Goal: Find specific page/section: Find specific page/section

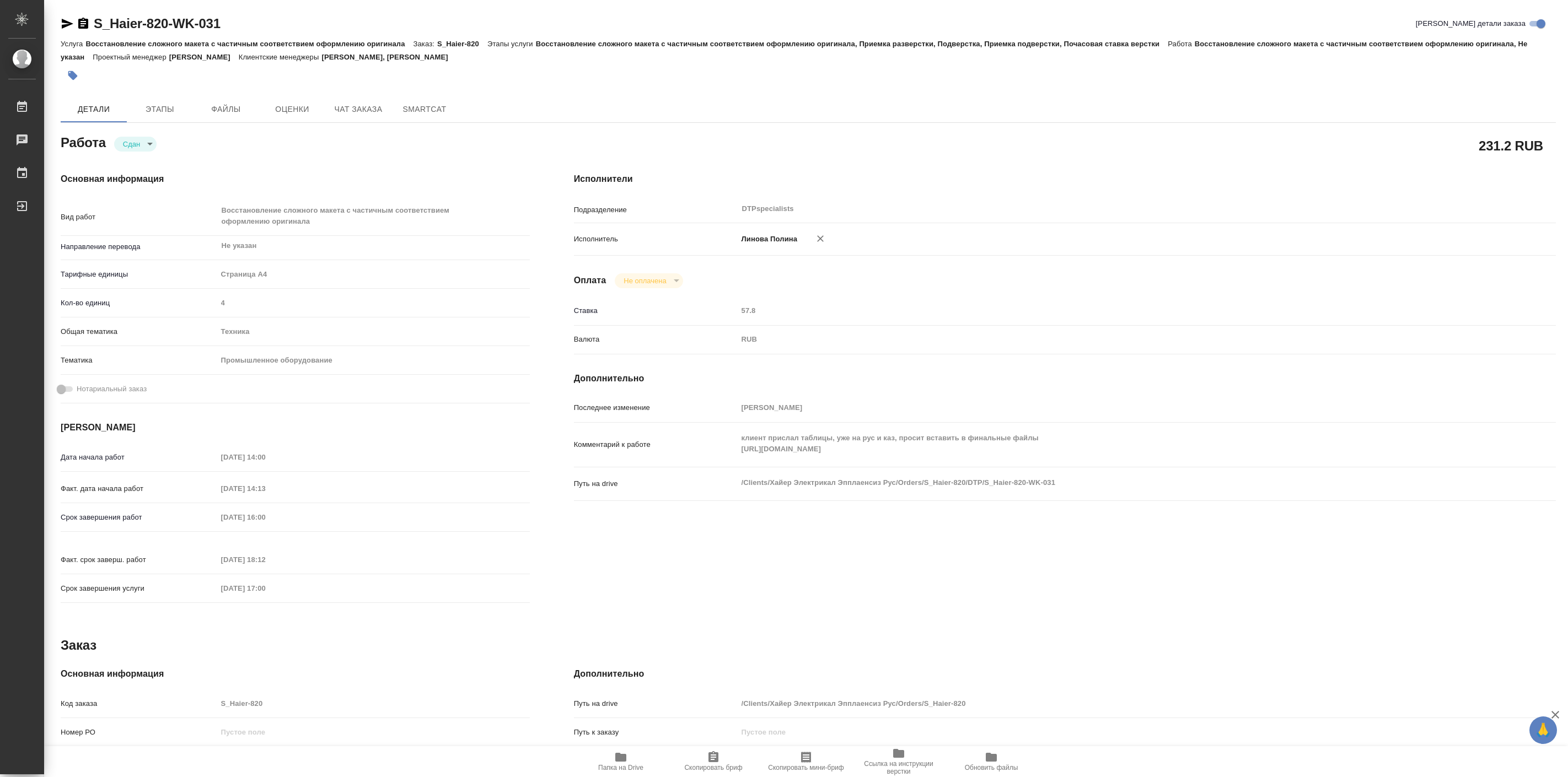
type textarea "x"
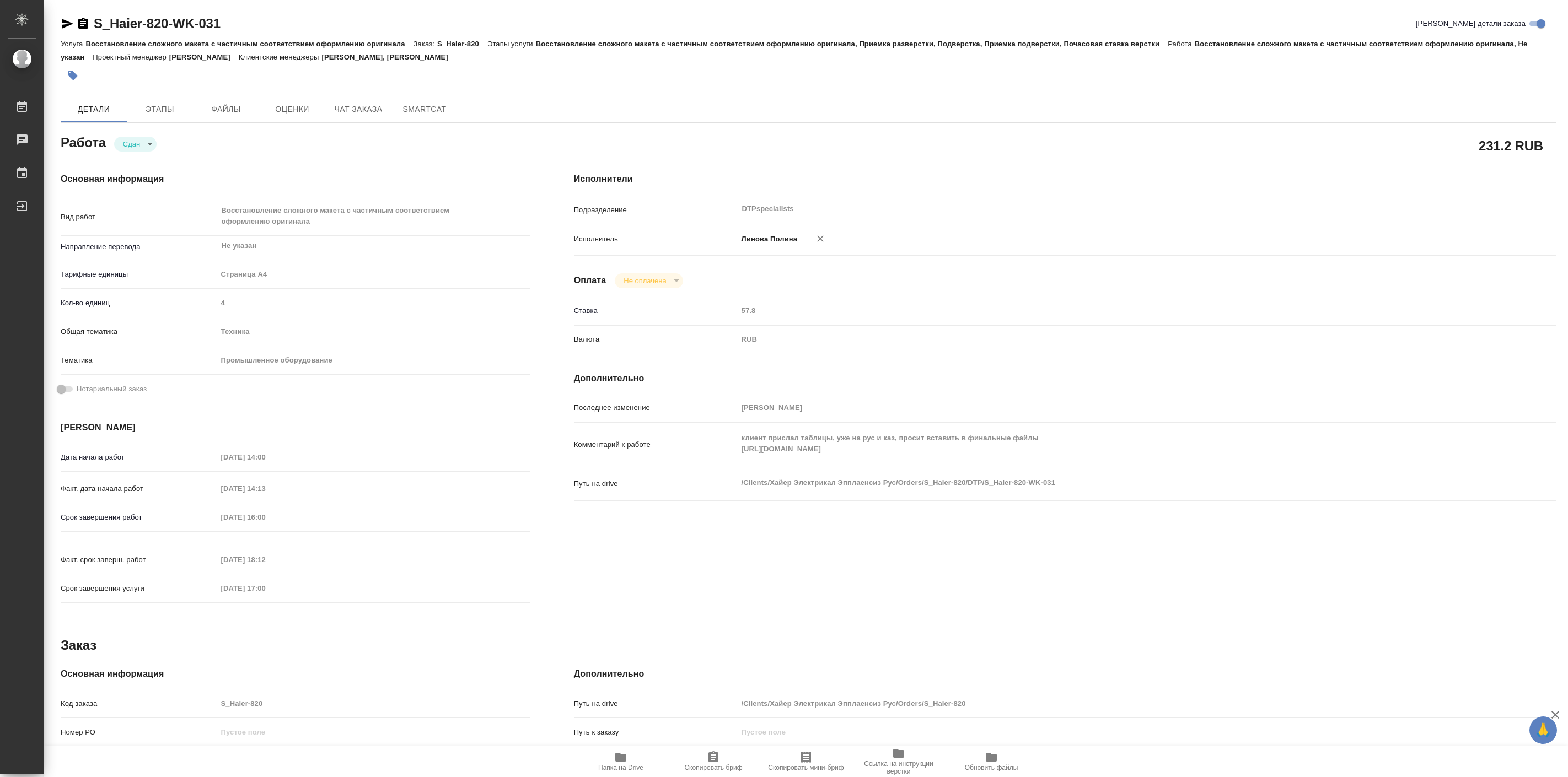
type textarea "x"
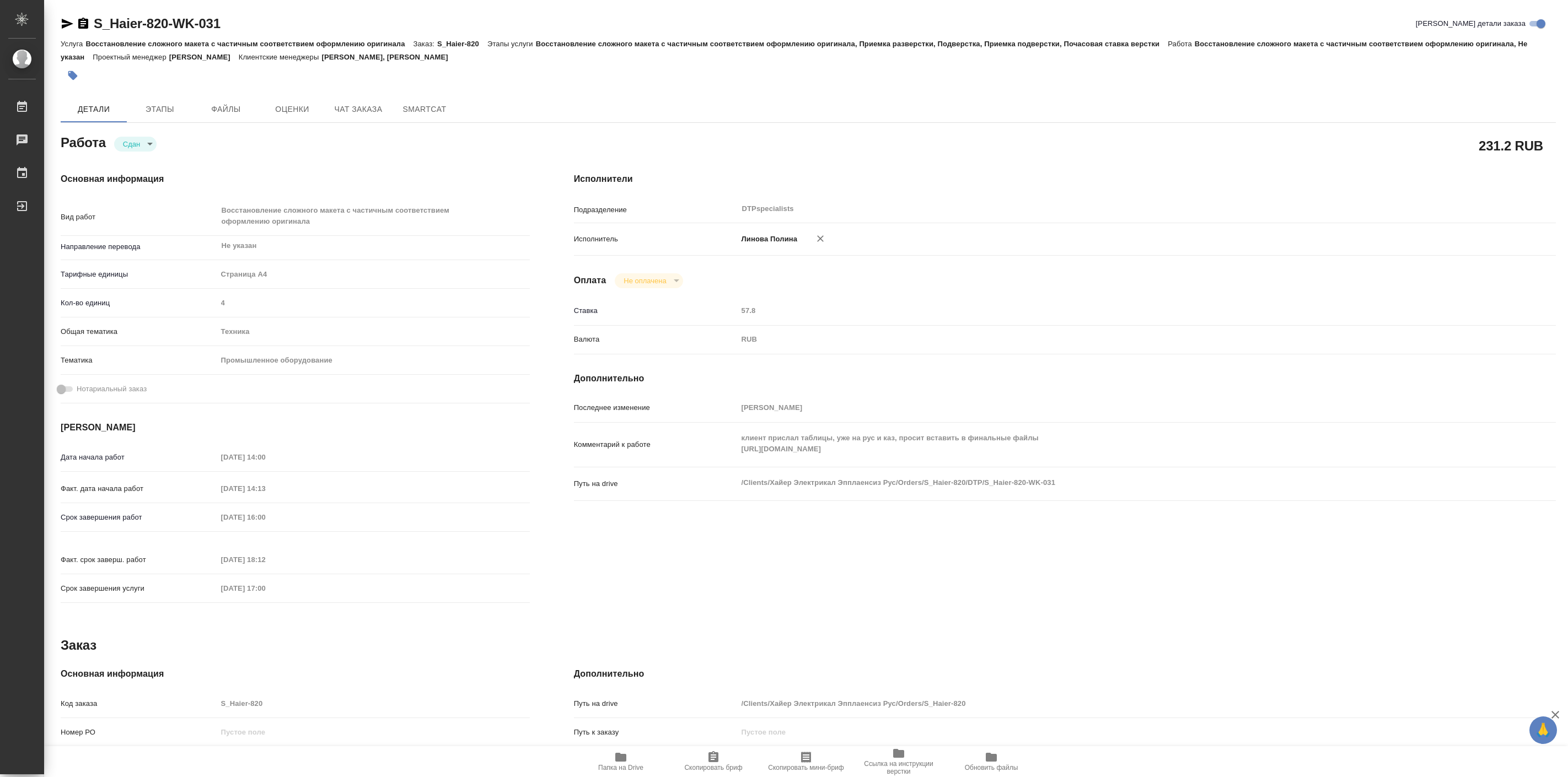
type textarea "x"
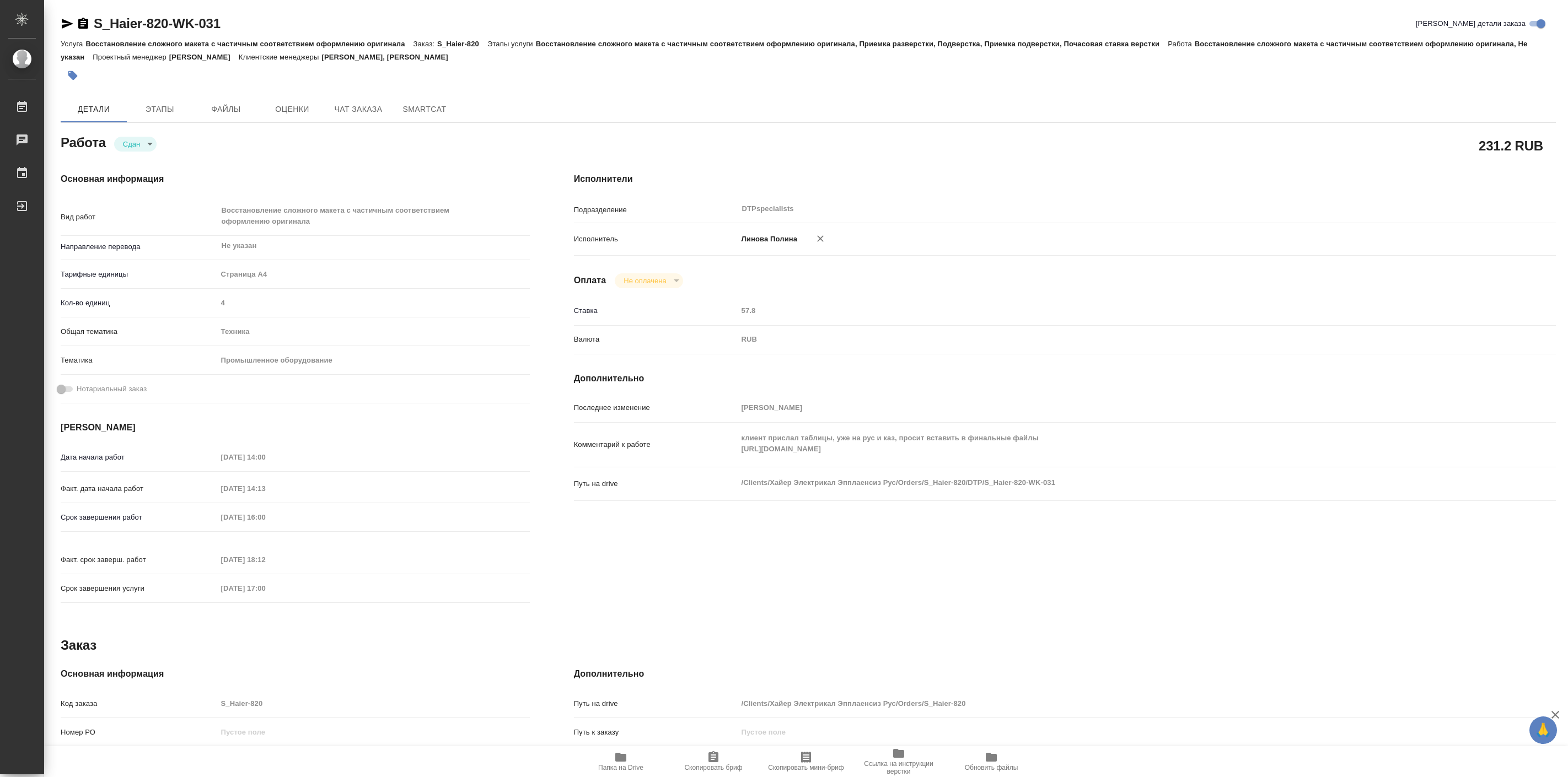
type textarea "x"
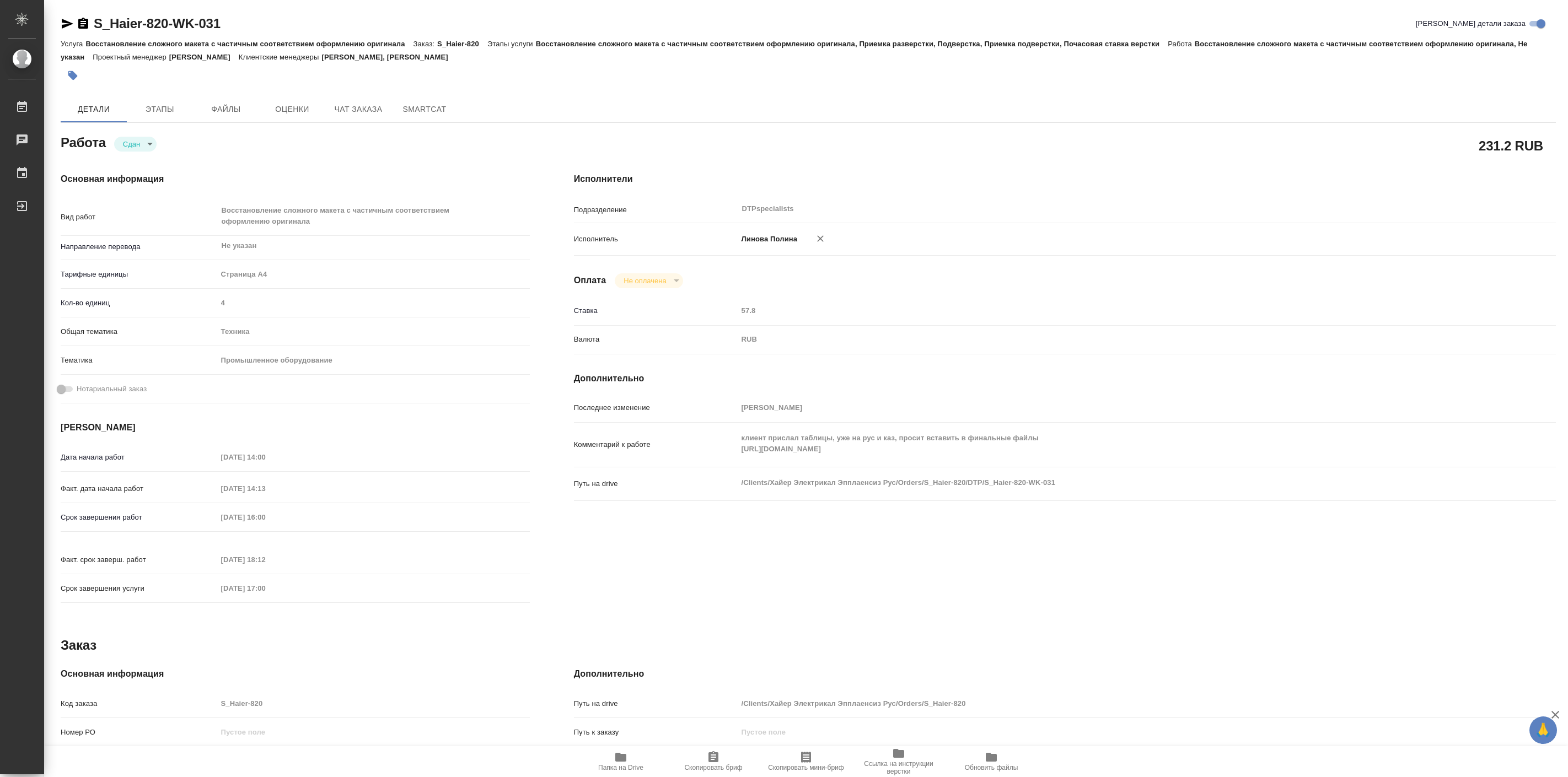
type textarea "x"
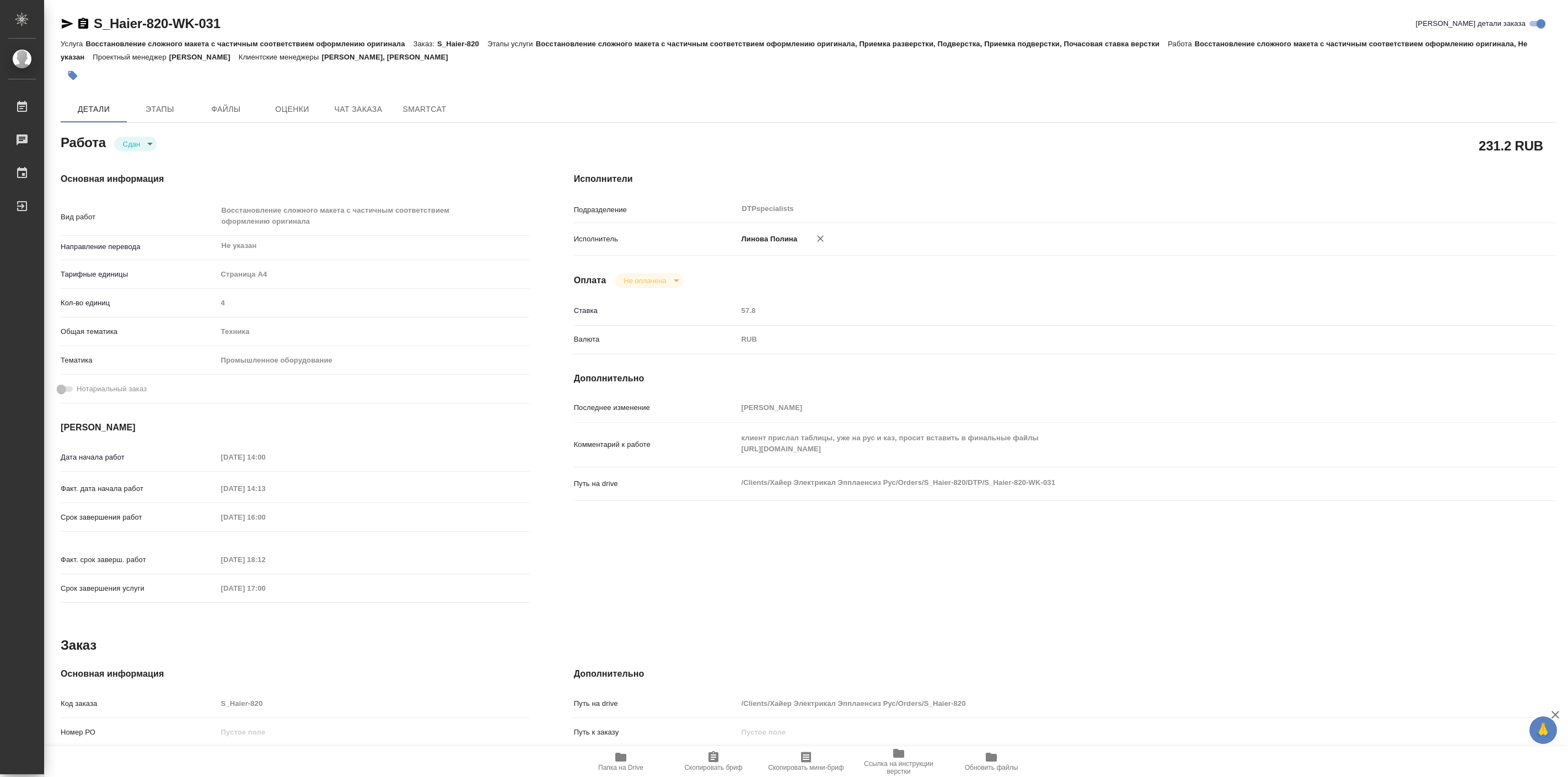
type textarea "x"
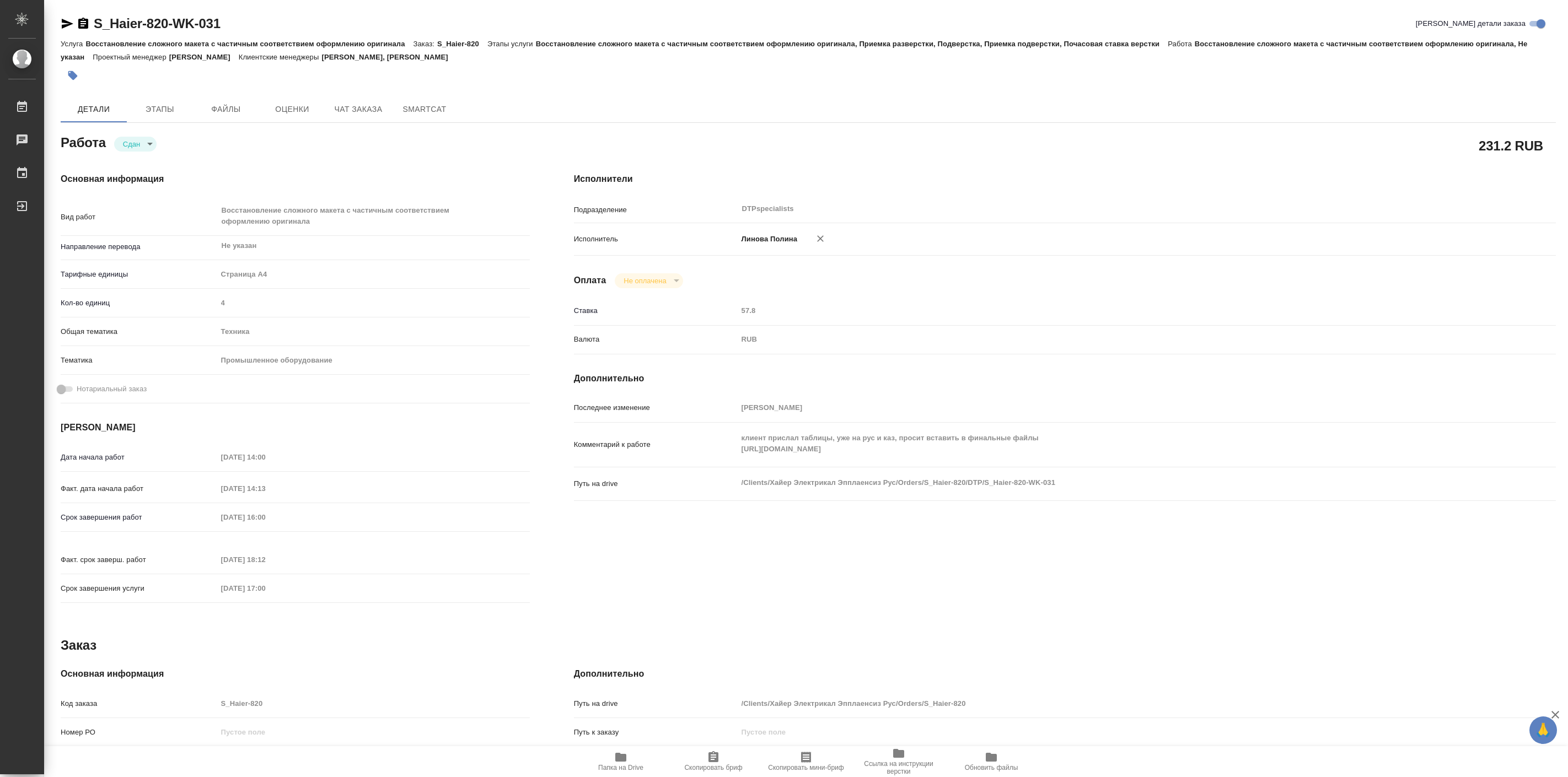
type textarea "x"
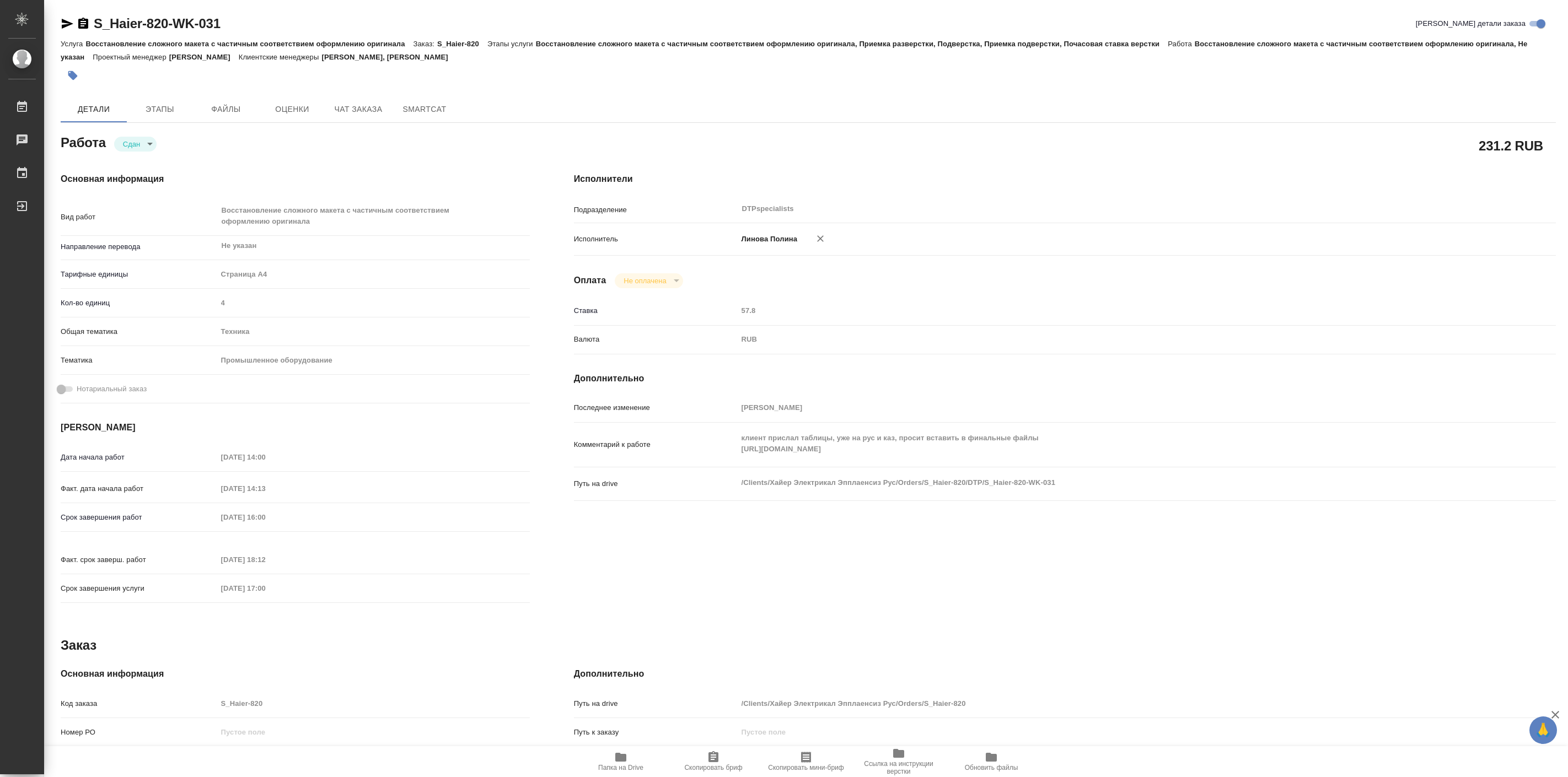
type textarea "x"
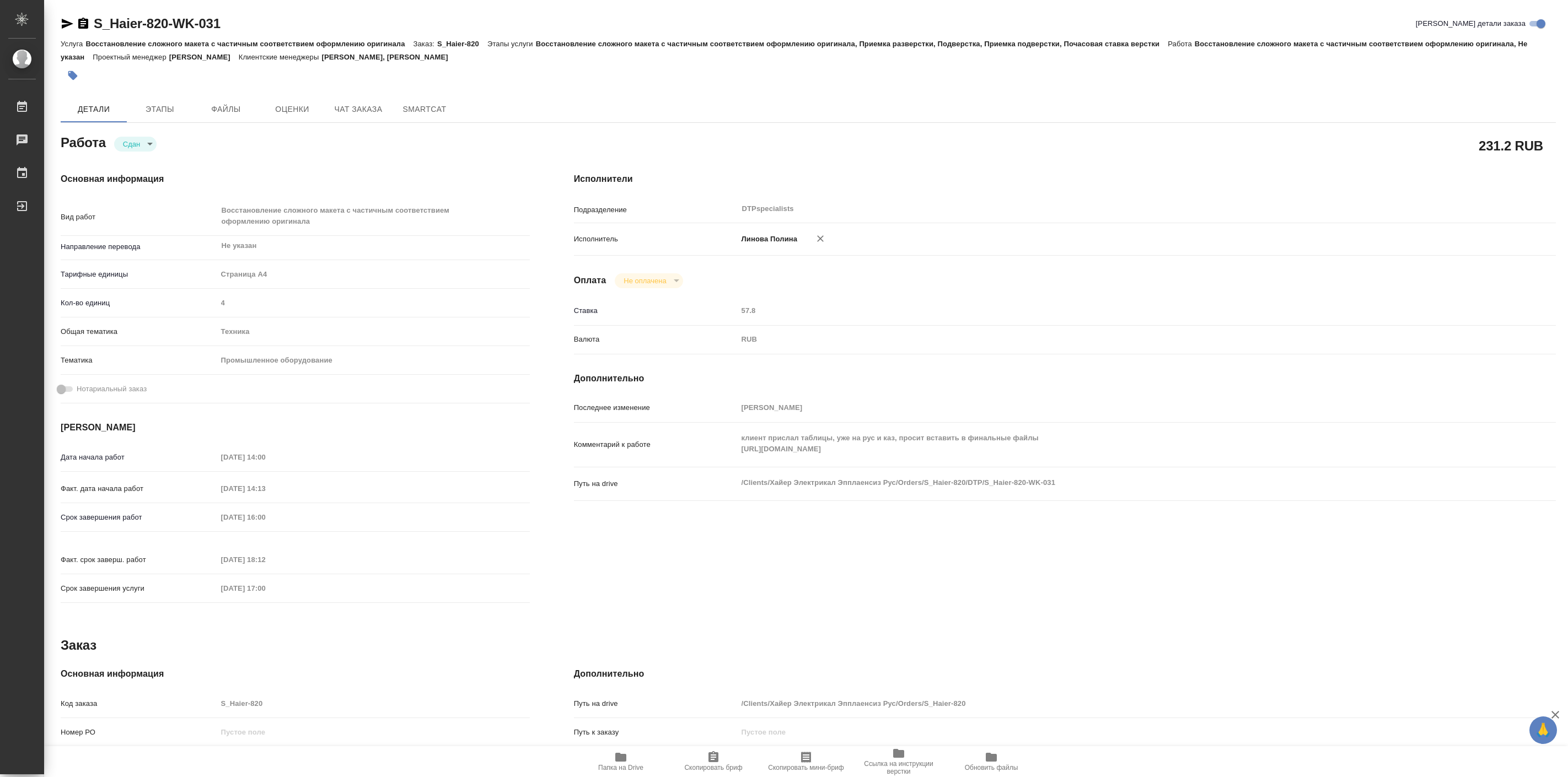
type textarea "x"
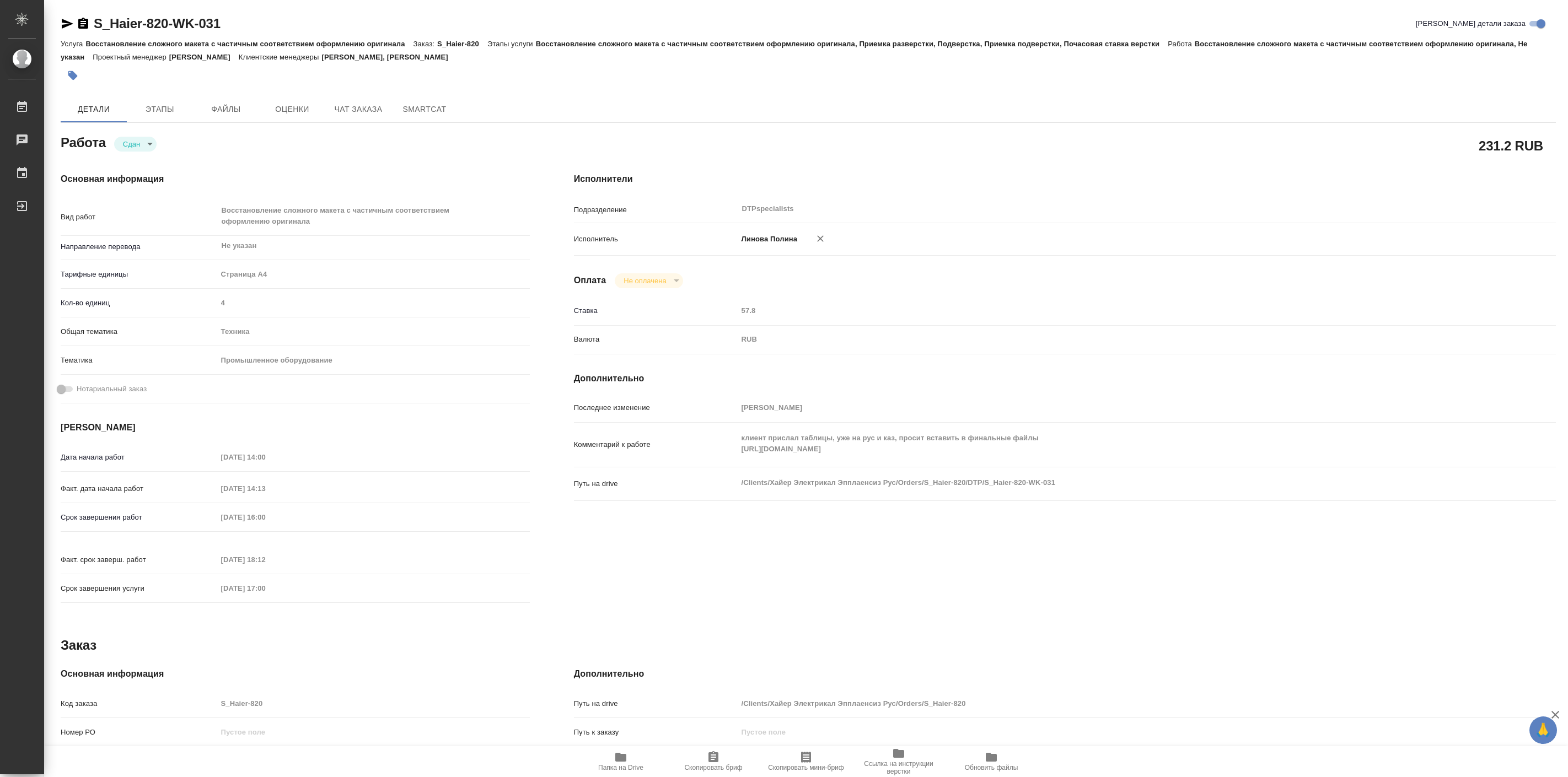
type textarea "x"
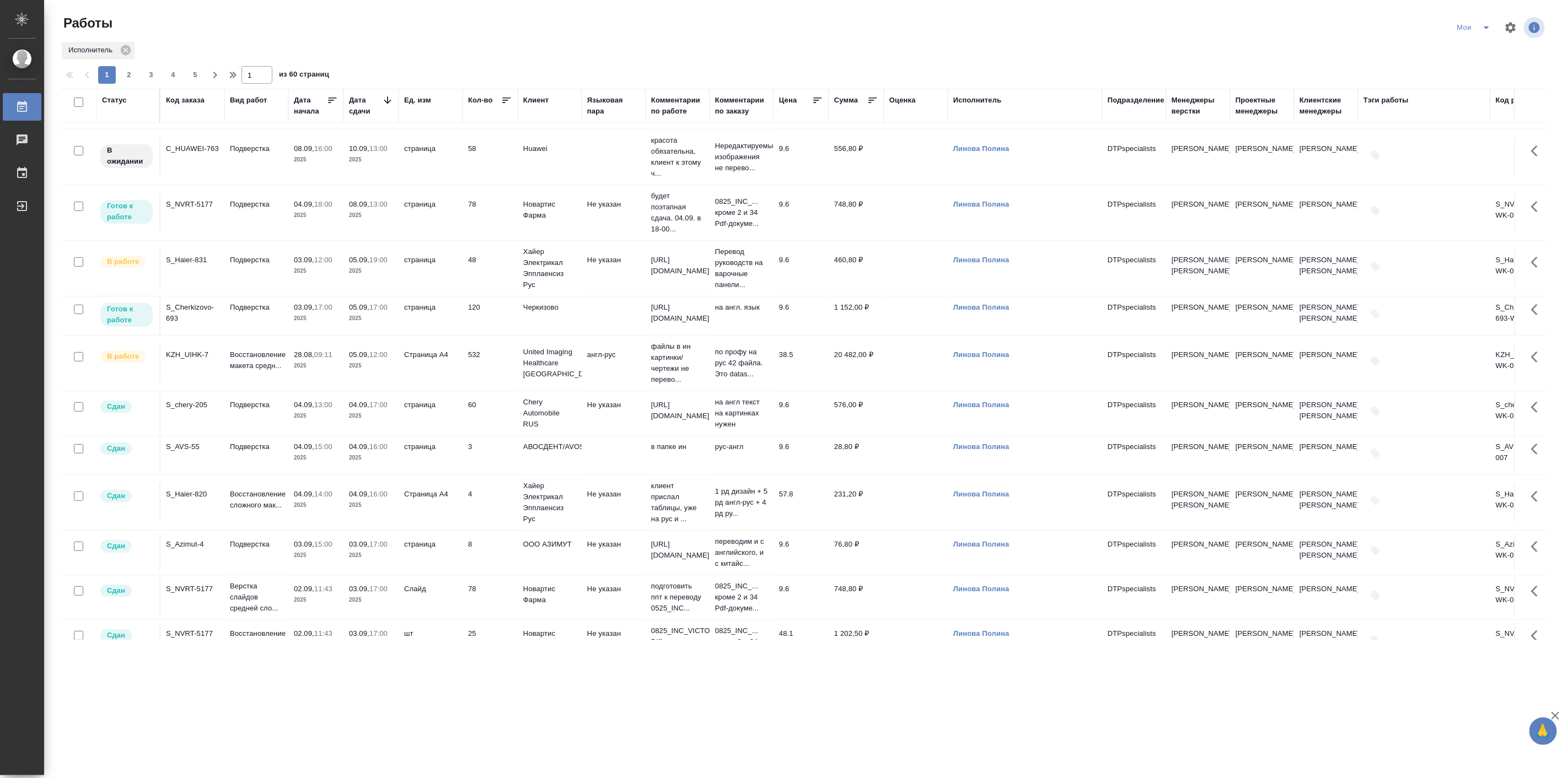
scroll to position [306, 0]
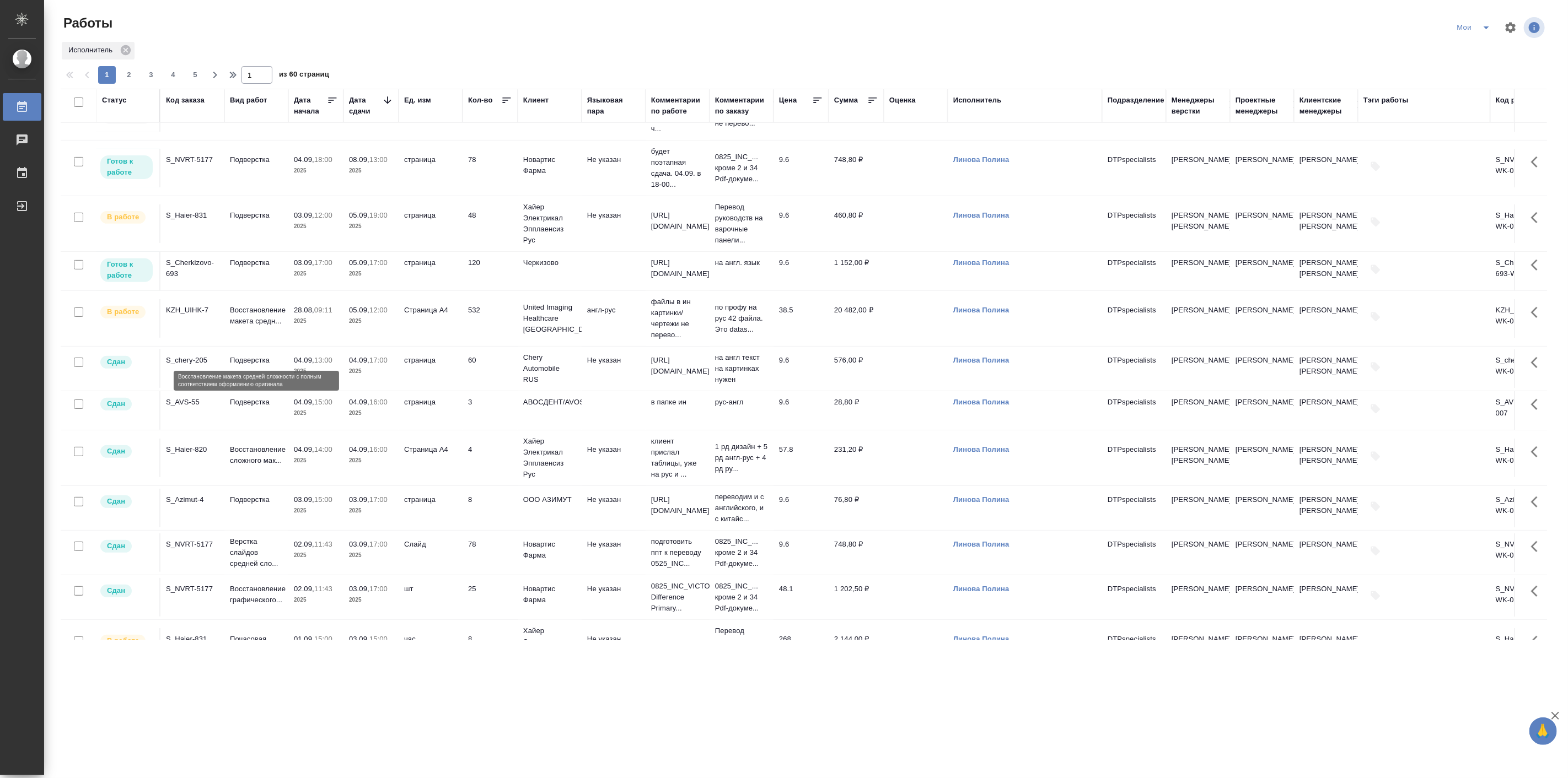
click at [255, 327] on p "Восстановление макета средн..." at bounding box center [256, 316] width 53 height 22
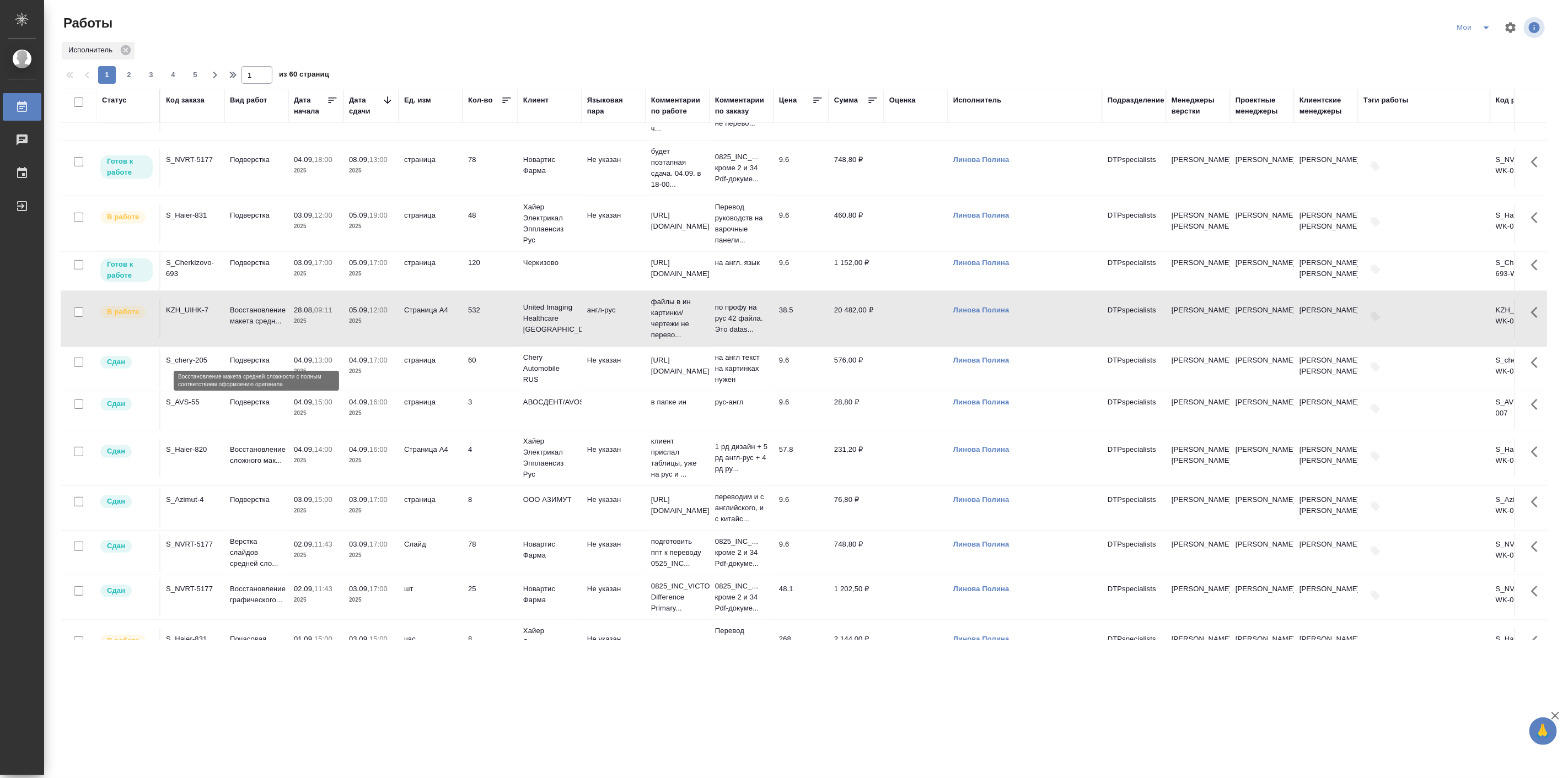
click at [255, 327] on p "Восстановление макета средн..." at bounding box center [256, 316] width 53 height 22
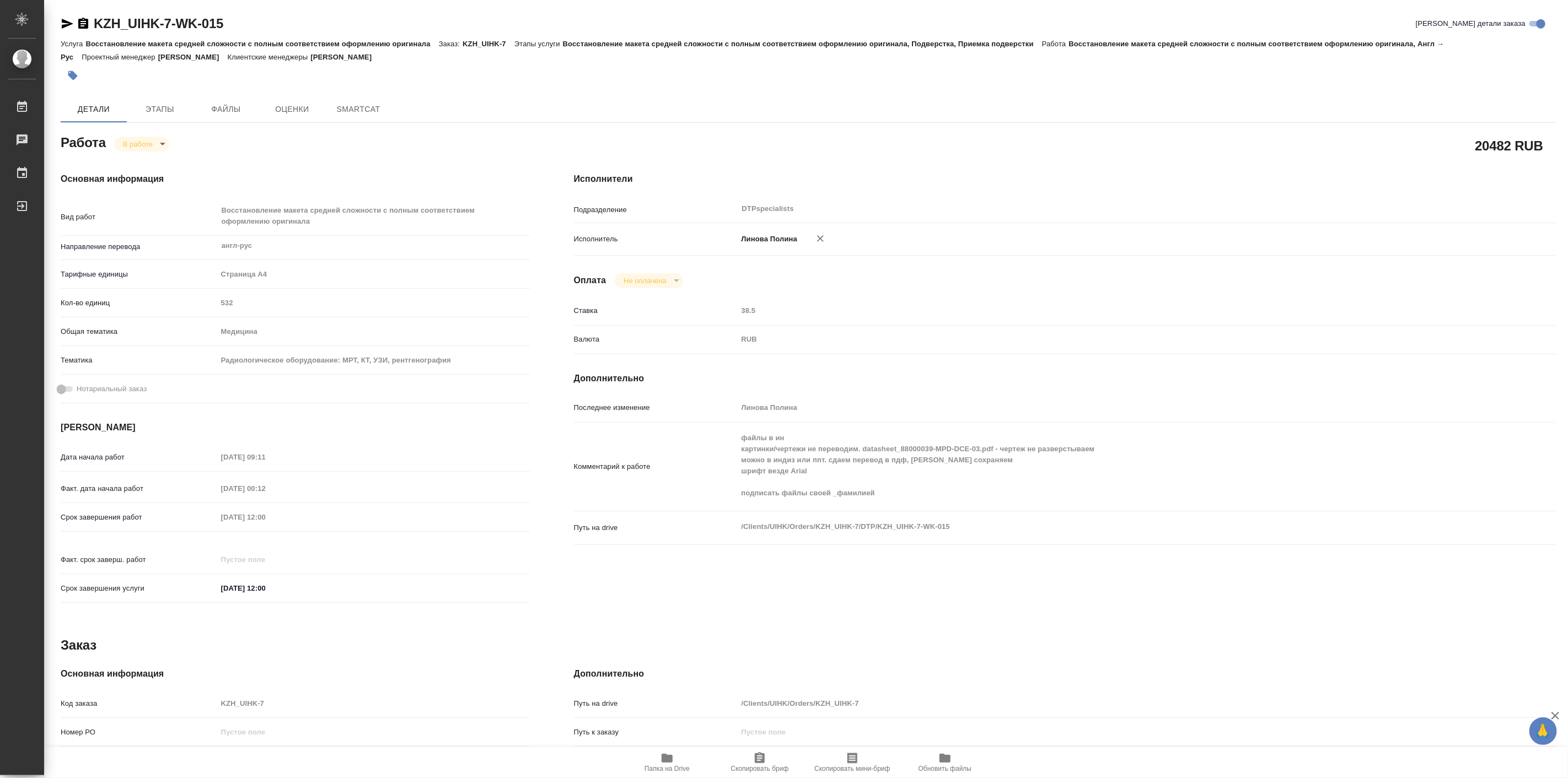
type textarea "x"
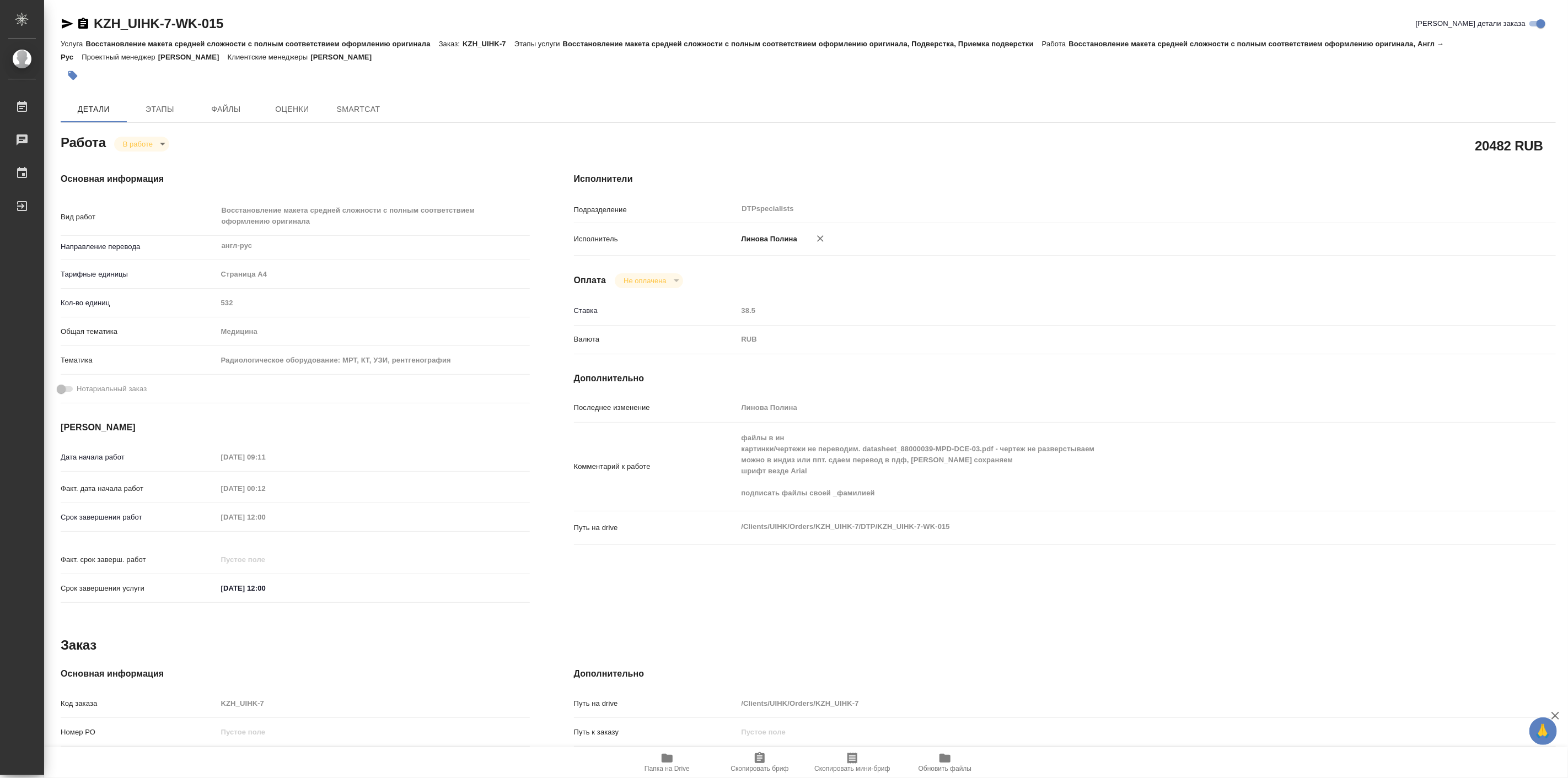
type textarea "x"
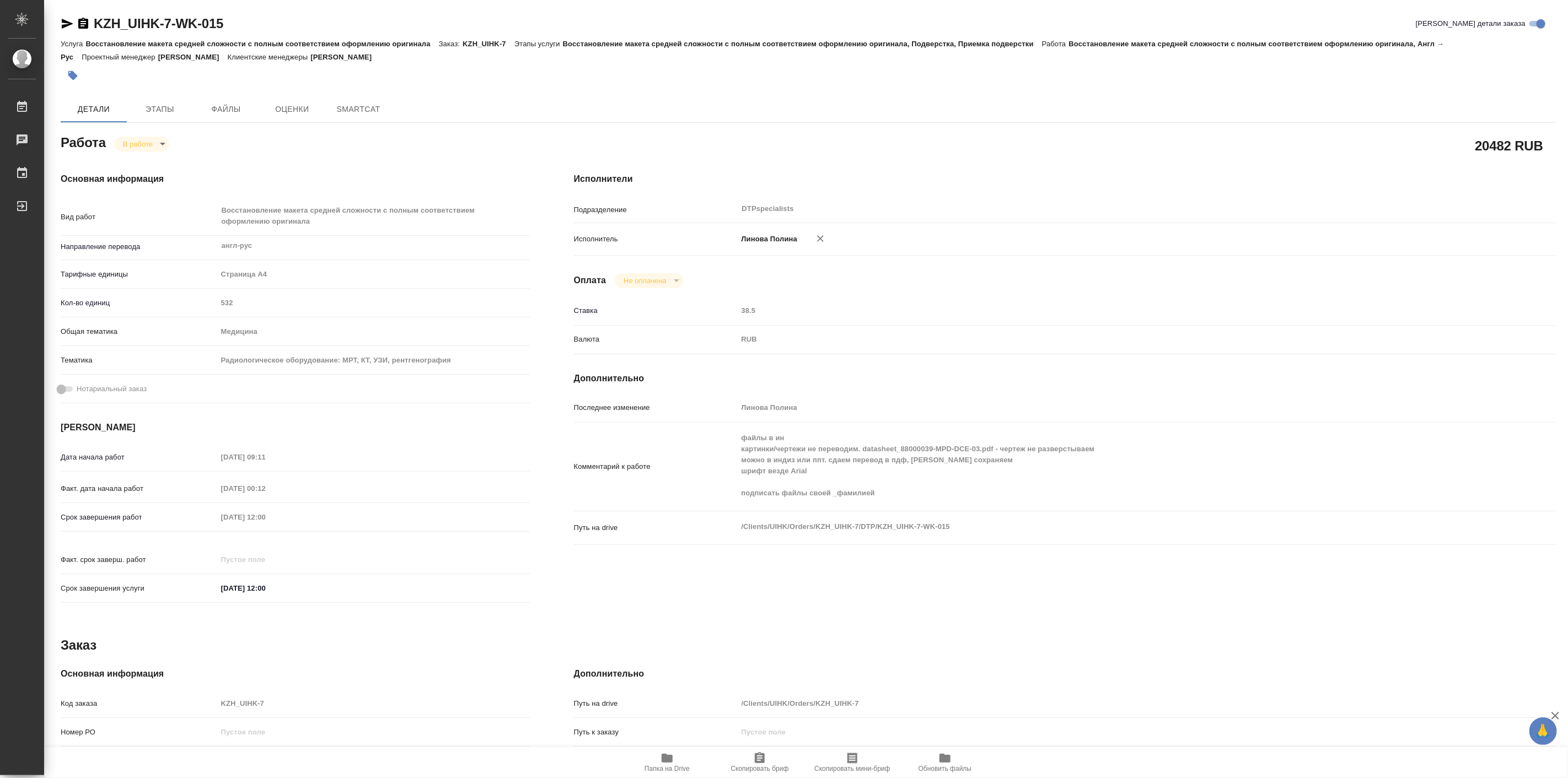
type textarea "x"
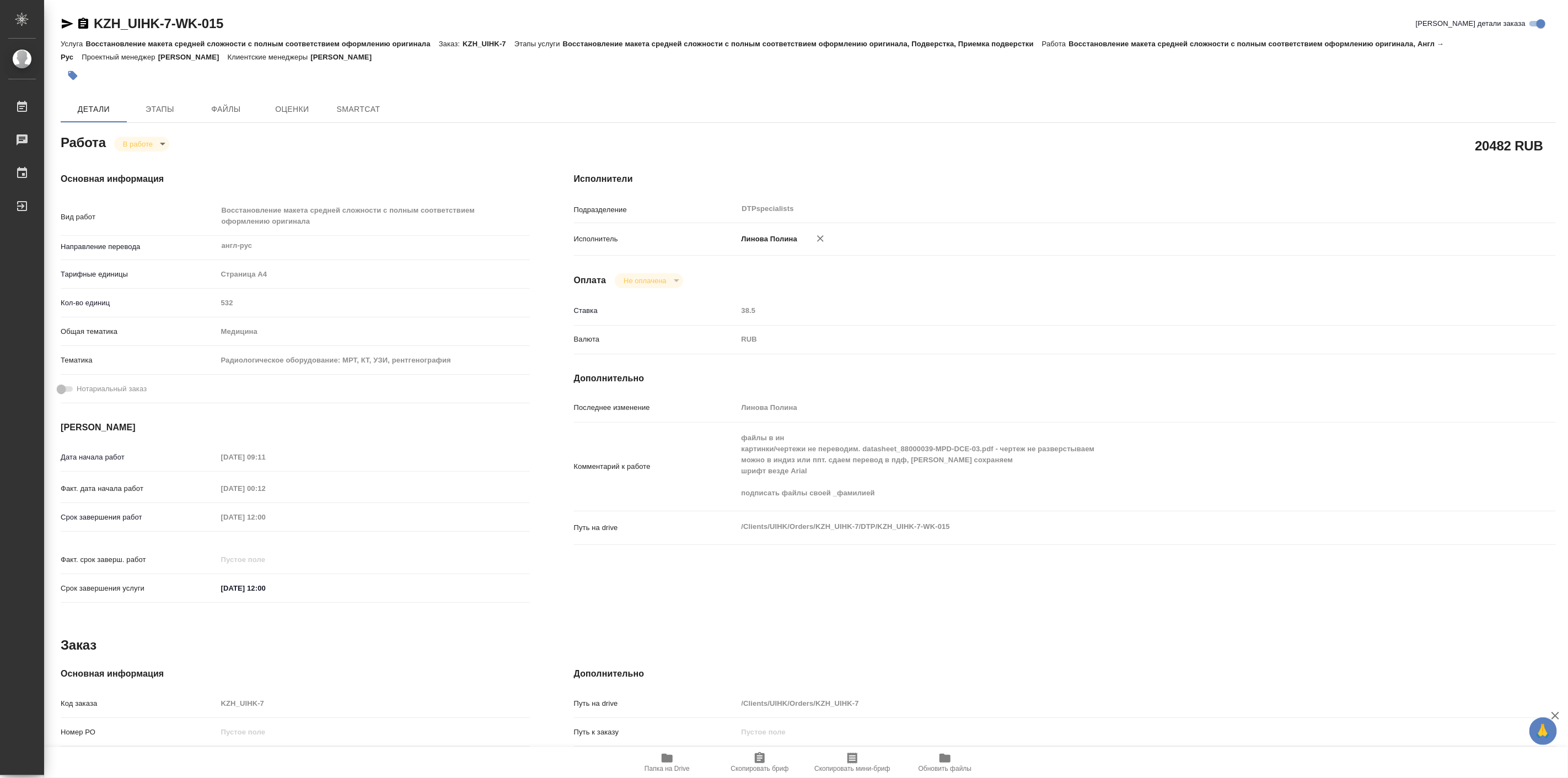
type textarea "x"
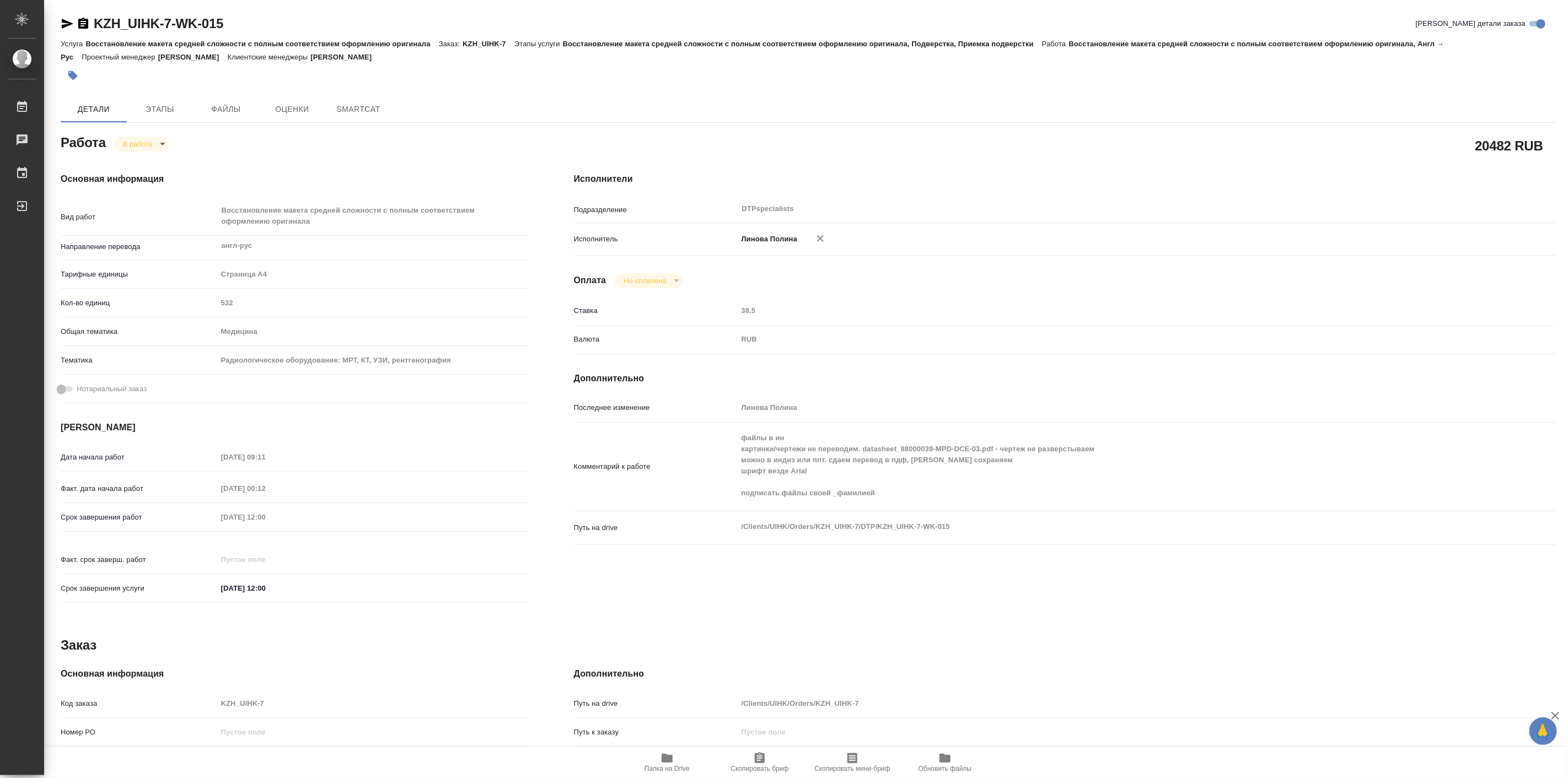
type textarea "x"
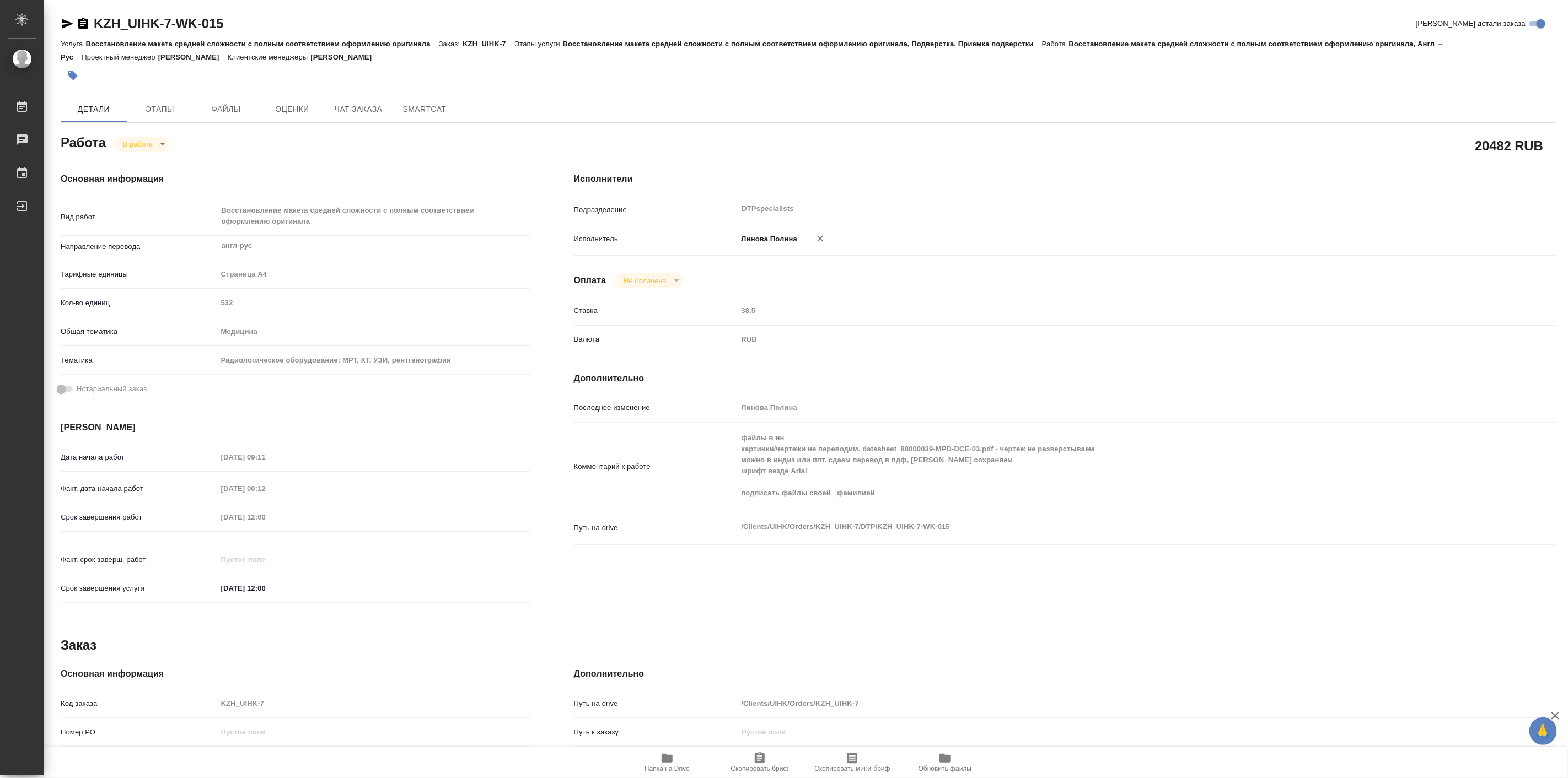
type textarea "x"
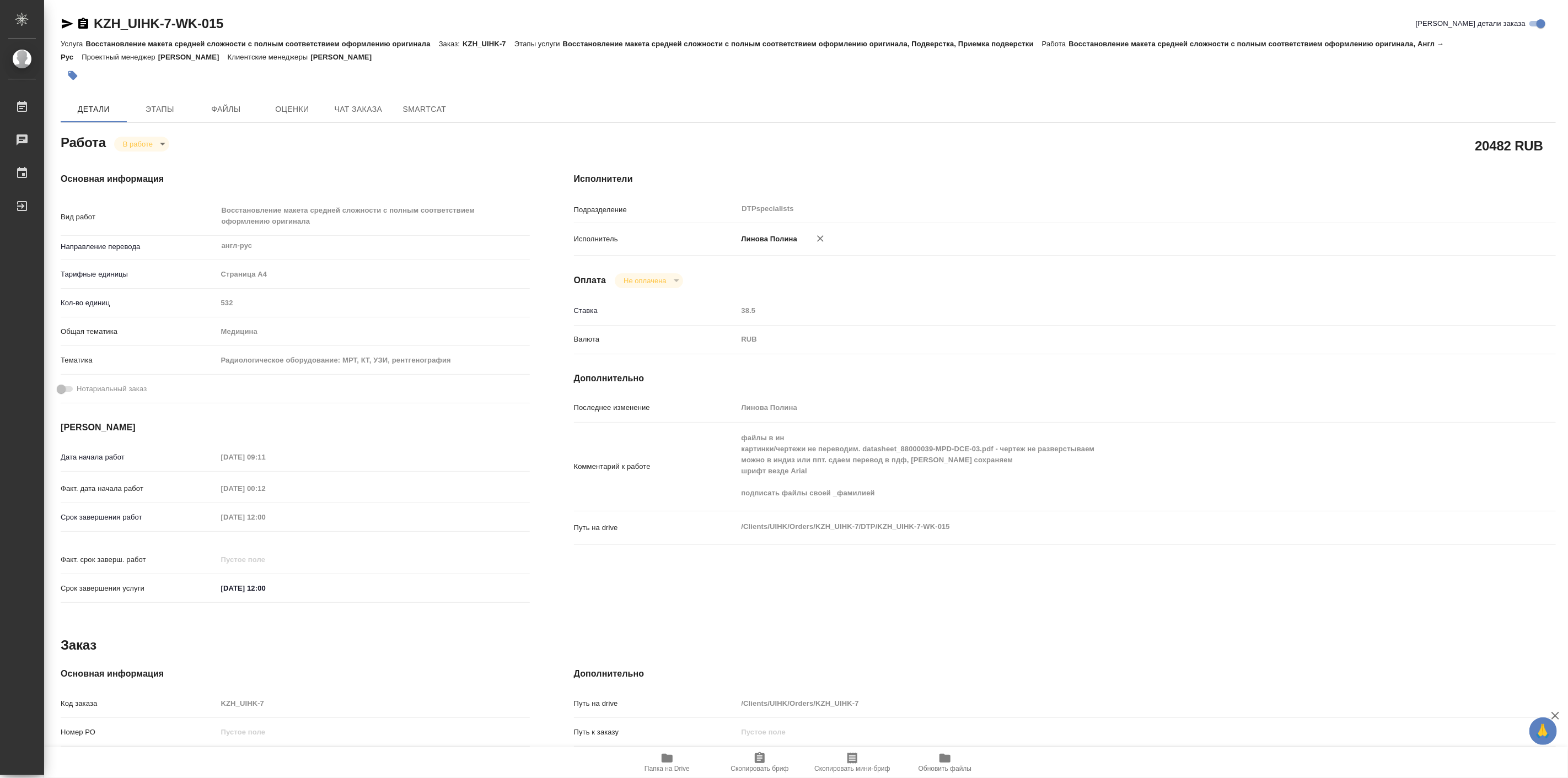
type textarea "x"
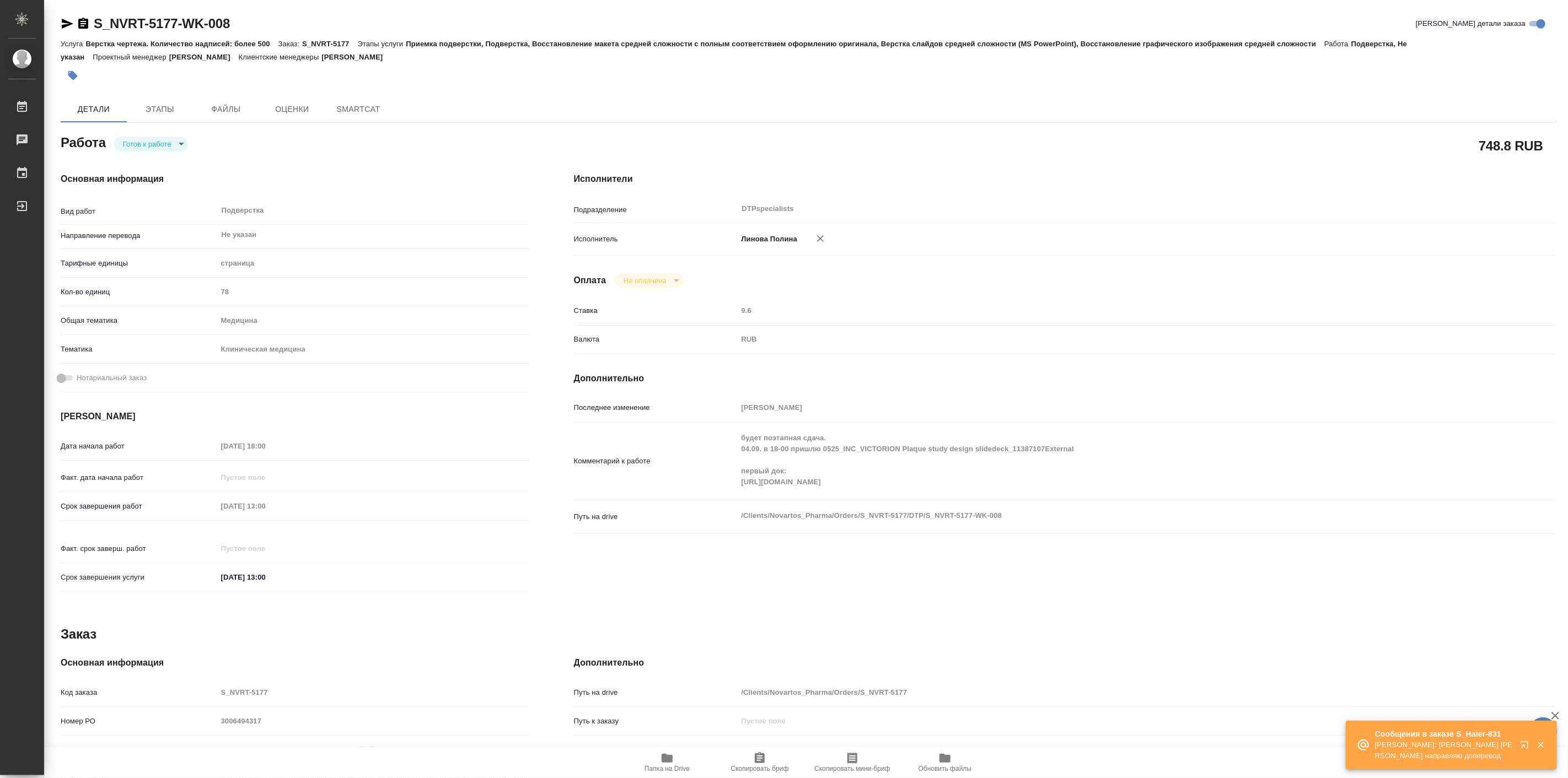
type textarea "x"
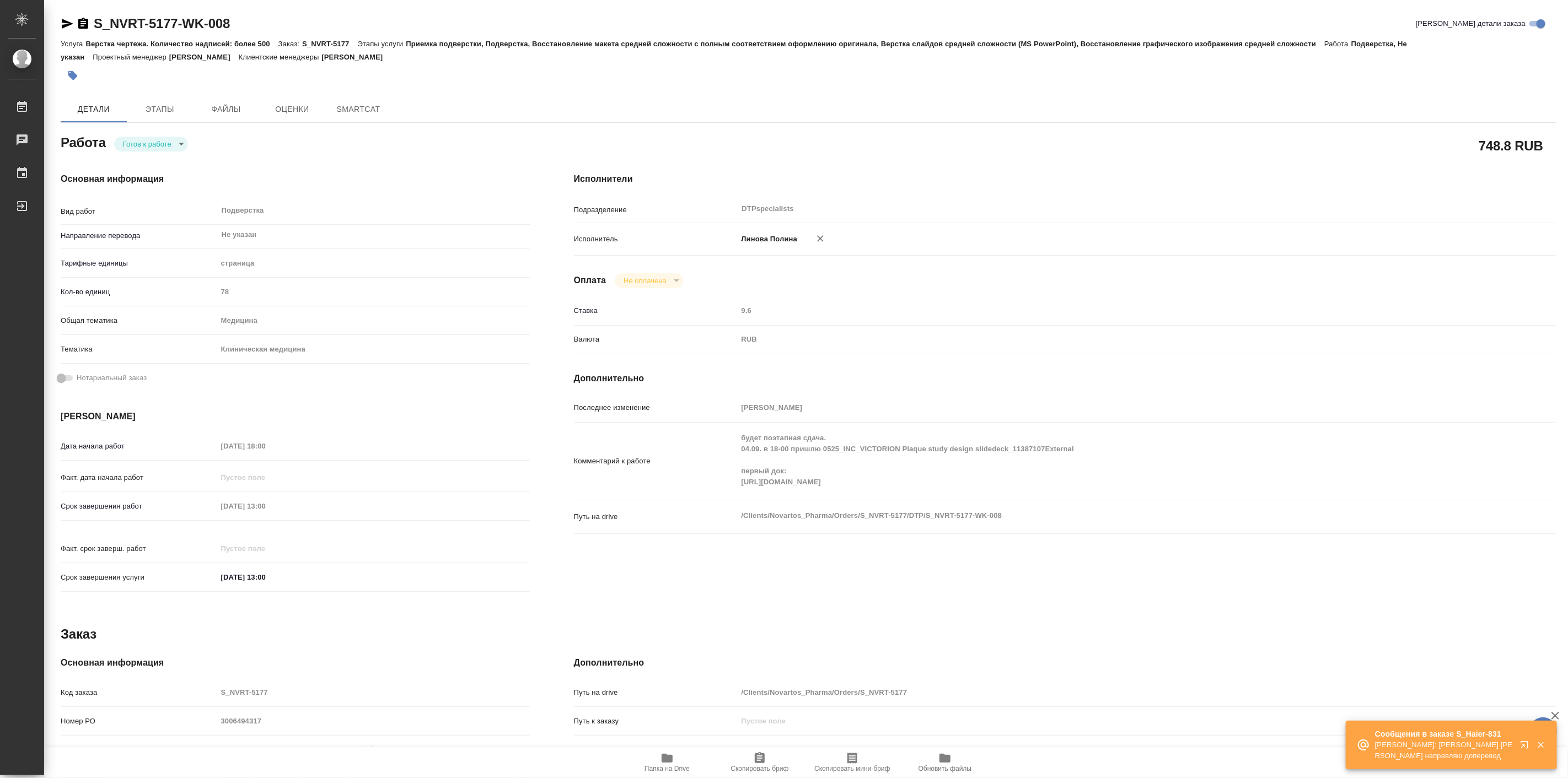
type textarea "x"
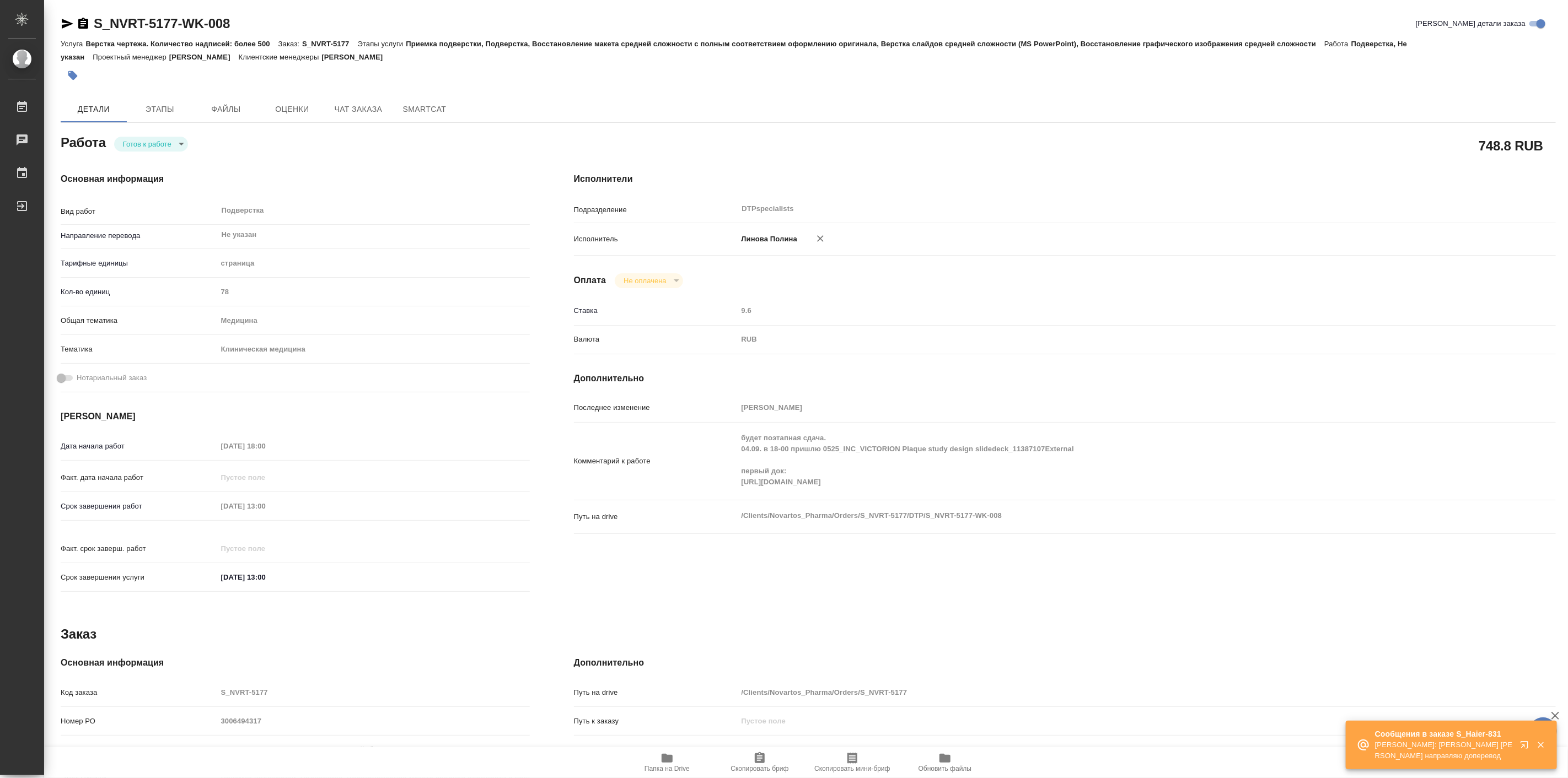
type textarea "x"
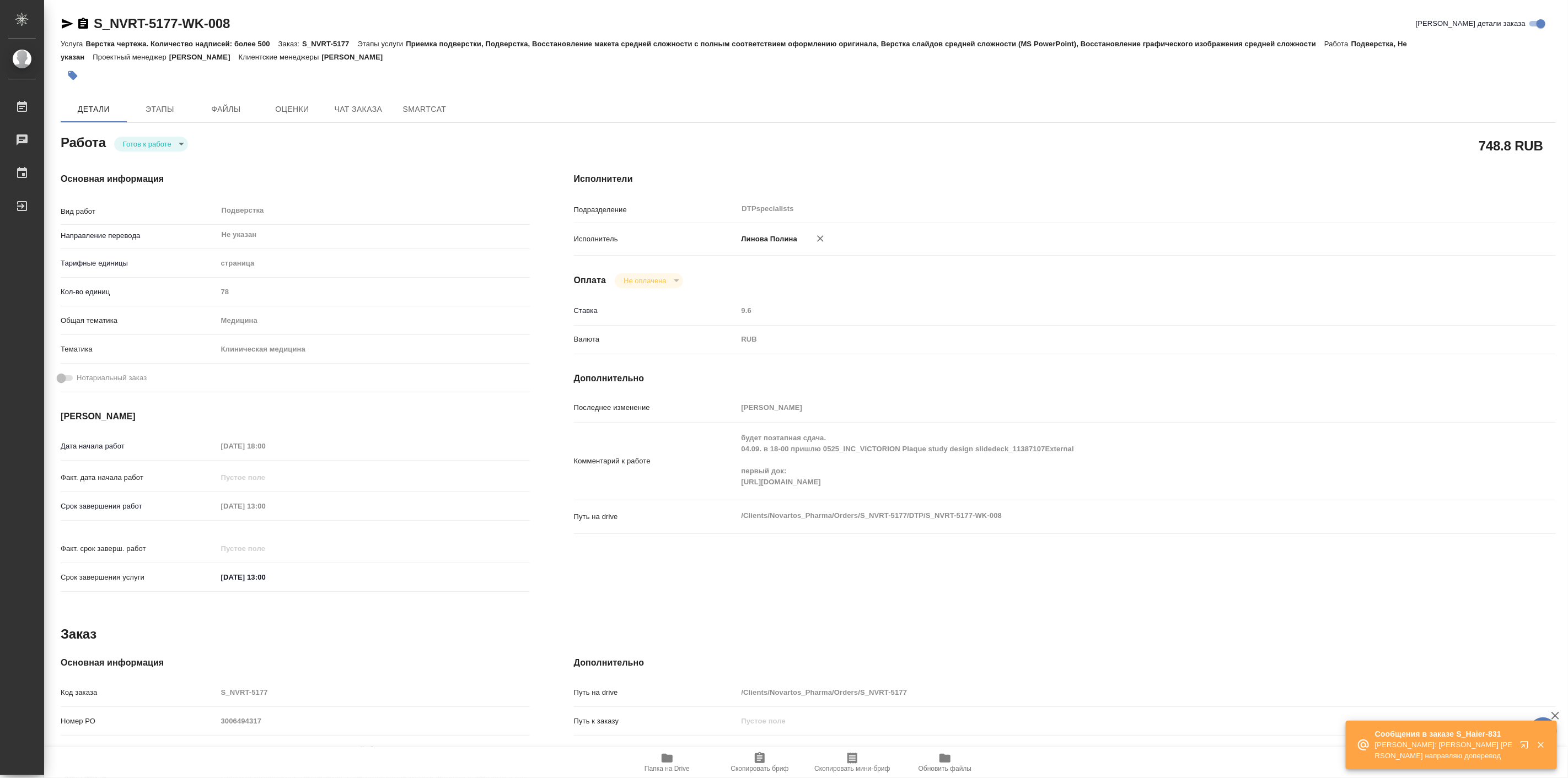
type textarea "x"
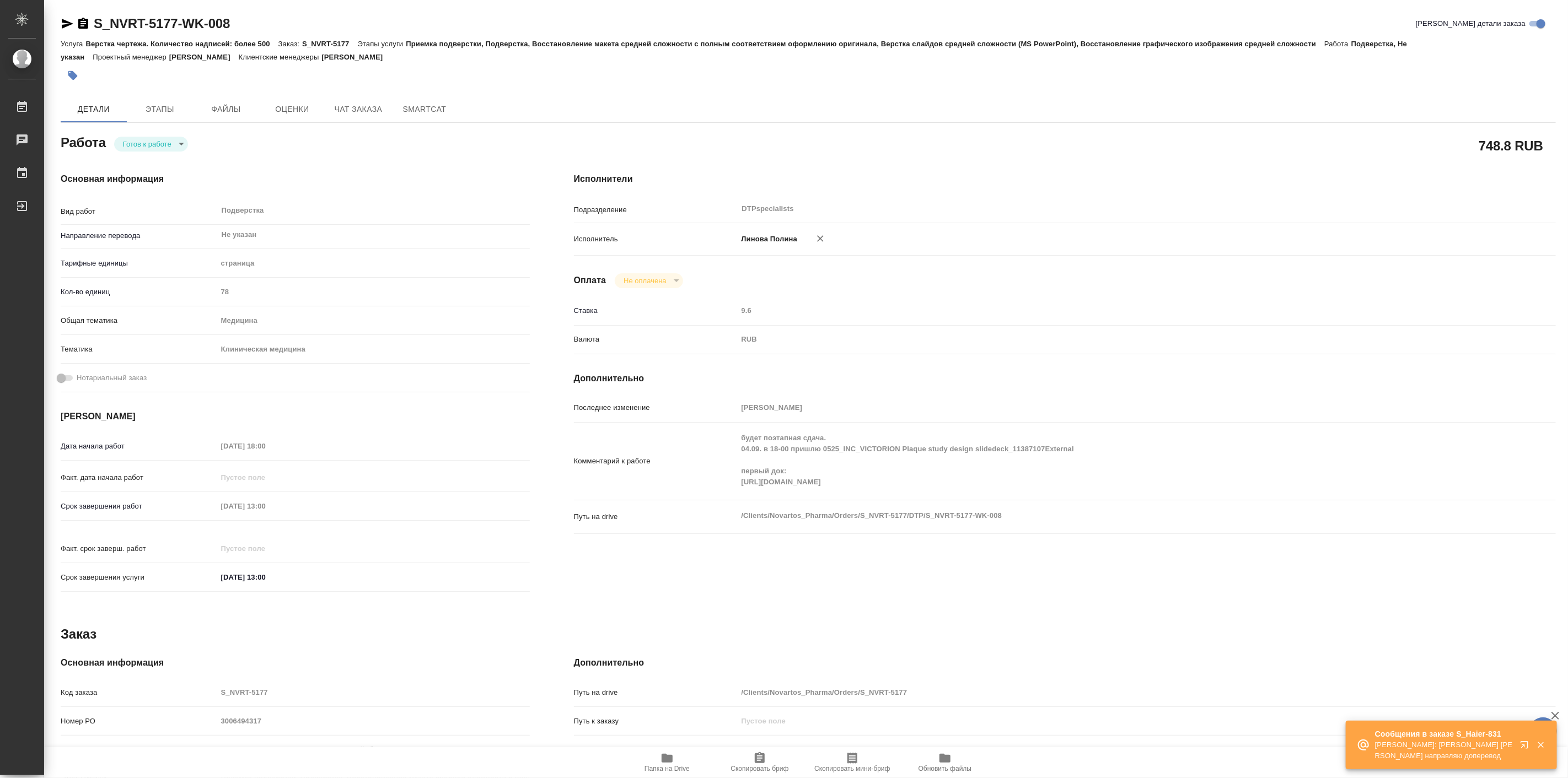
type textarea "x"
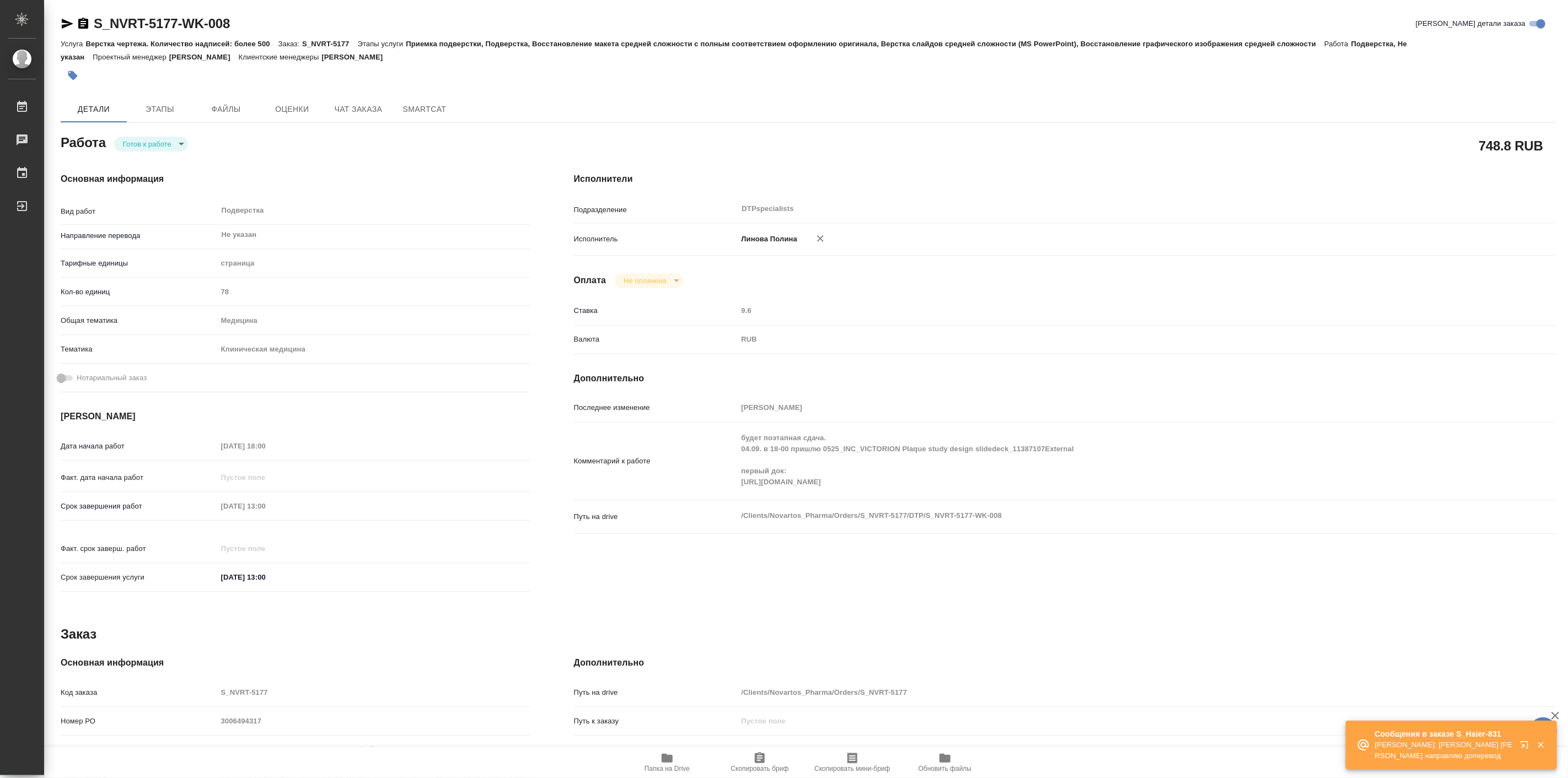
type textarea "x"
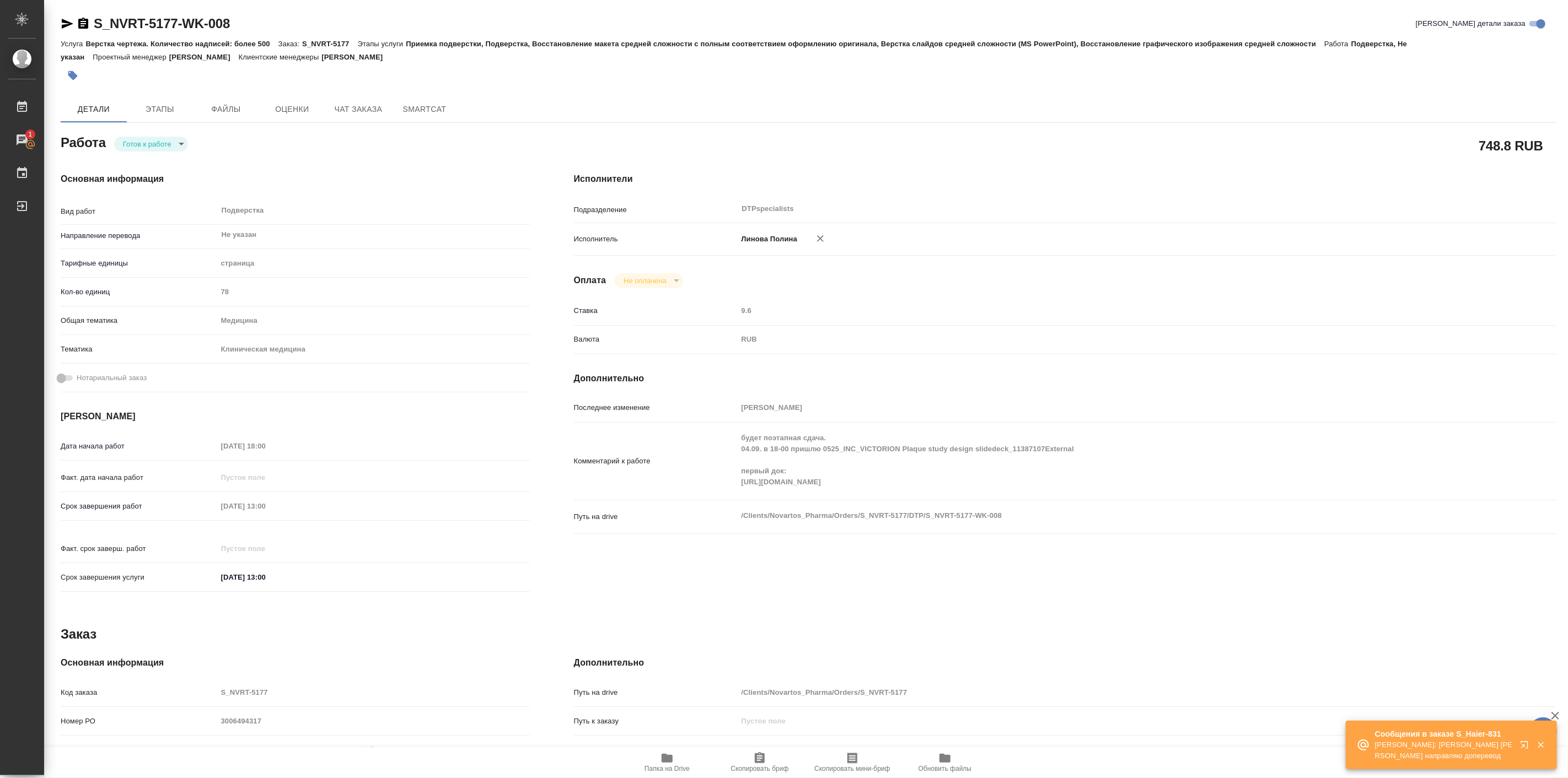
type textarea "x"
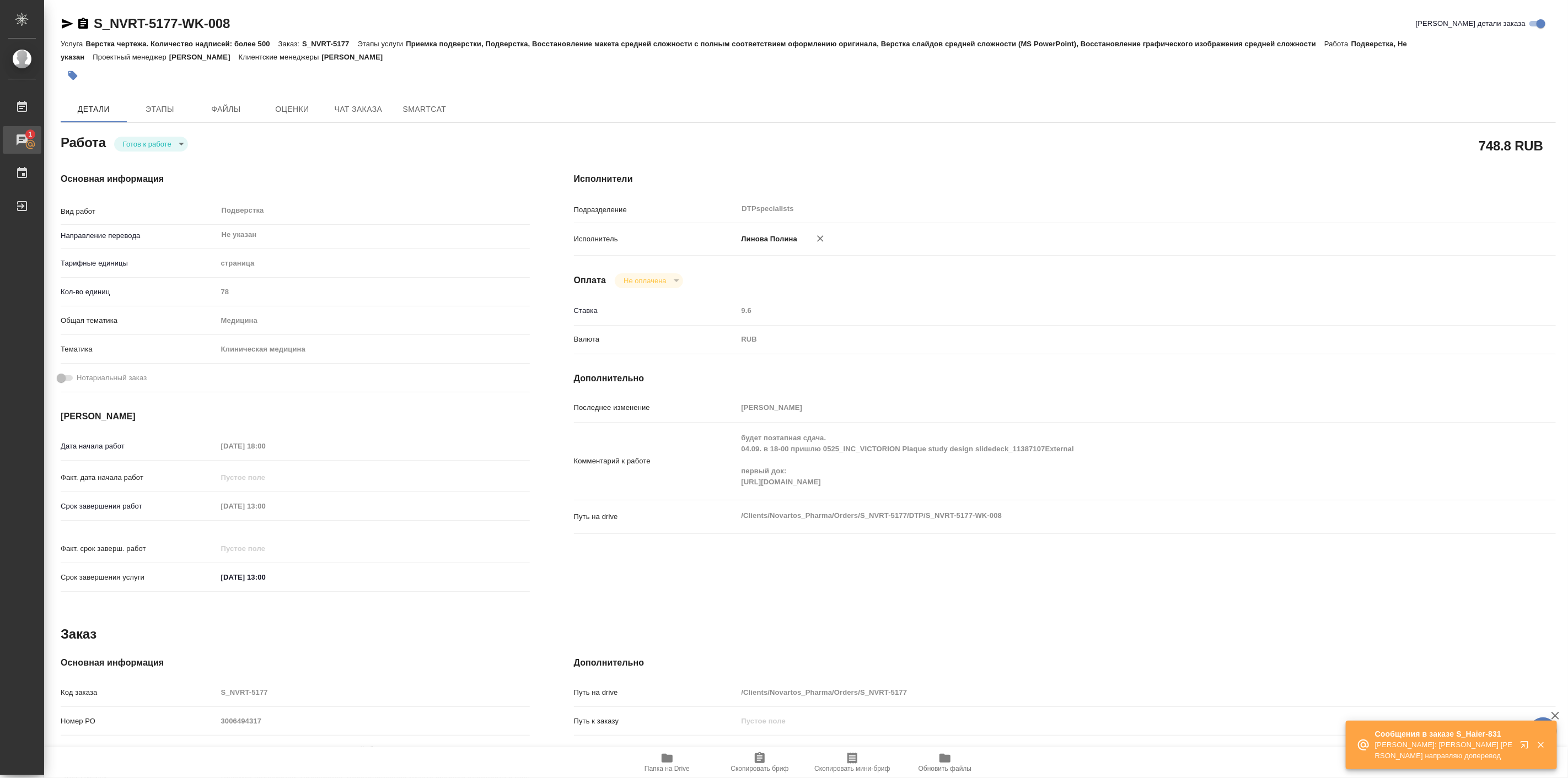
type textarea "x"
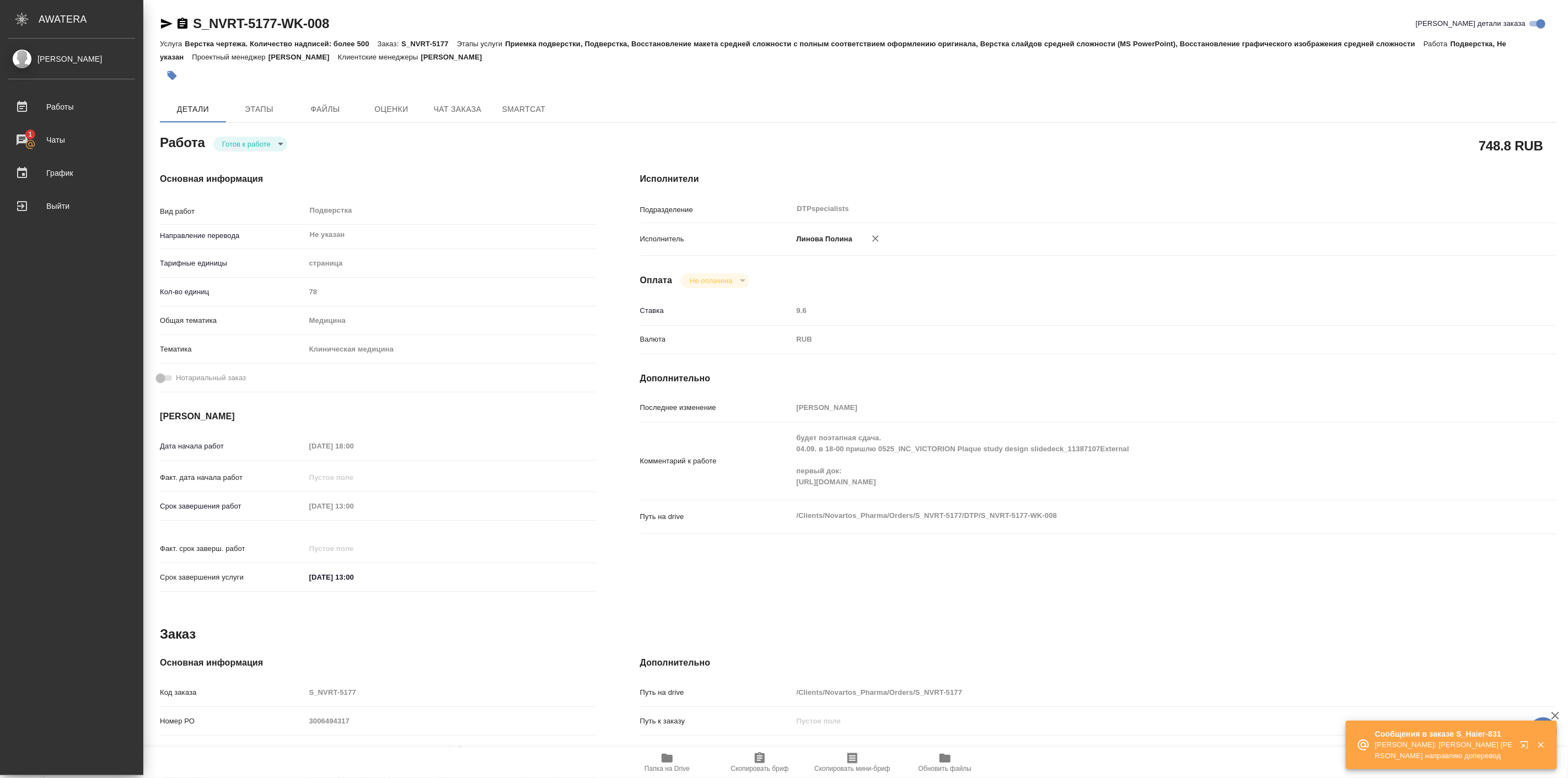
type textarea "x"
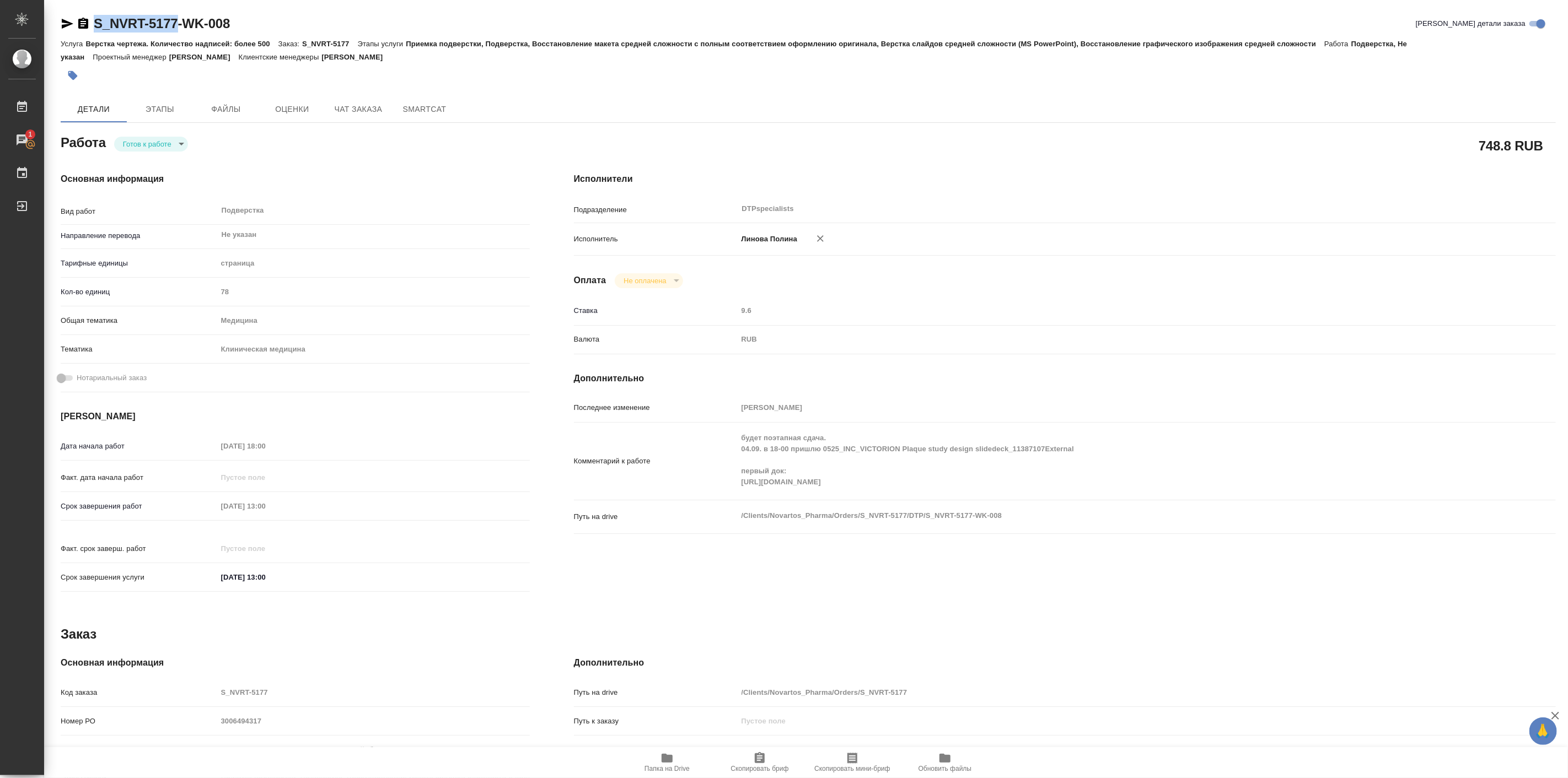
drag, startPoint x: 92, startPoint y: 11, endPoint x: 174, endPoint y: 23, distance: 82.9
click at [174, 23] on div "S_NVRT-5177-WK-008 Кратко детали заказа Услуга Верстка чертежа. Количество надп…" at bounding box center [808, 475] width 1508 height 952
copy link "S_NVRT-5177"
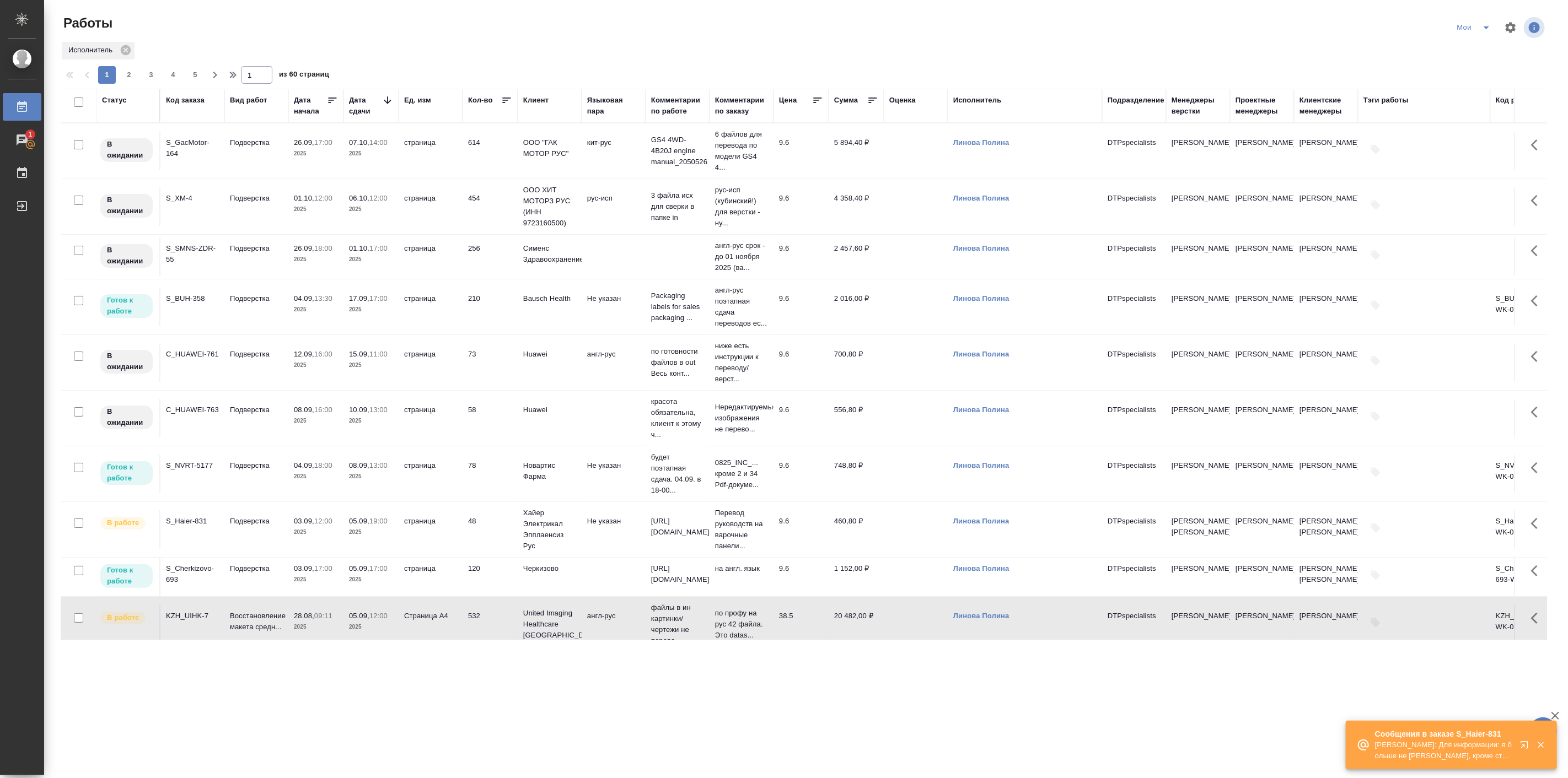
scroll to position [306, 0]
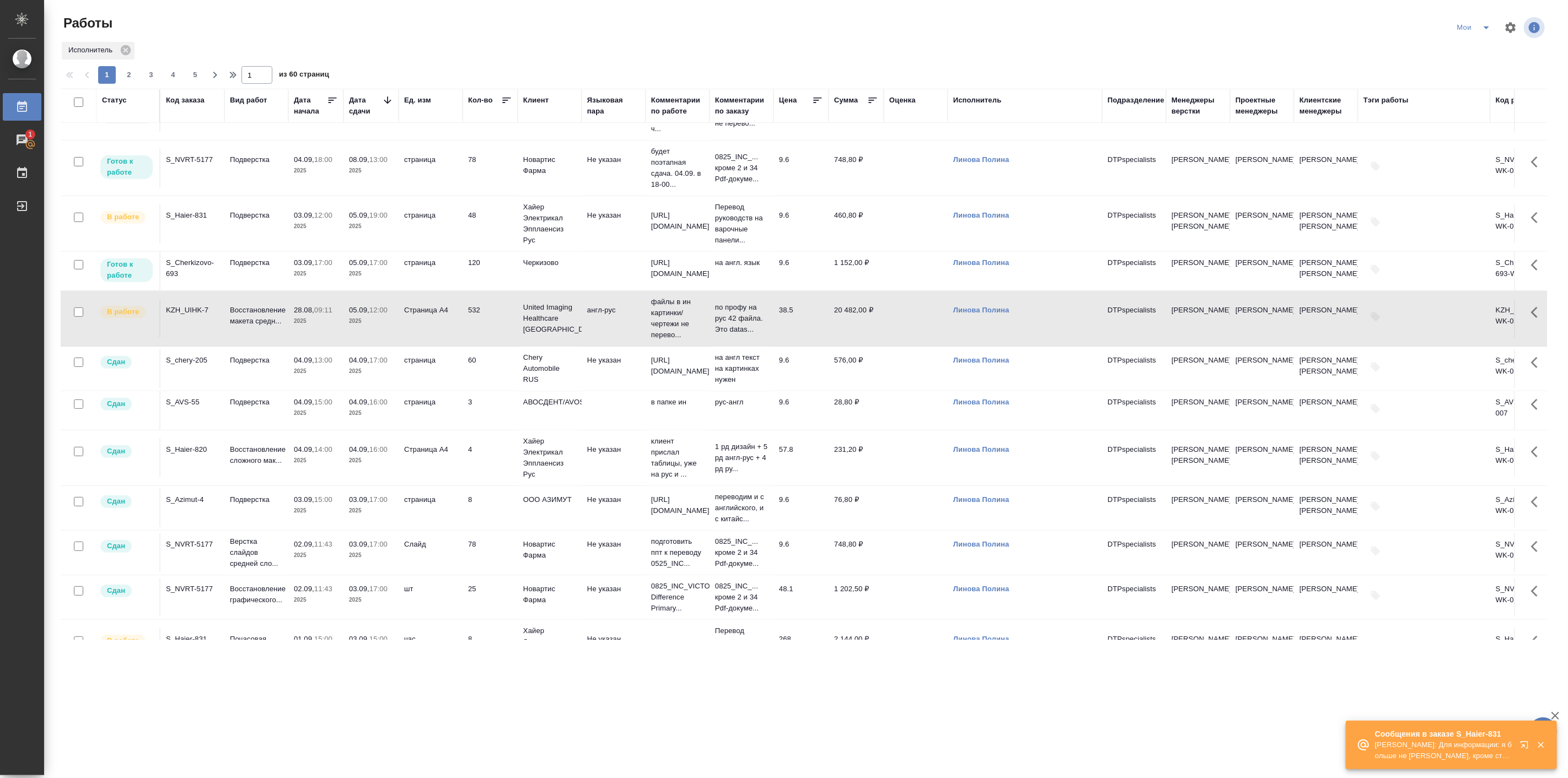
click at [225, 284] on td "Подверстка" at bounding box center [256, 271] width 64 height 38
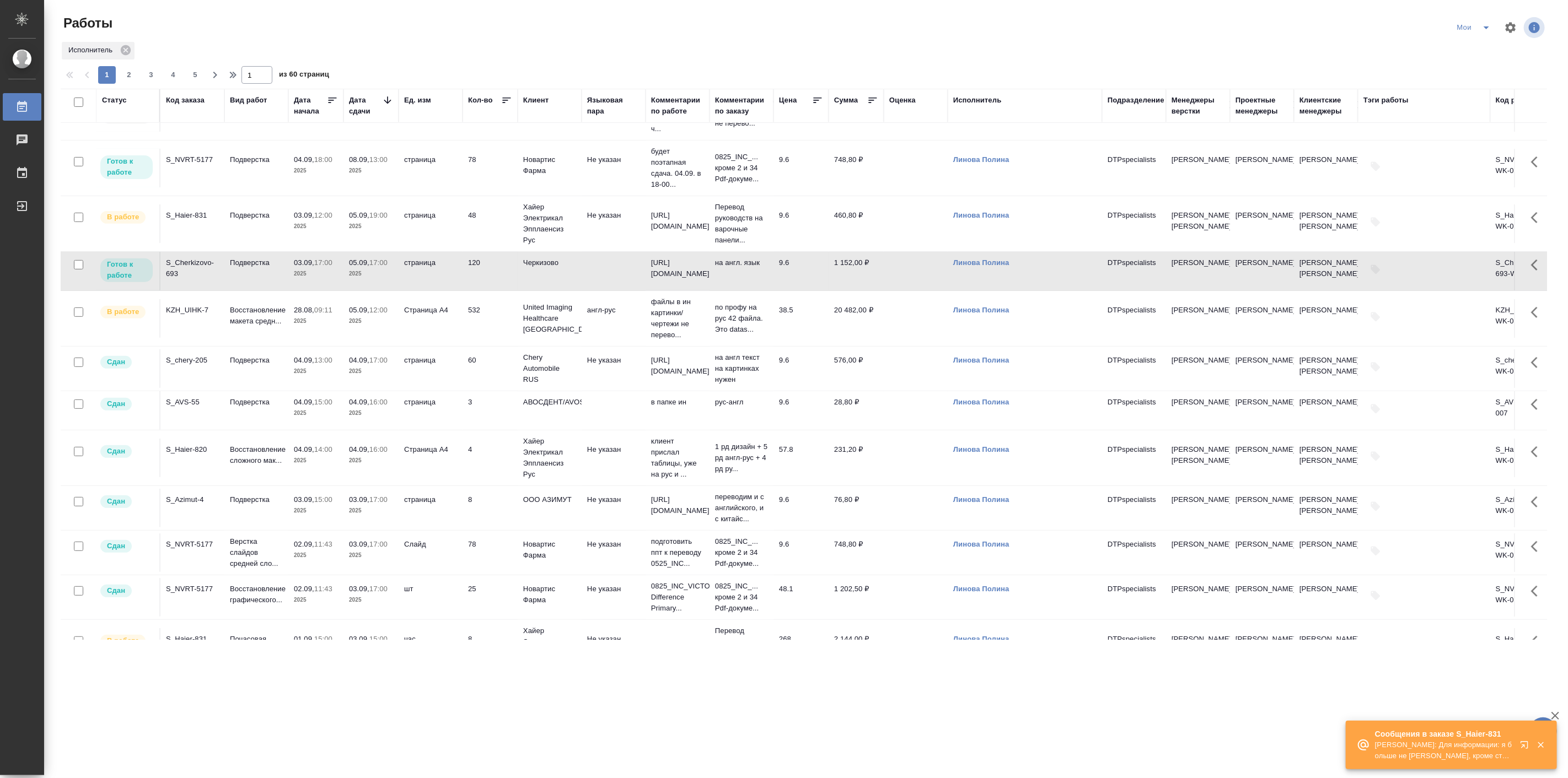
click at [184, 279] on div "S_Cherkizovo-693" at bounding box center [192, 268] width 53 height 22
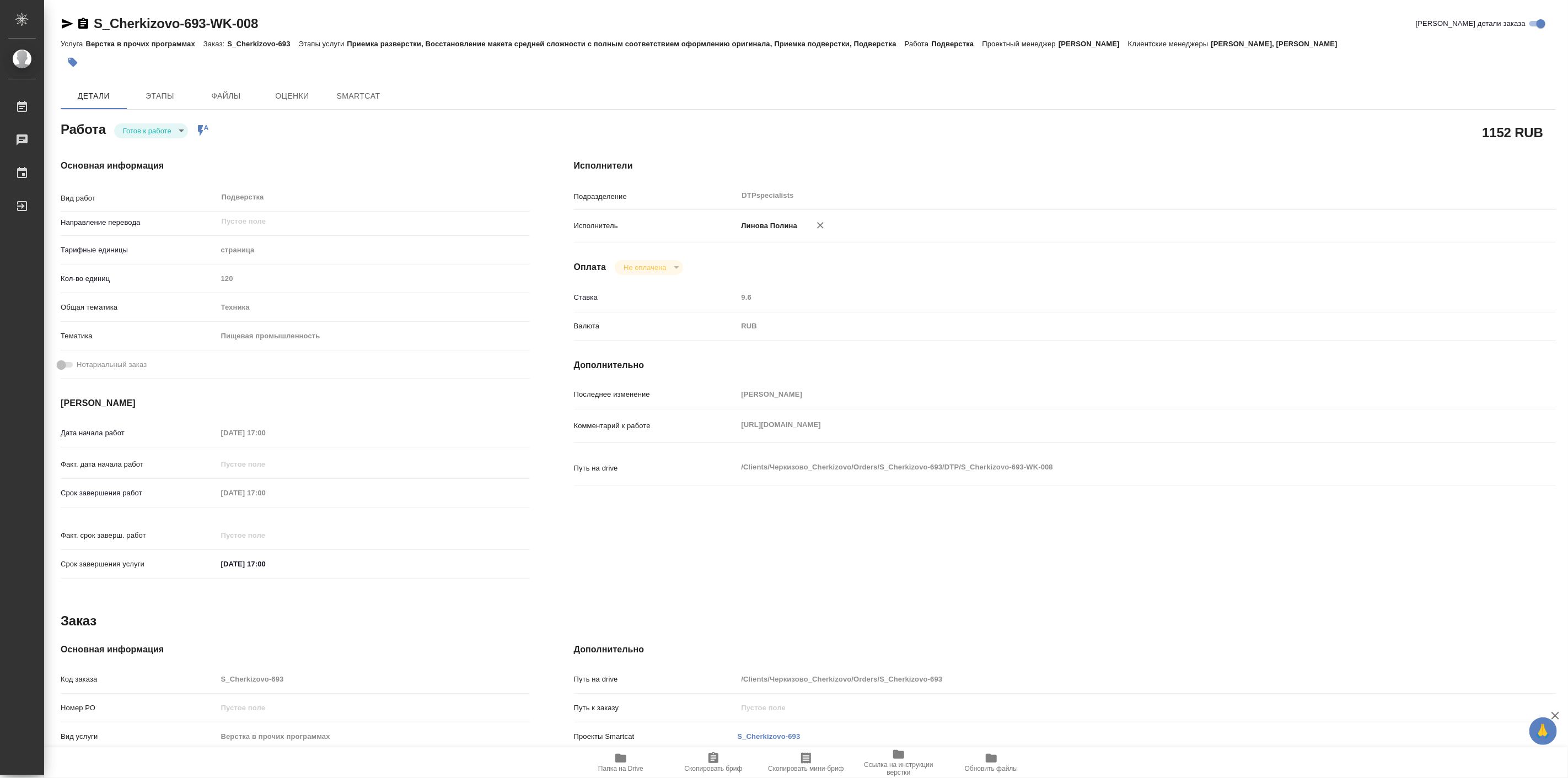
type textarea "x"
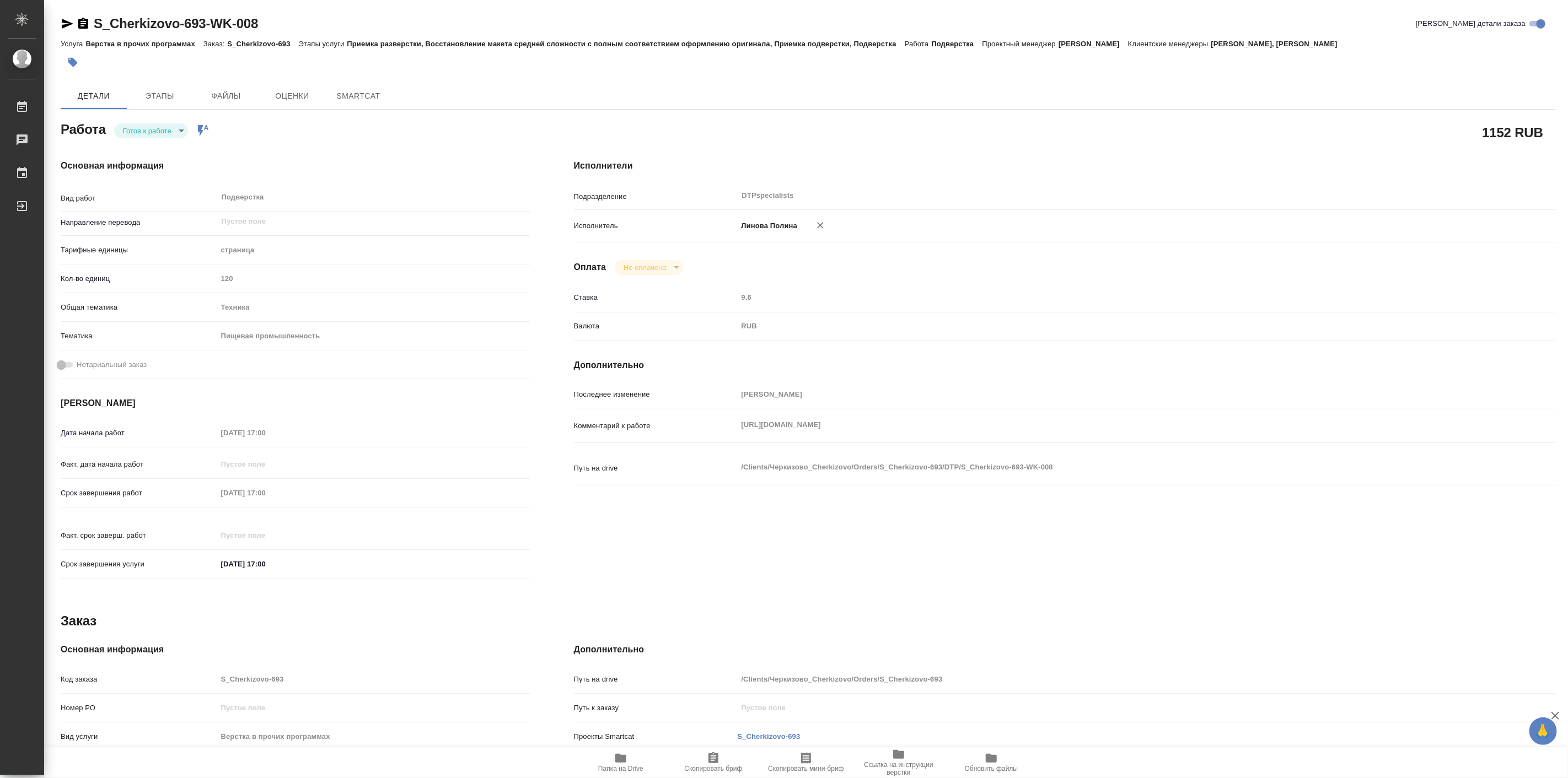
type textarea "x"
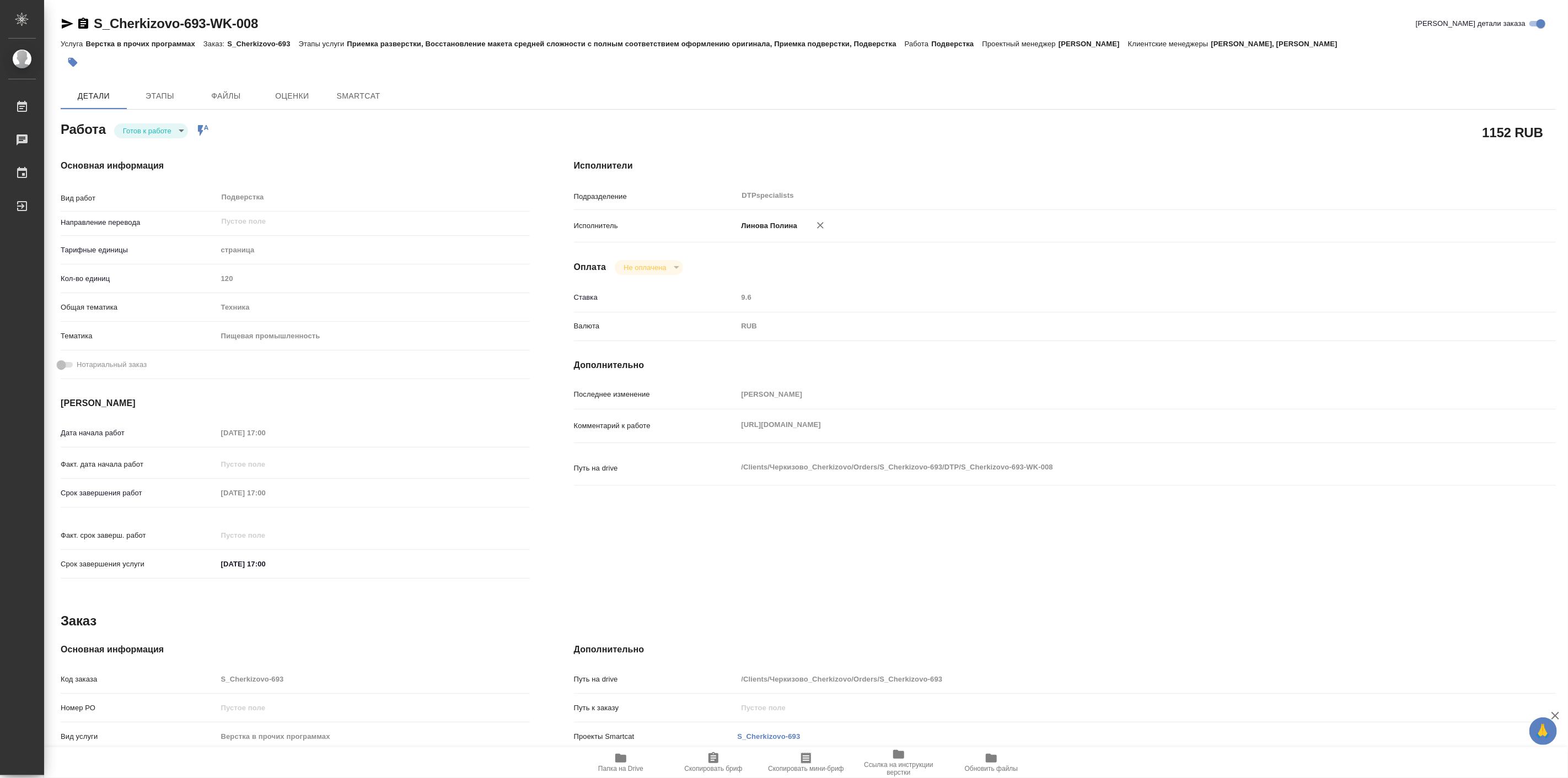
type textarea "x"
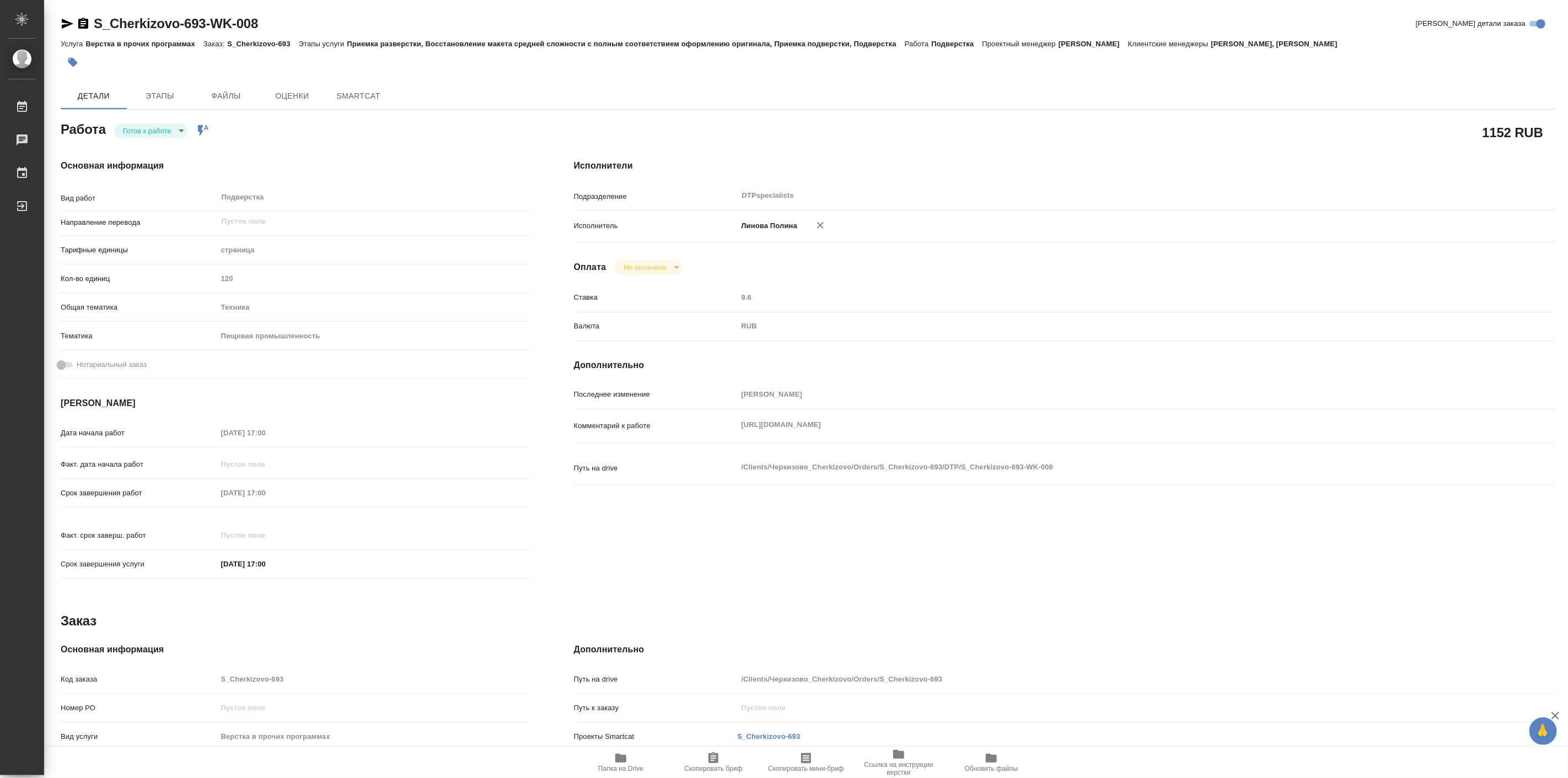
type textarea "x"
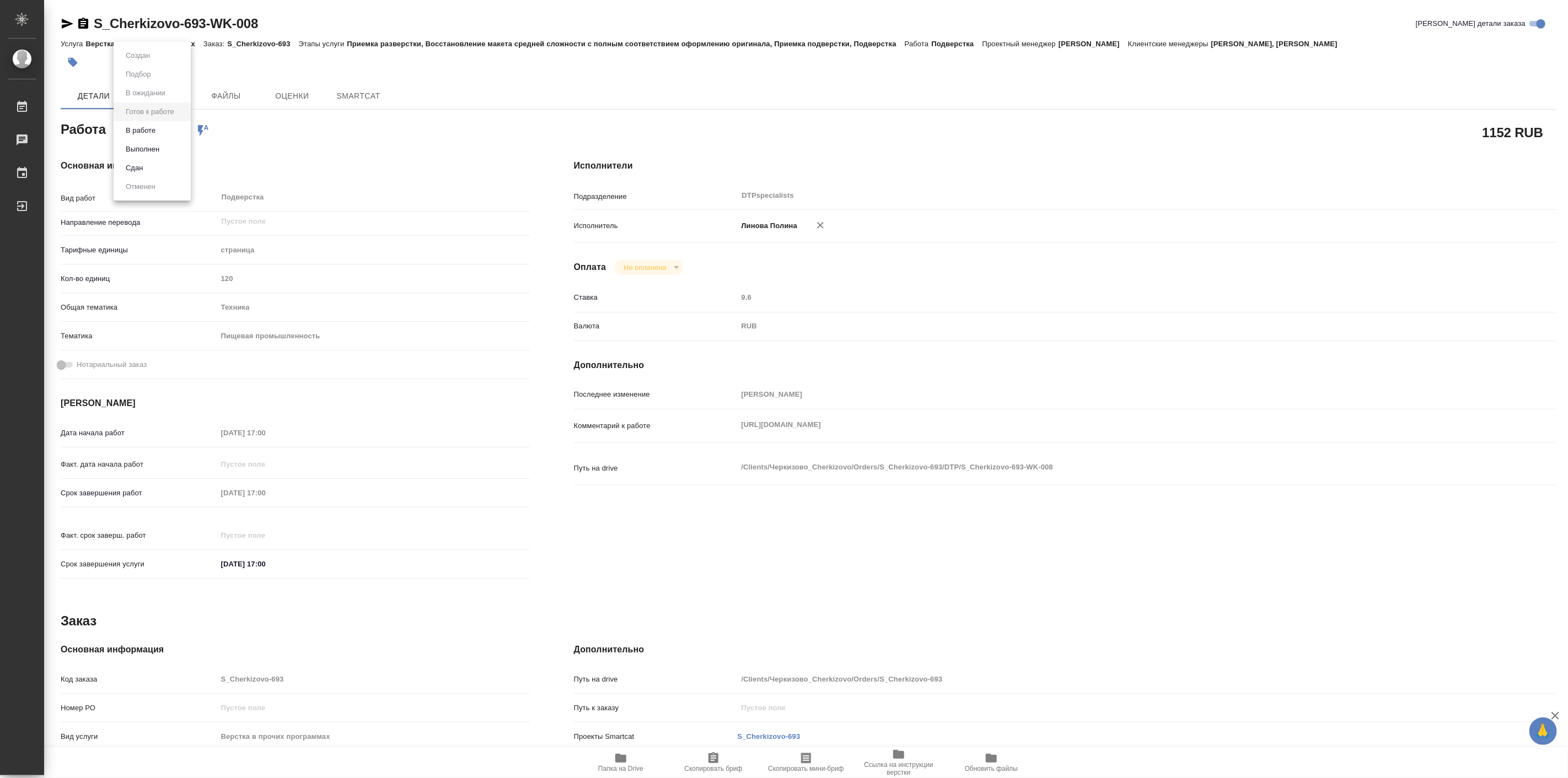
click at [153, 131] on body "🙏 .cls-1 fill:#fff; AWATERA Linova Polina Работы Чаты График Выйти S_Cherkizovo…" at bounding box center [784, 389] width 1568 height 778
type textarea "x"
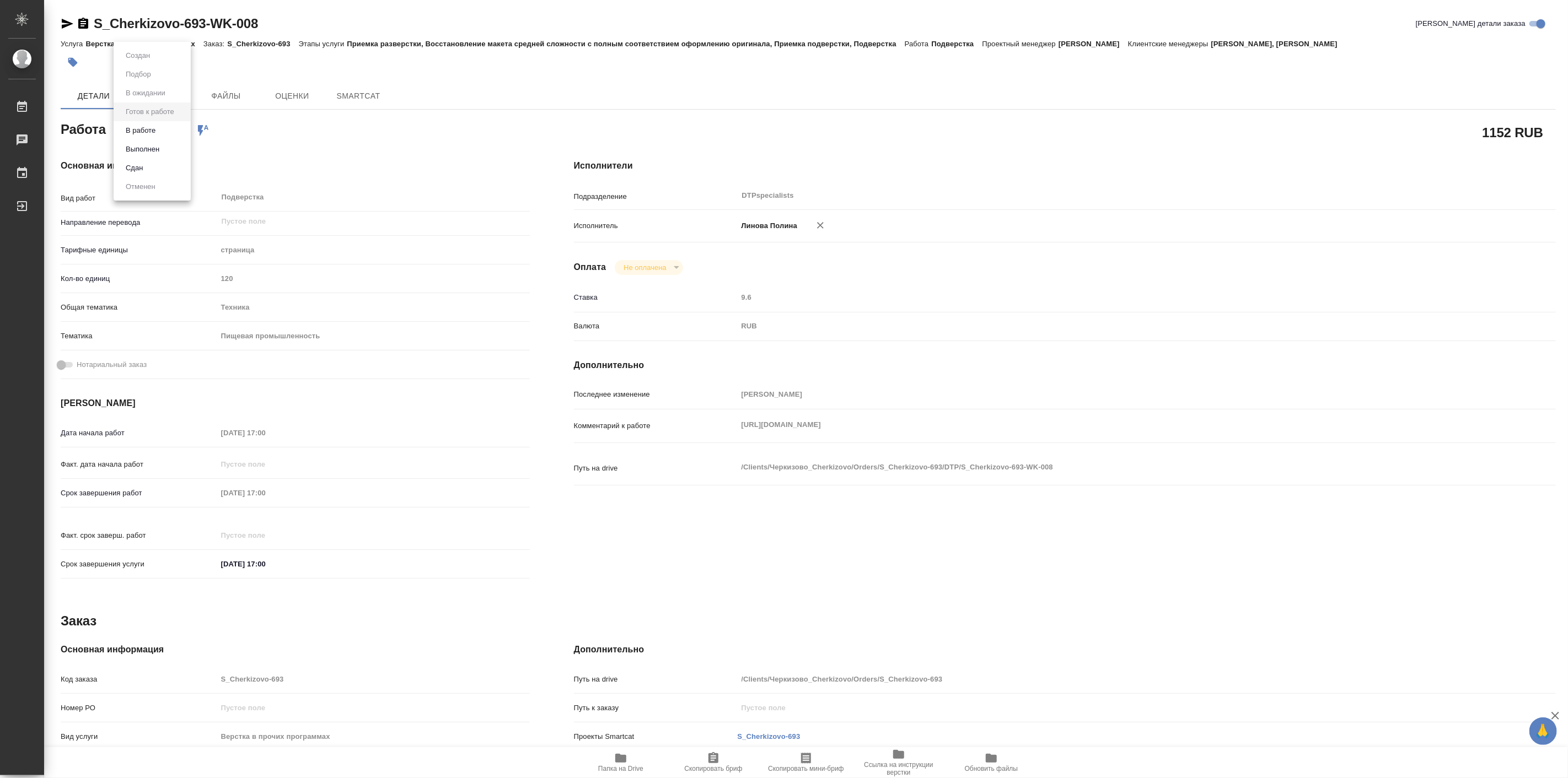
type textarea "x"
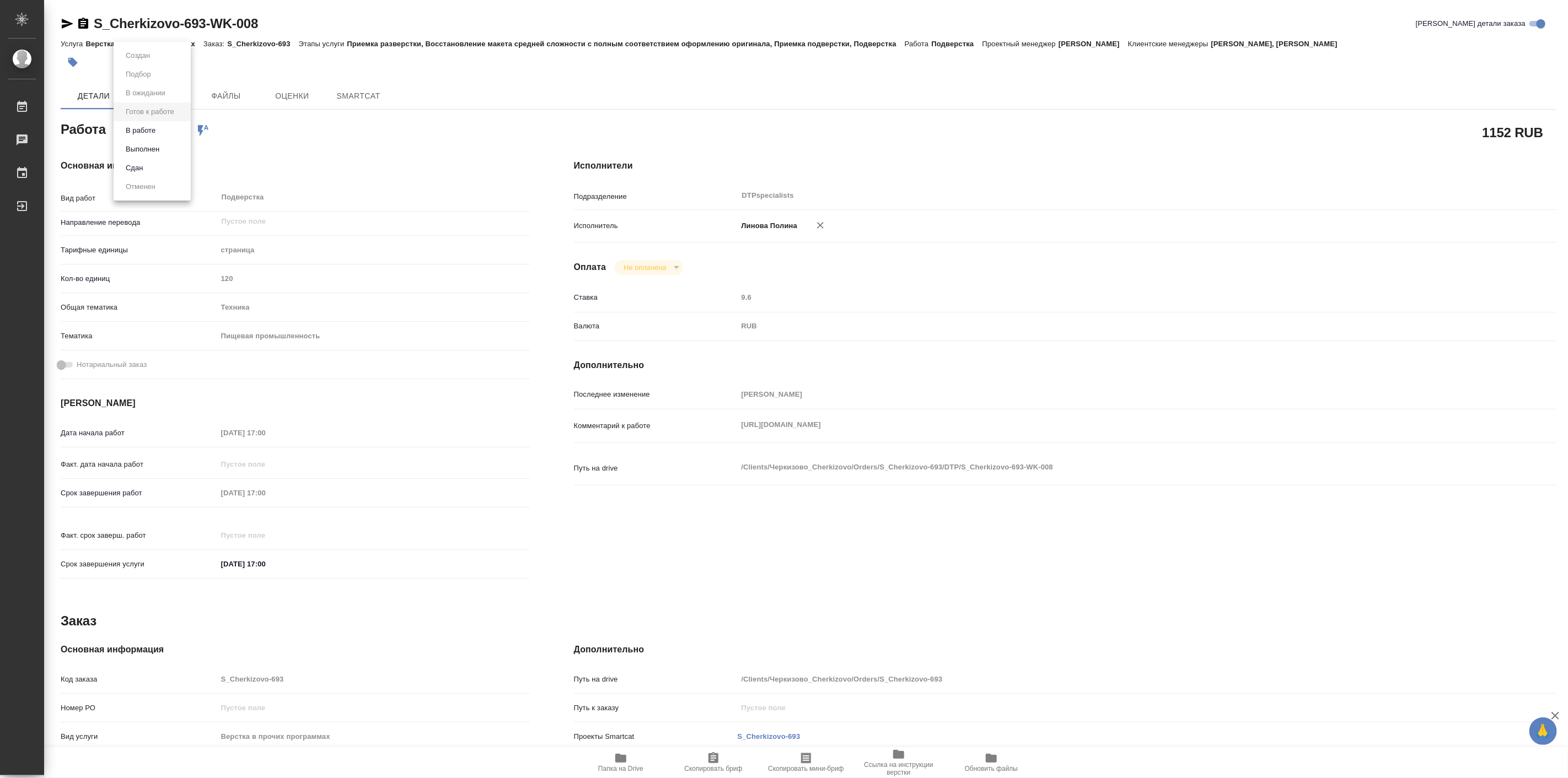
type textarea "x"
click at [146, 131] on button "В работе" at bounding box center [140, 130] width 37 height 13
type textarea "x"
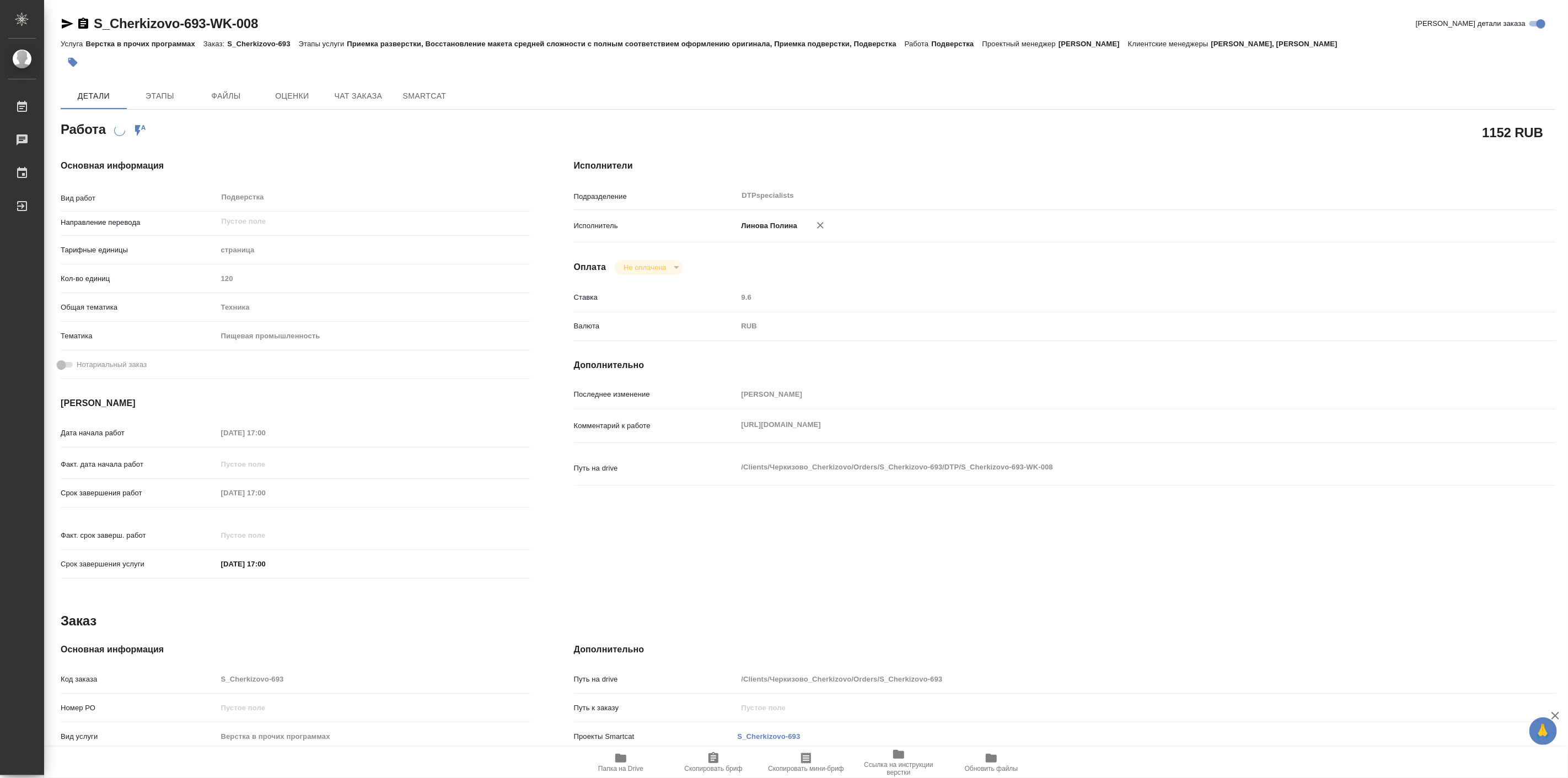
type textarea "x"
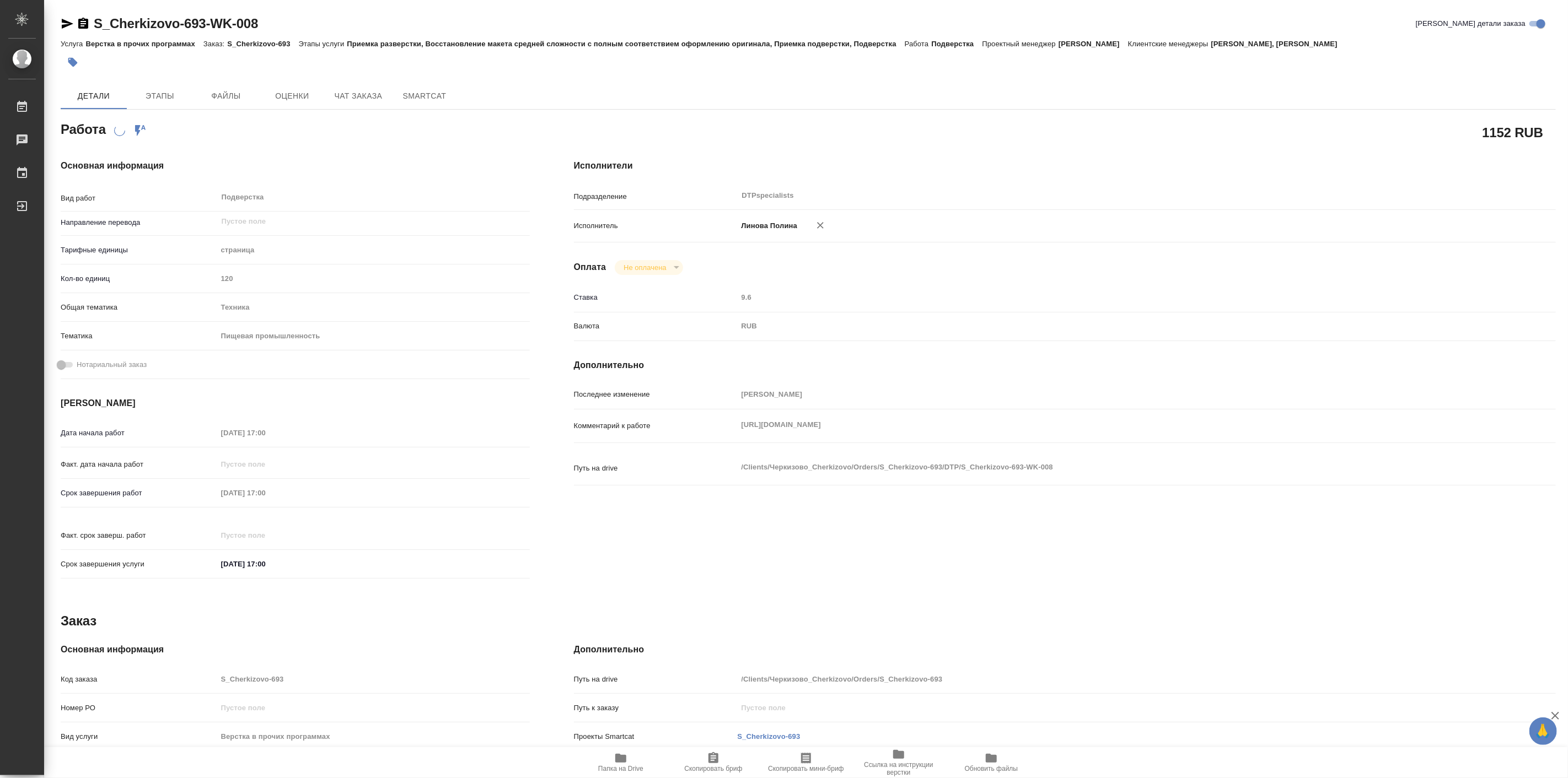
type textarea "x"
click at [67, 19] on icon "button" at bounding box center [68, 23] width 13 height 13
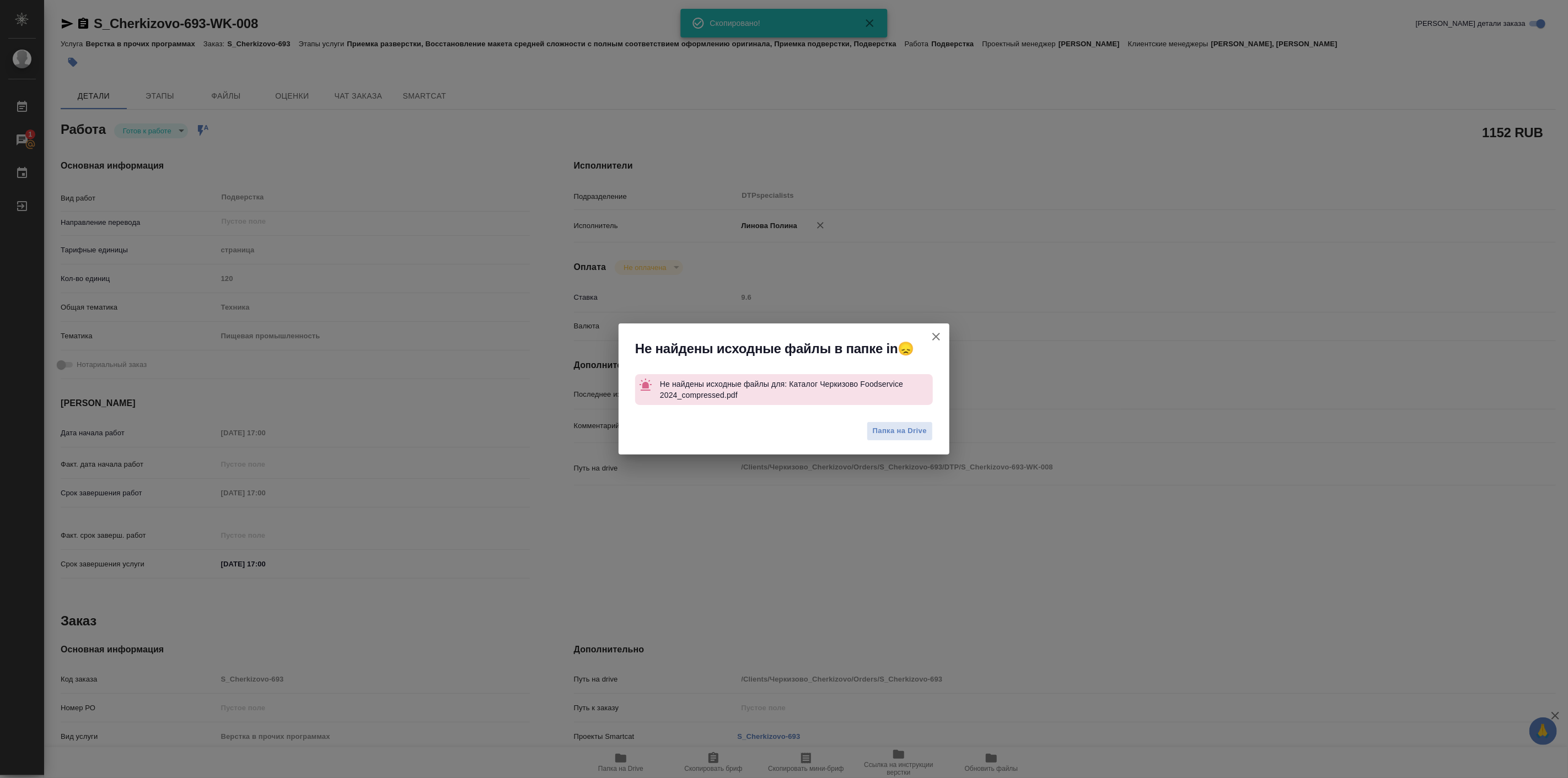
type textarea "x"
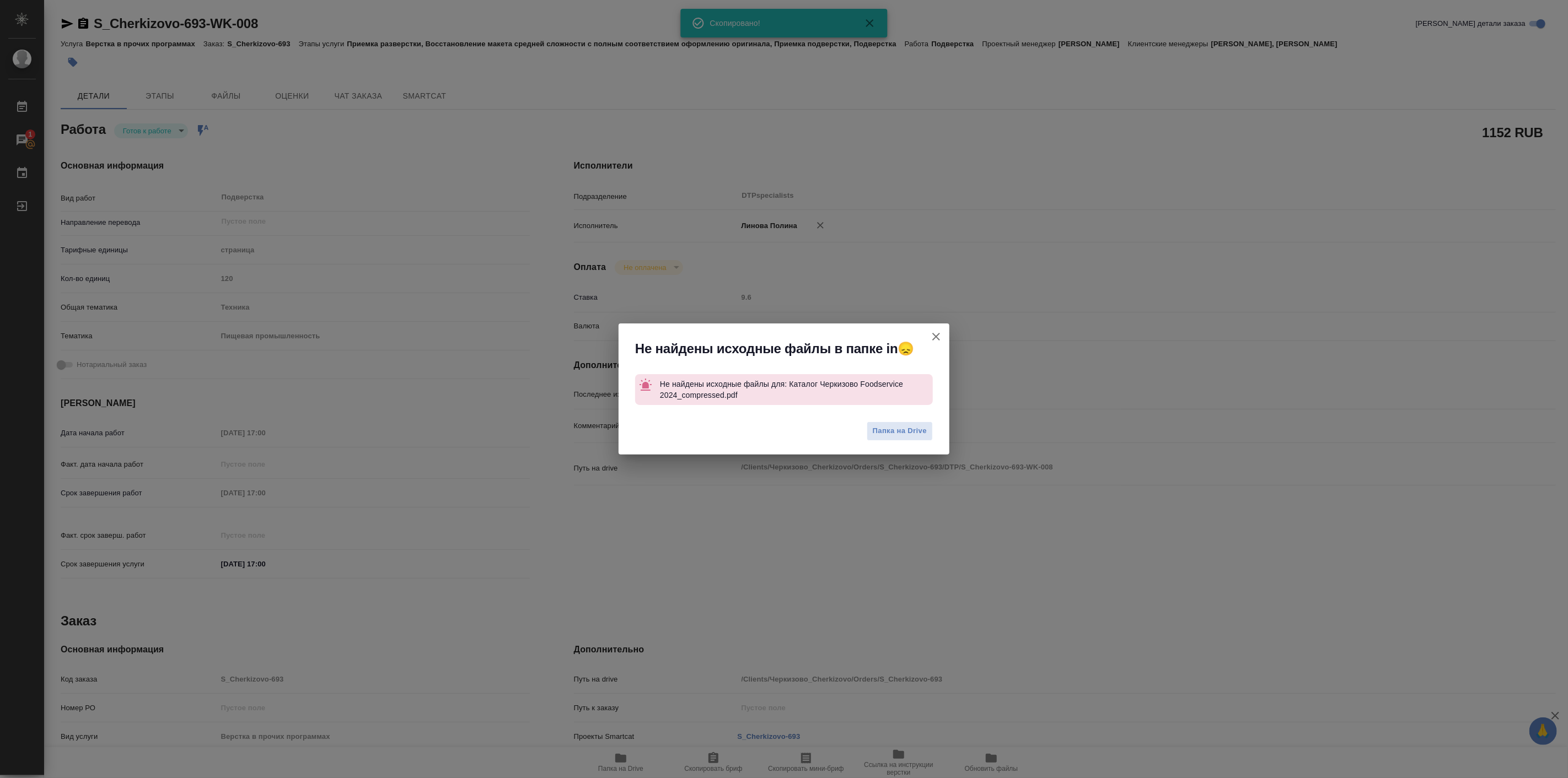
type textarea "x"
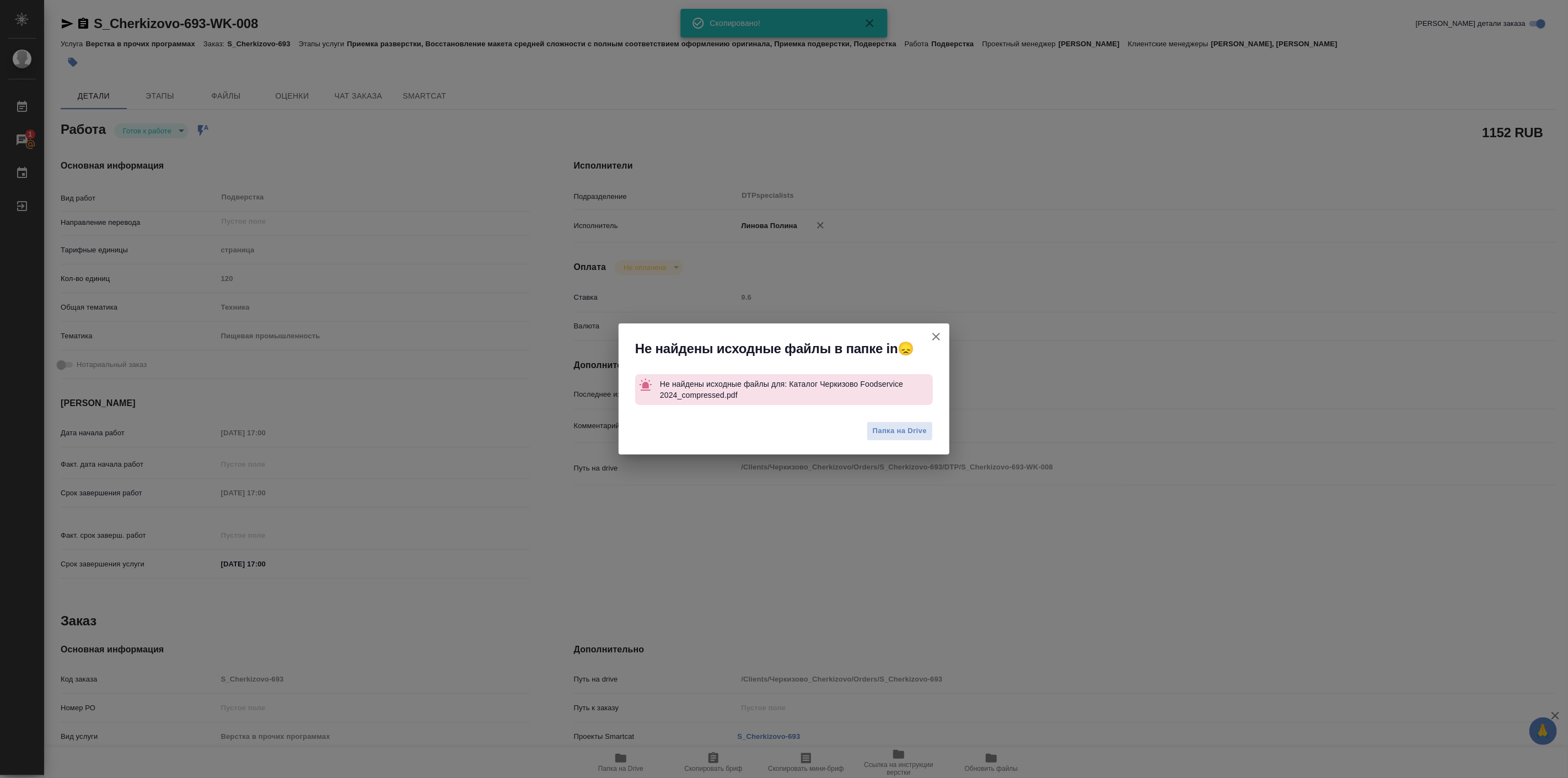
type textarea "x"
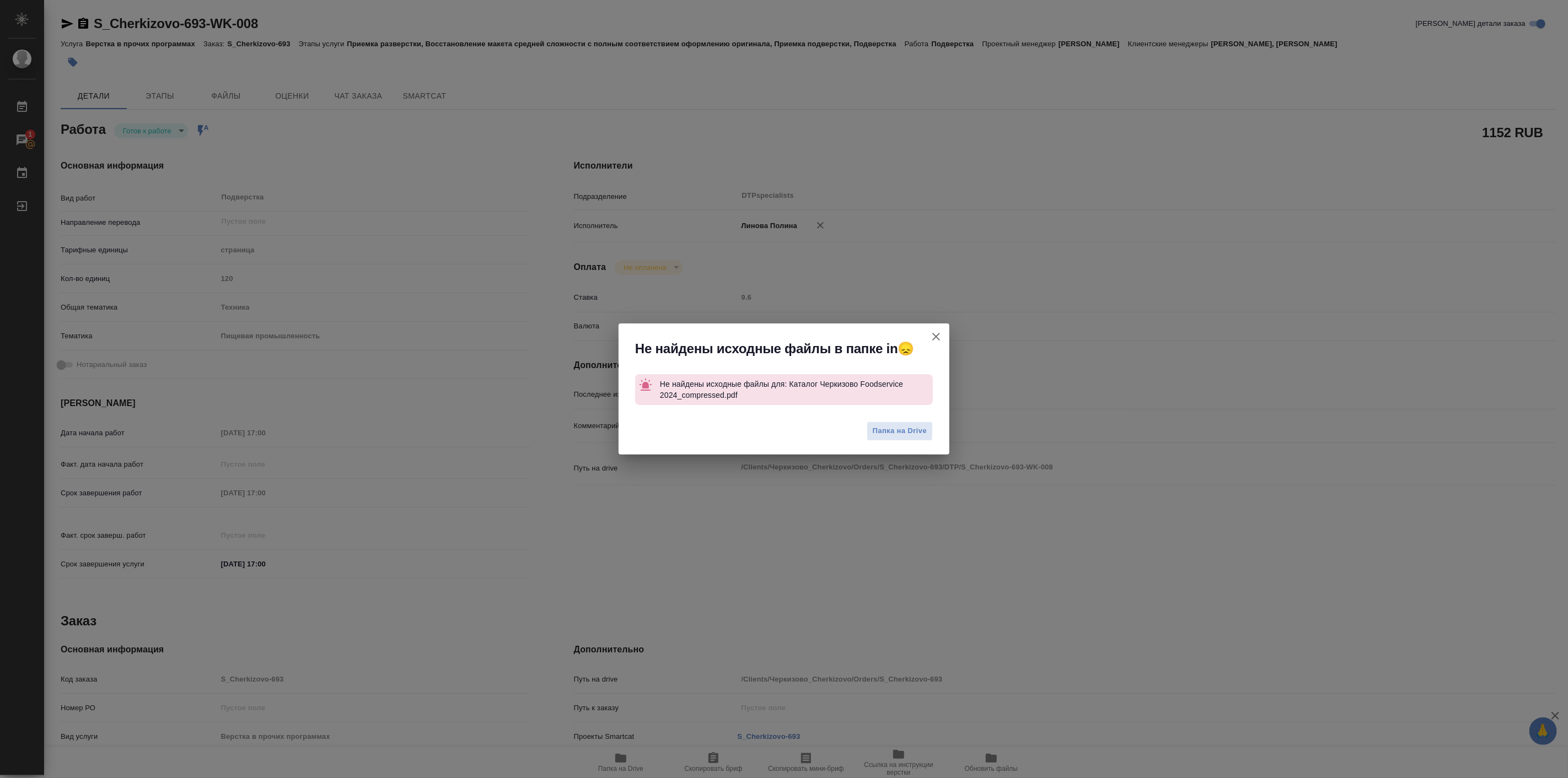
type textarea "x"
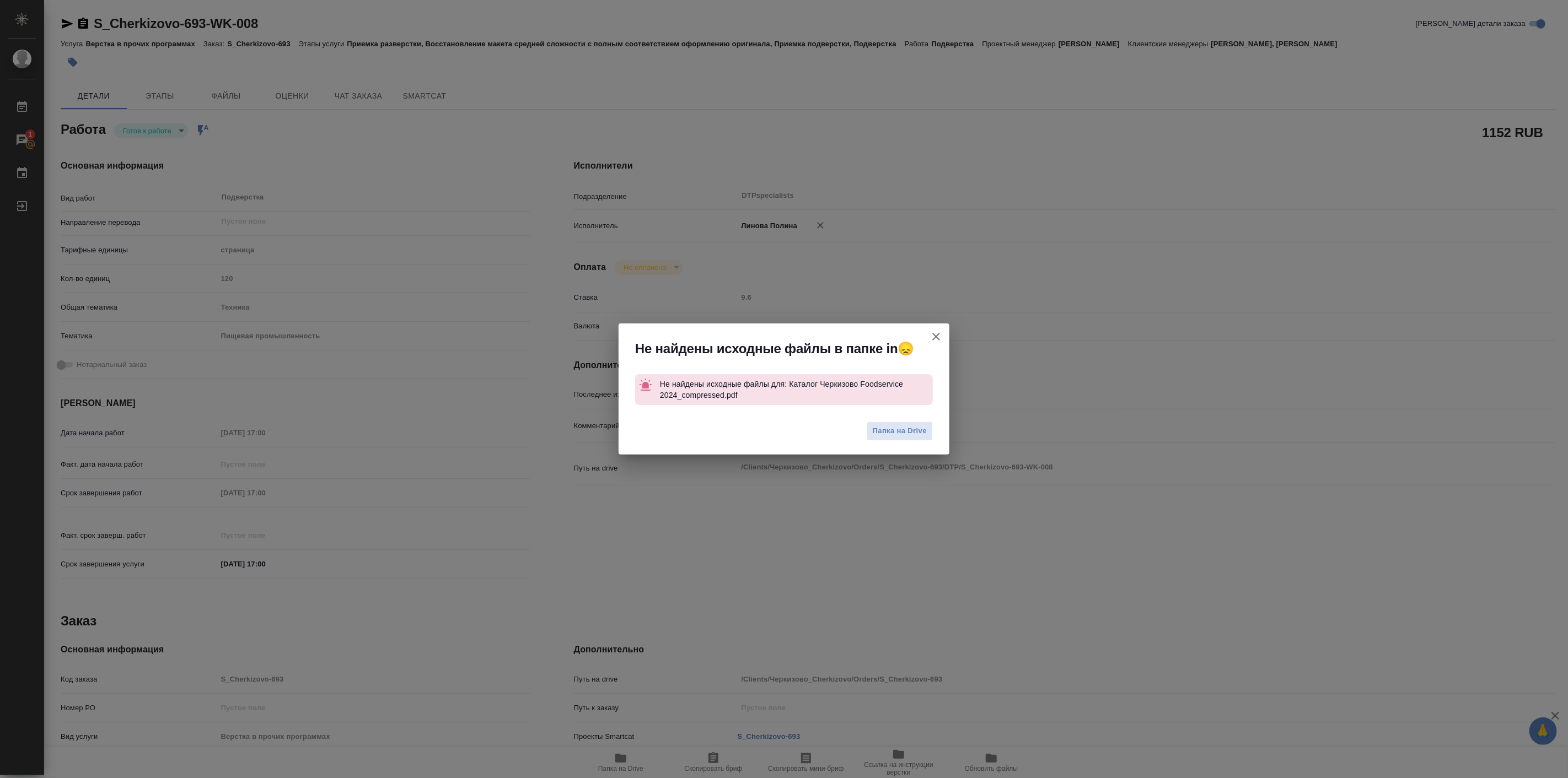
click at [935, 338] on icon "button" at bounding box center [936, 336] width 8 height 8
type textarea "x"
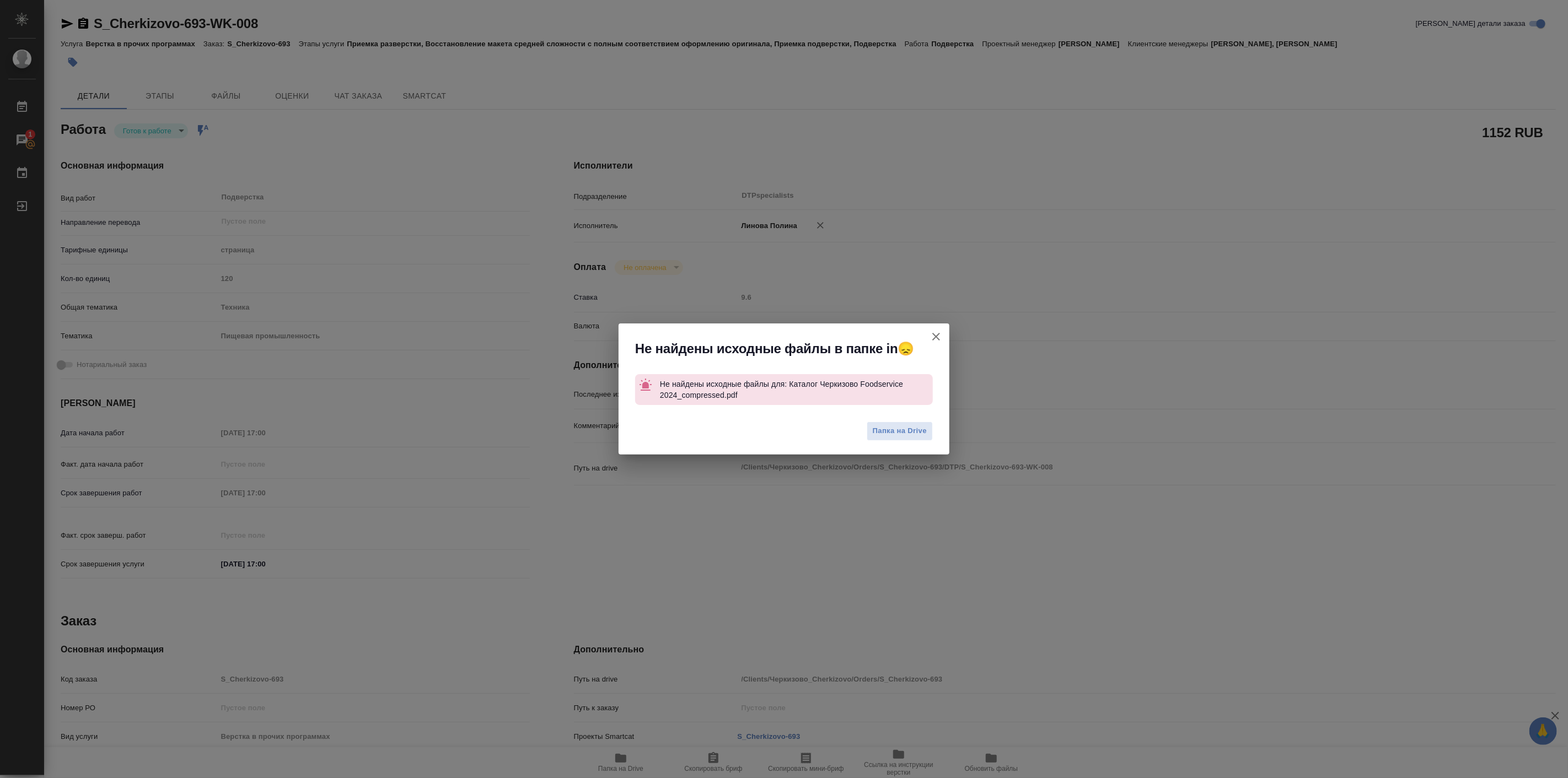
type textarea "x"
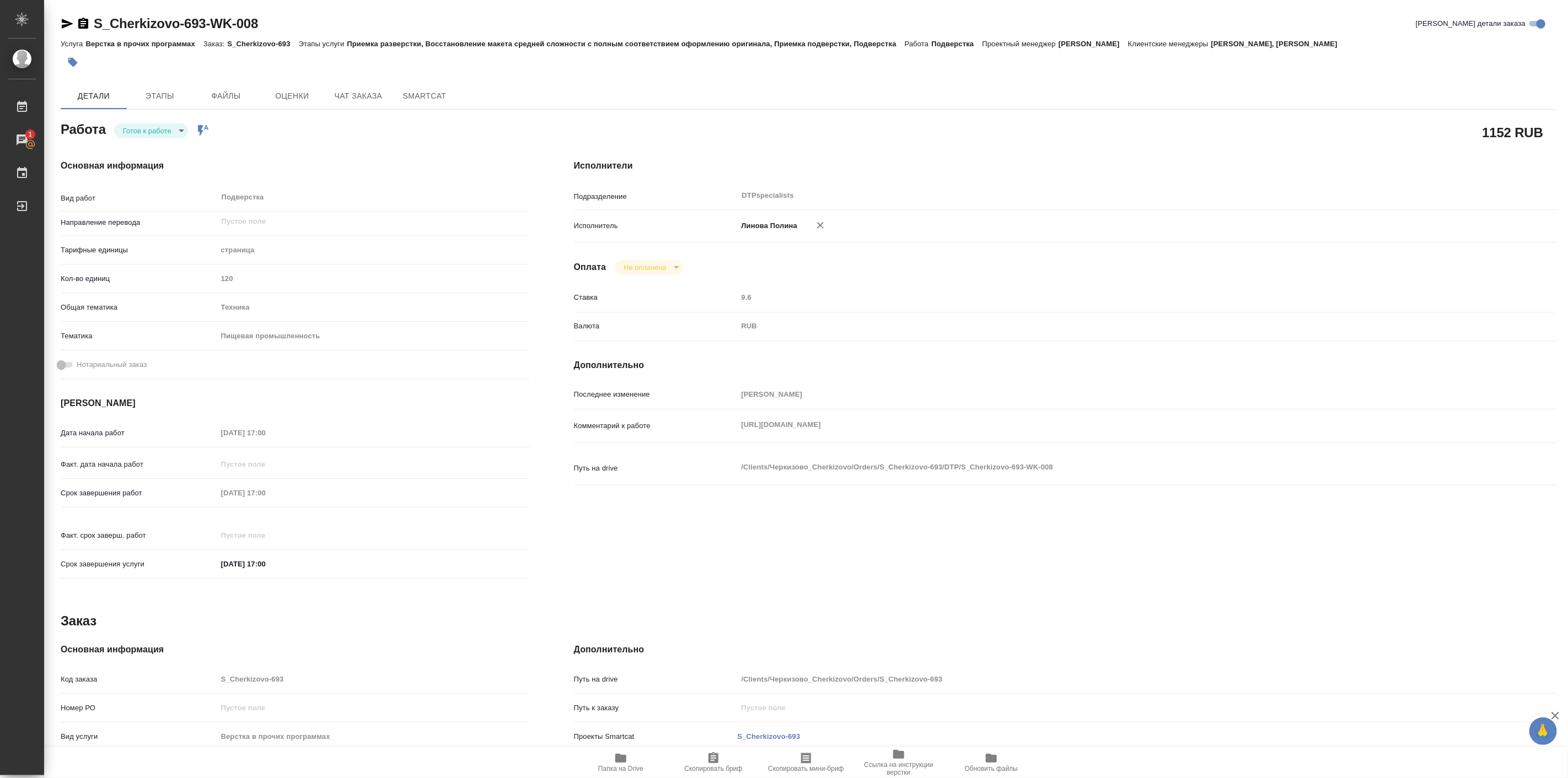
scroll to position [159, 0]
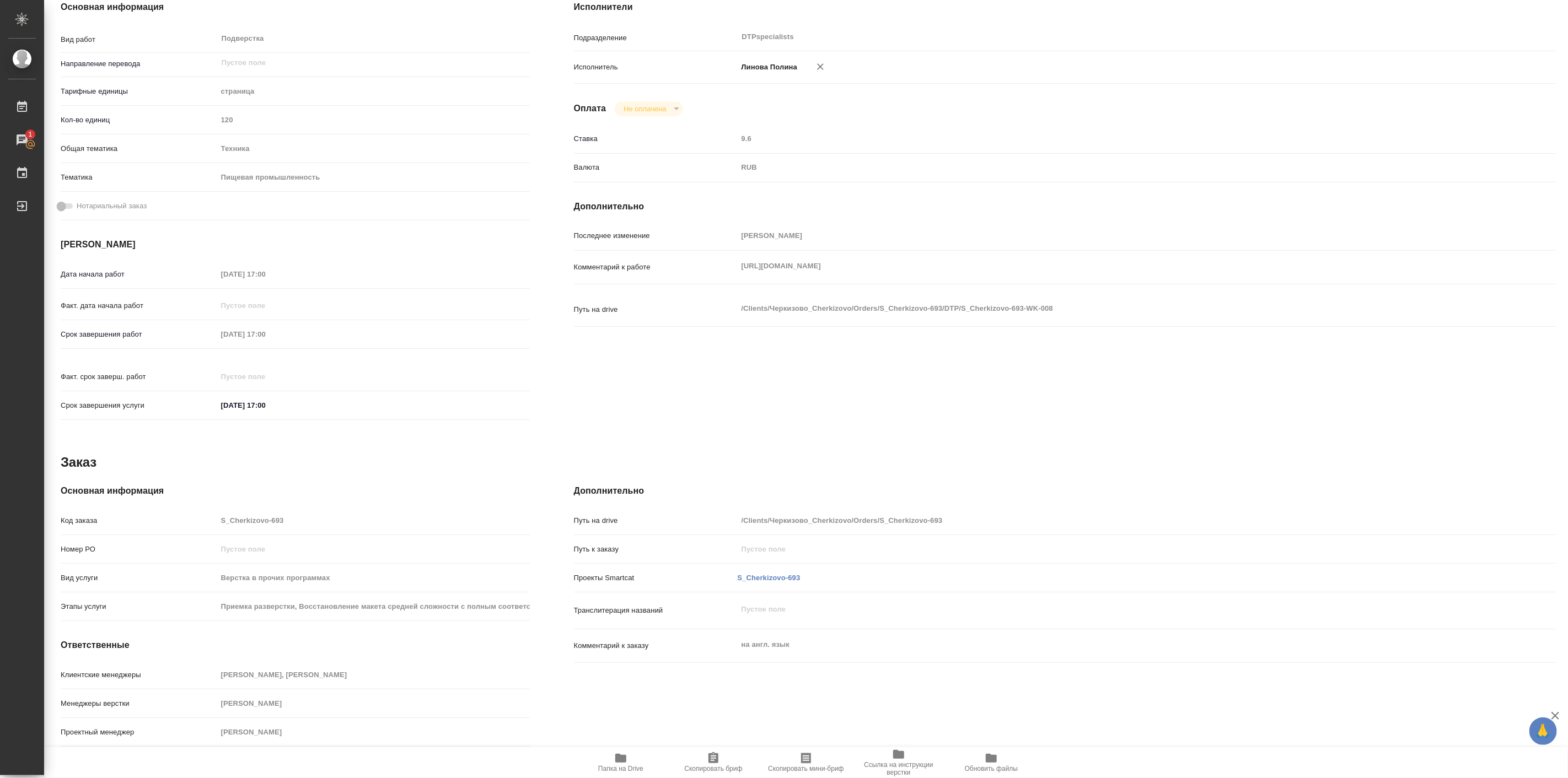
type textarea "x"
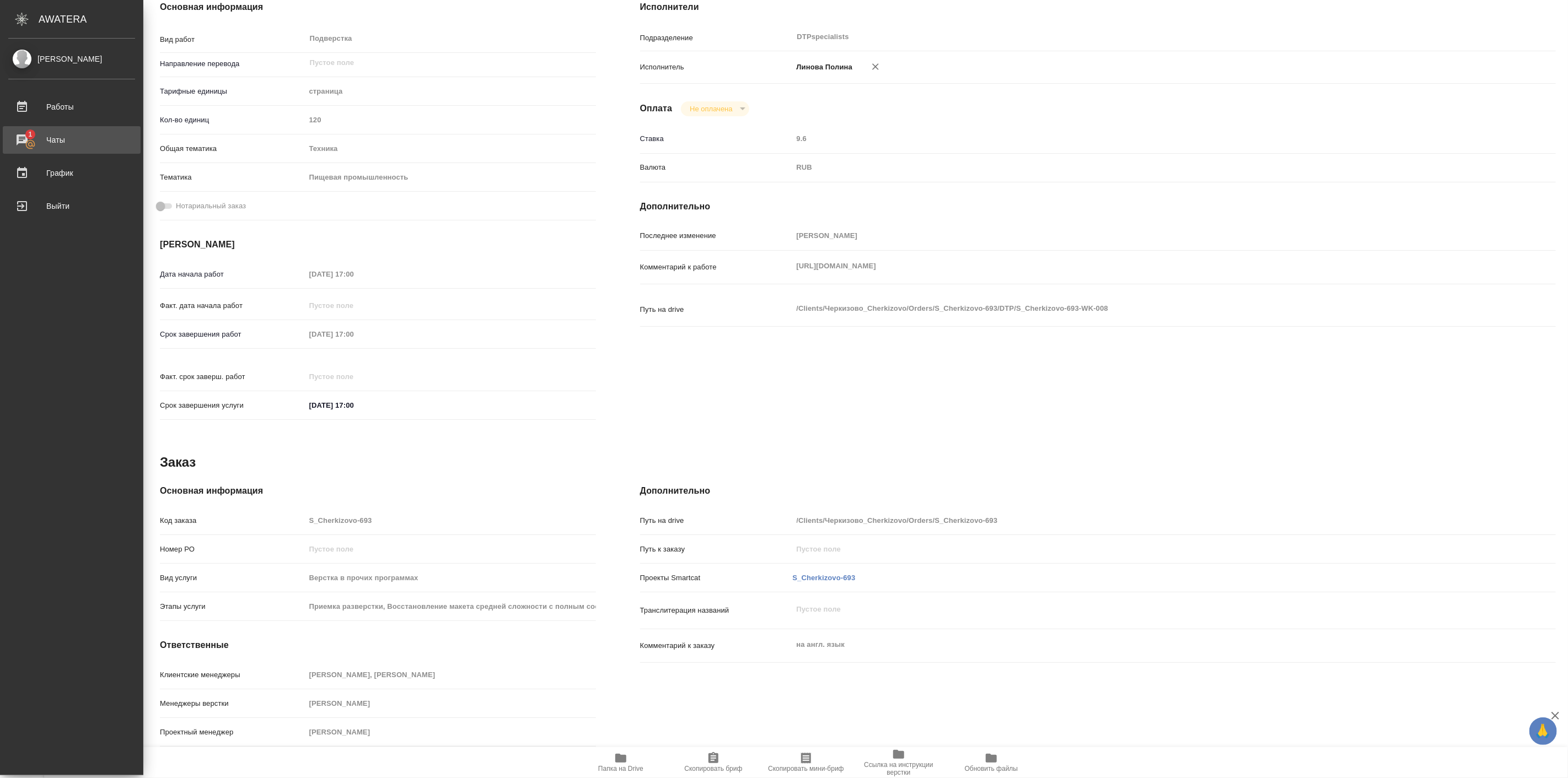
type textarea "x"
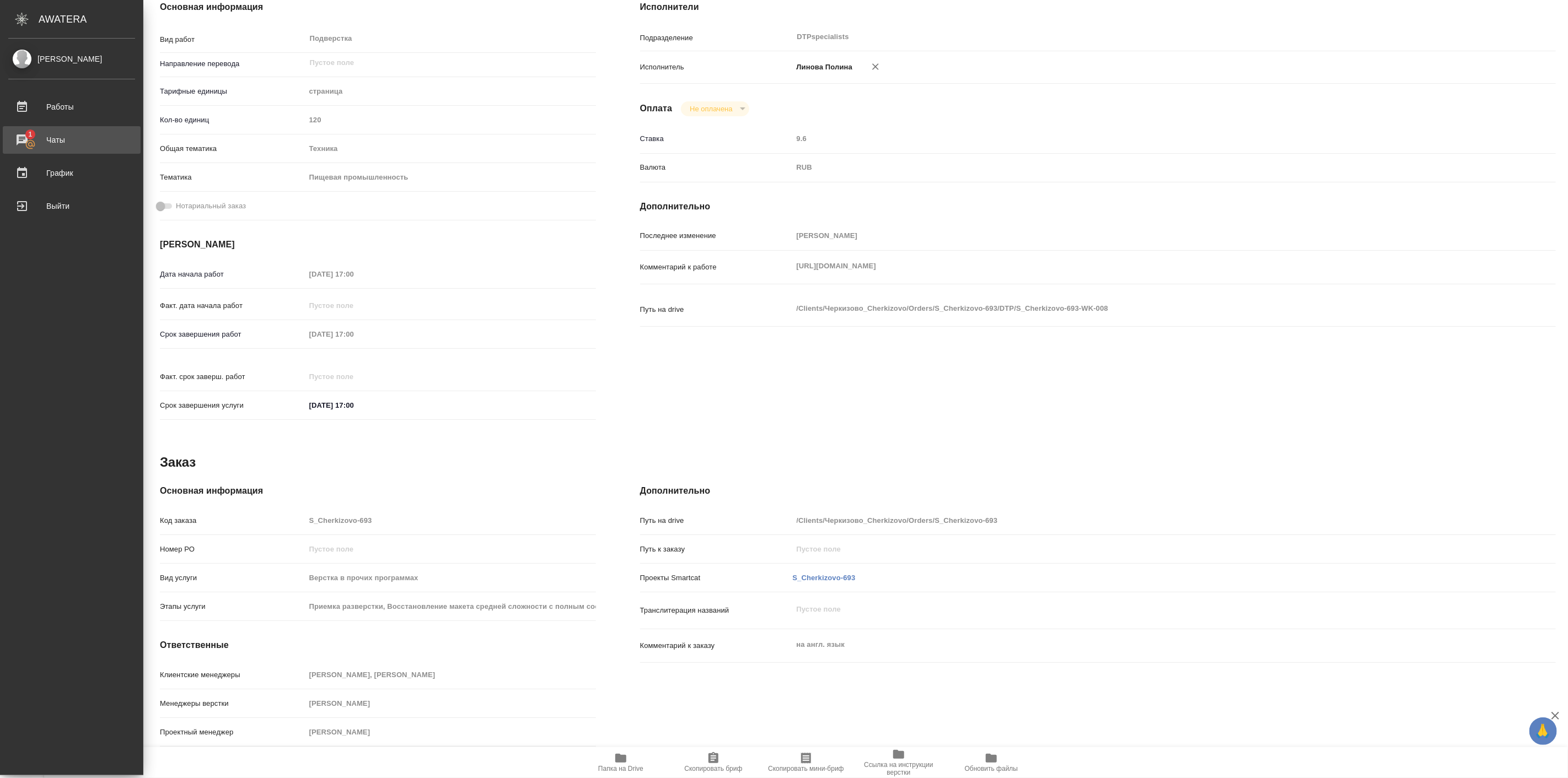
click at [58, 135] on div "Чаты" at bounding box center [72, 140] width 127 height 17
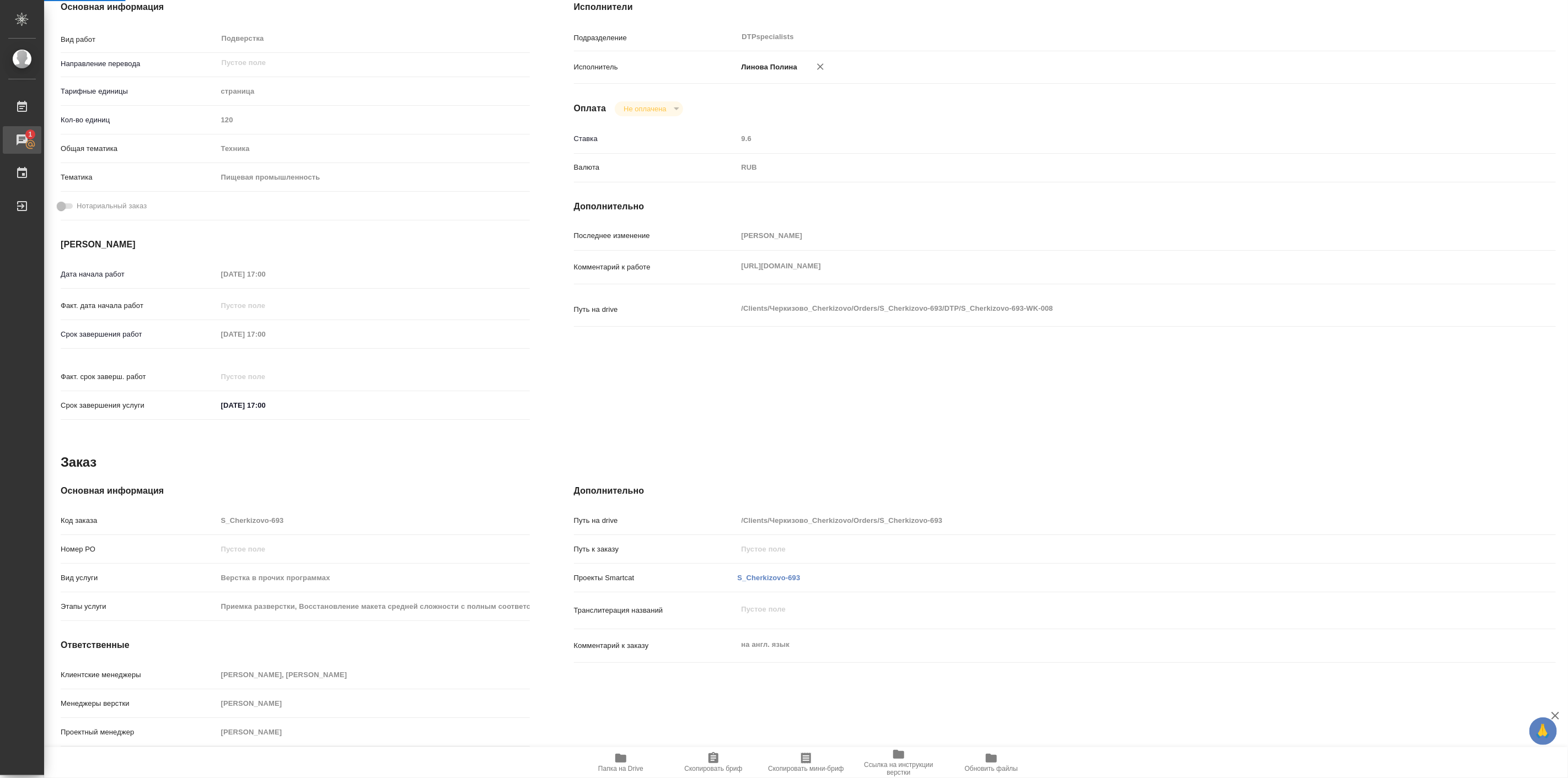
type textarea "x"
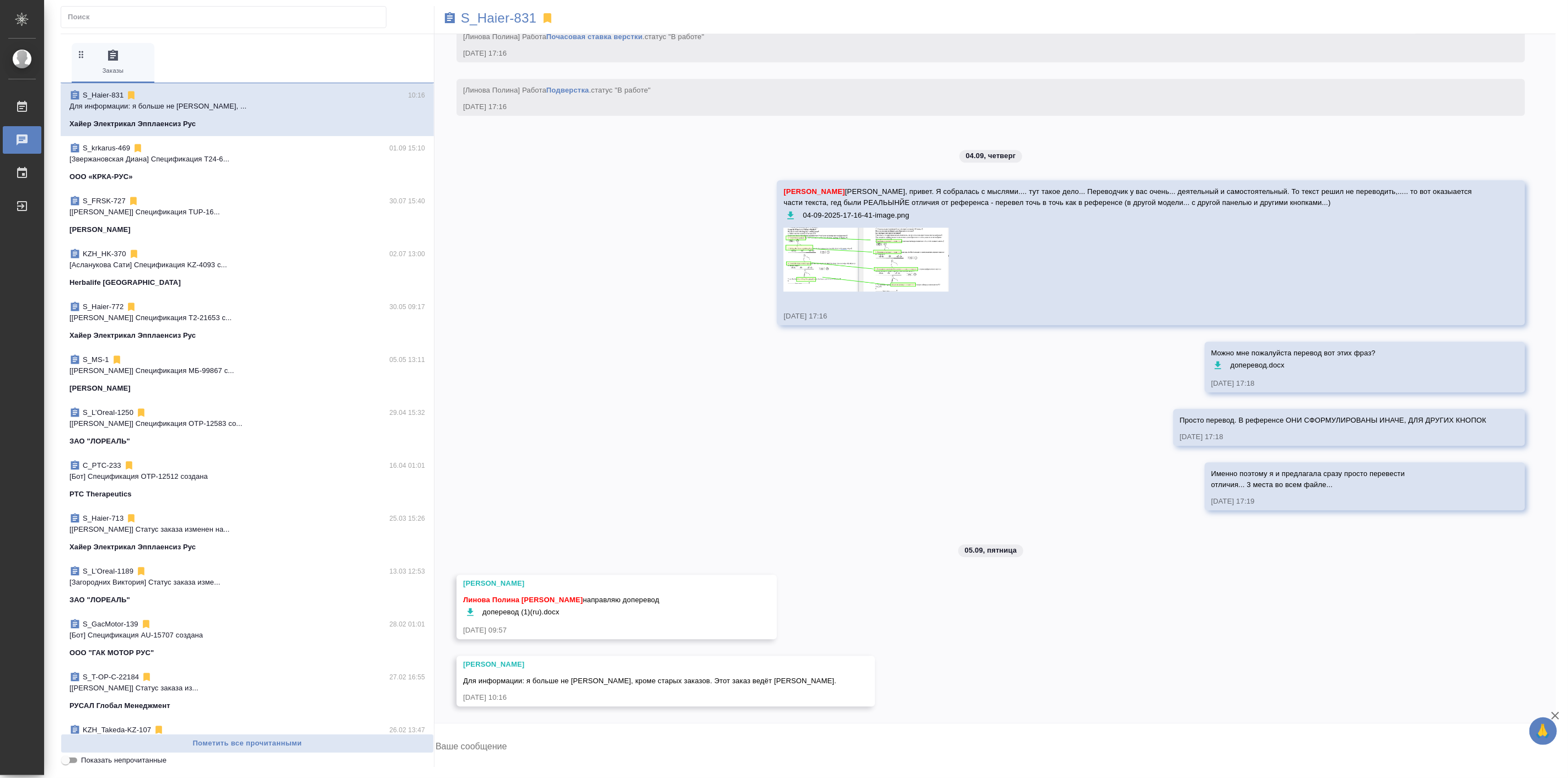
scroll to position [9594, 0]
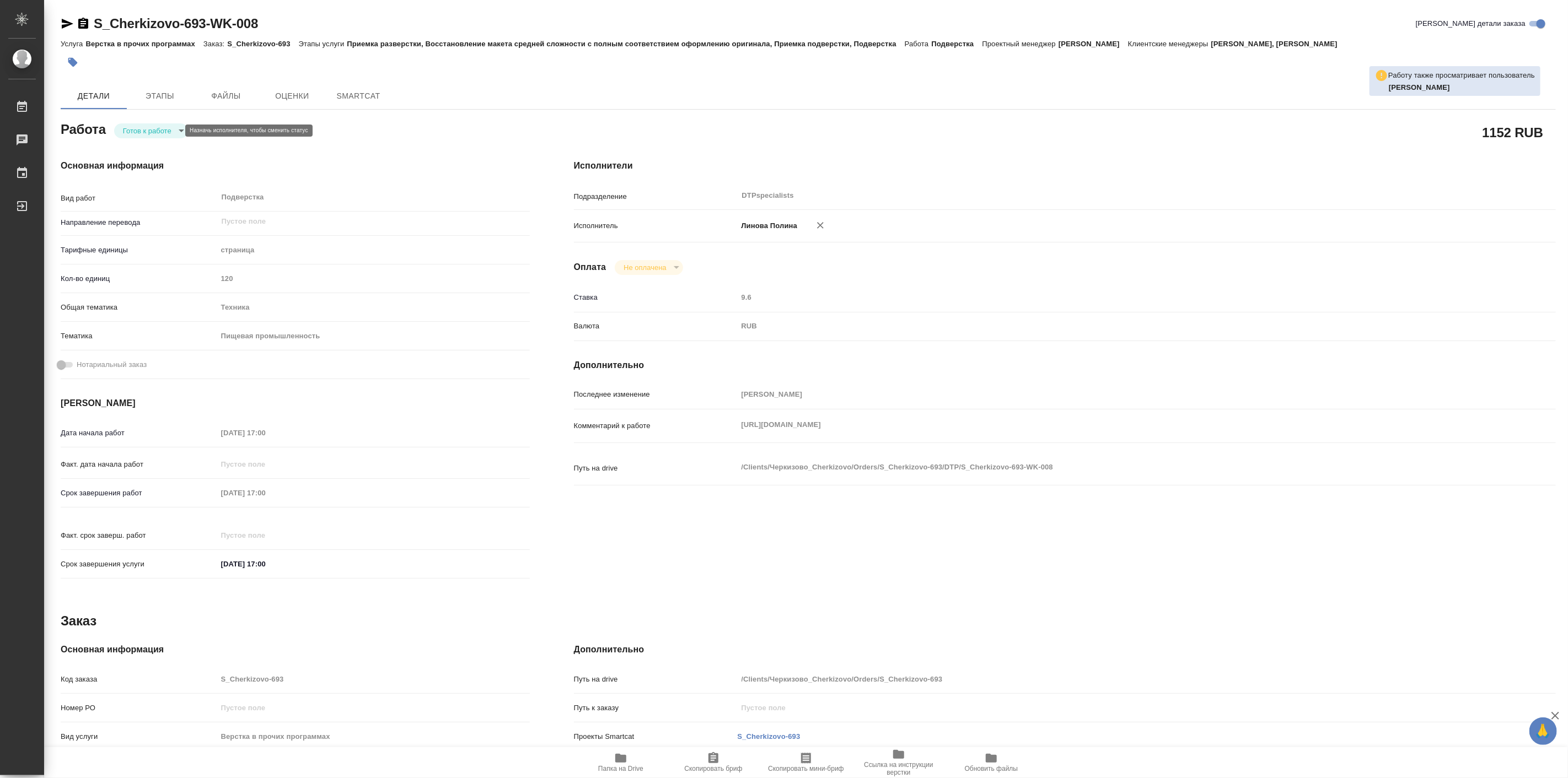
type textarea "x"
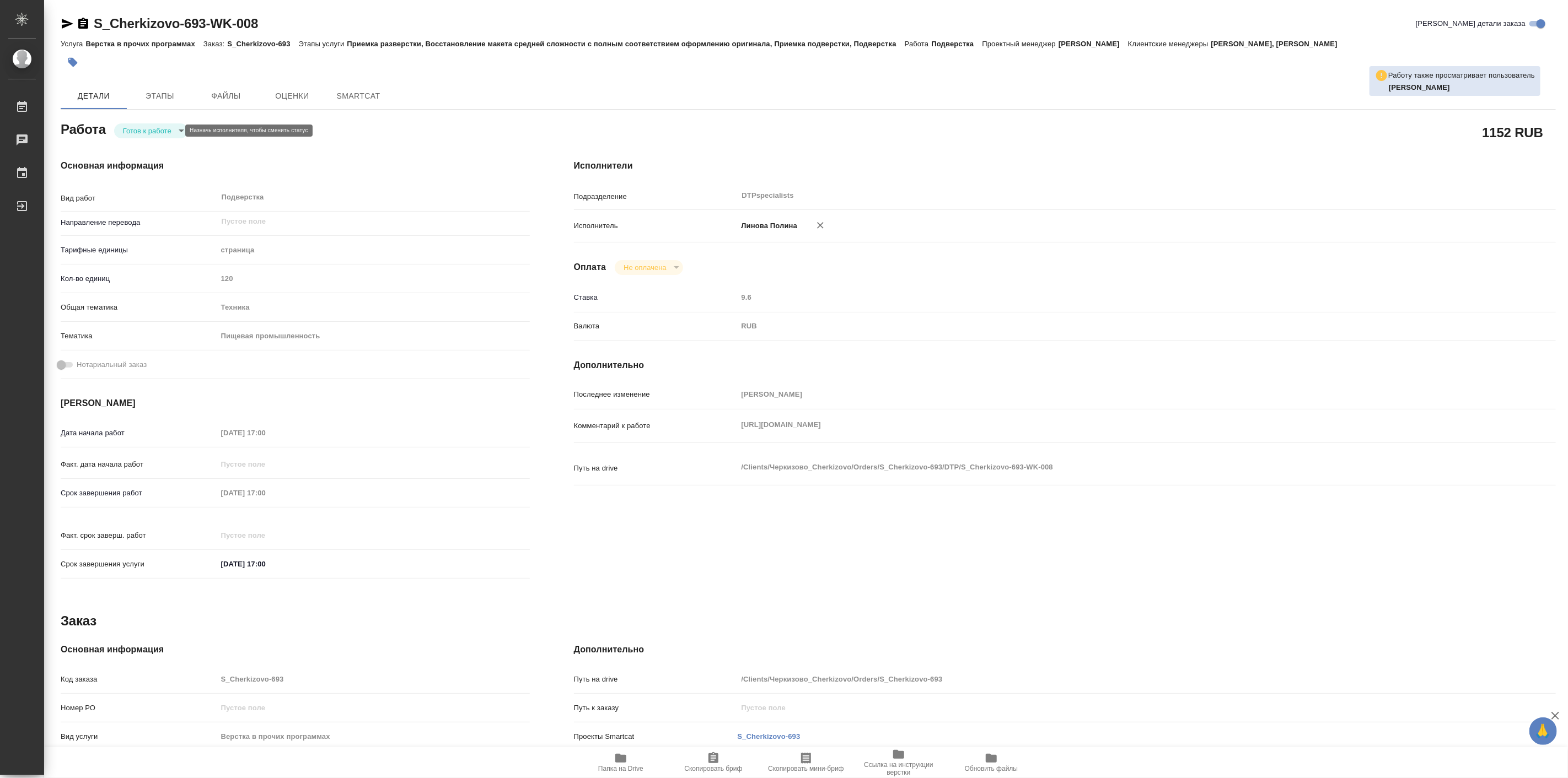
type textarea "x"
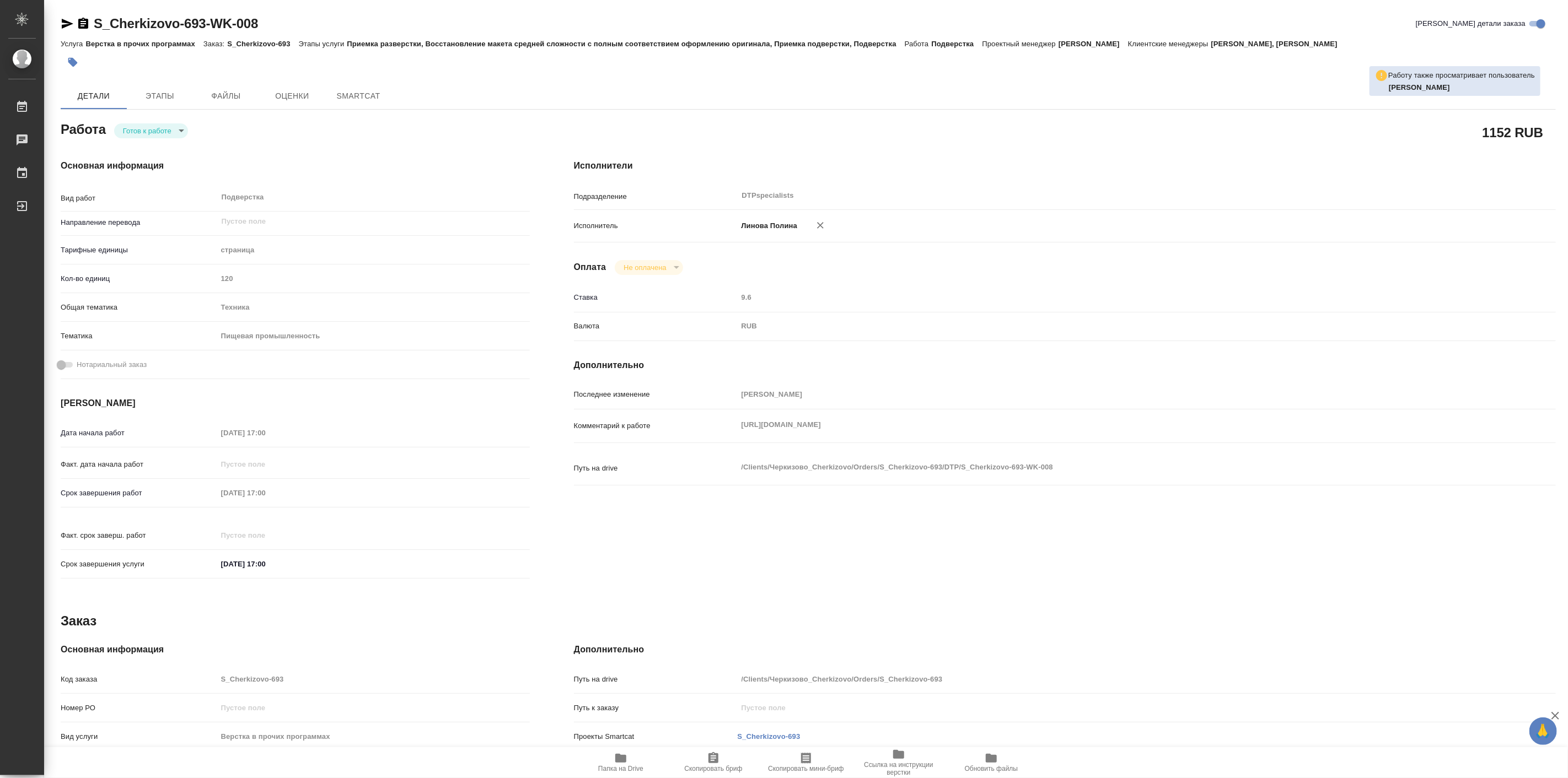
type textarea "x"
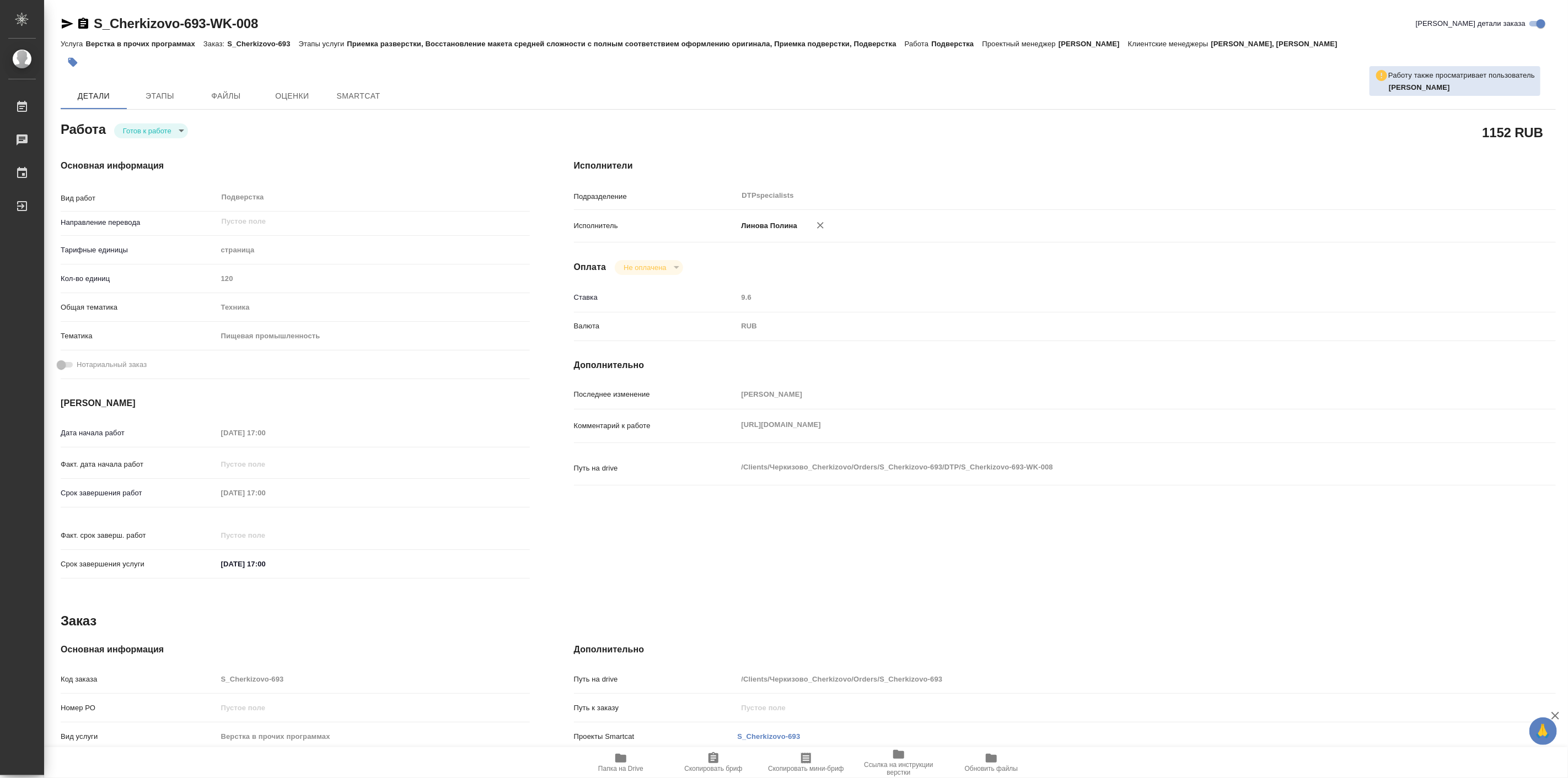
type textarea "x"
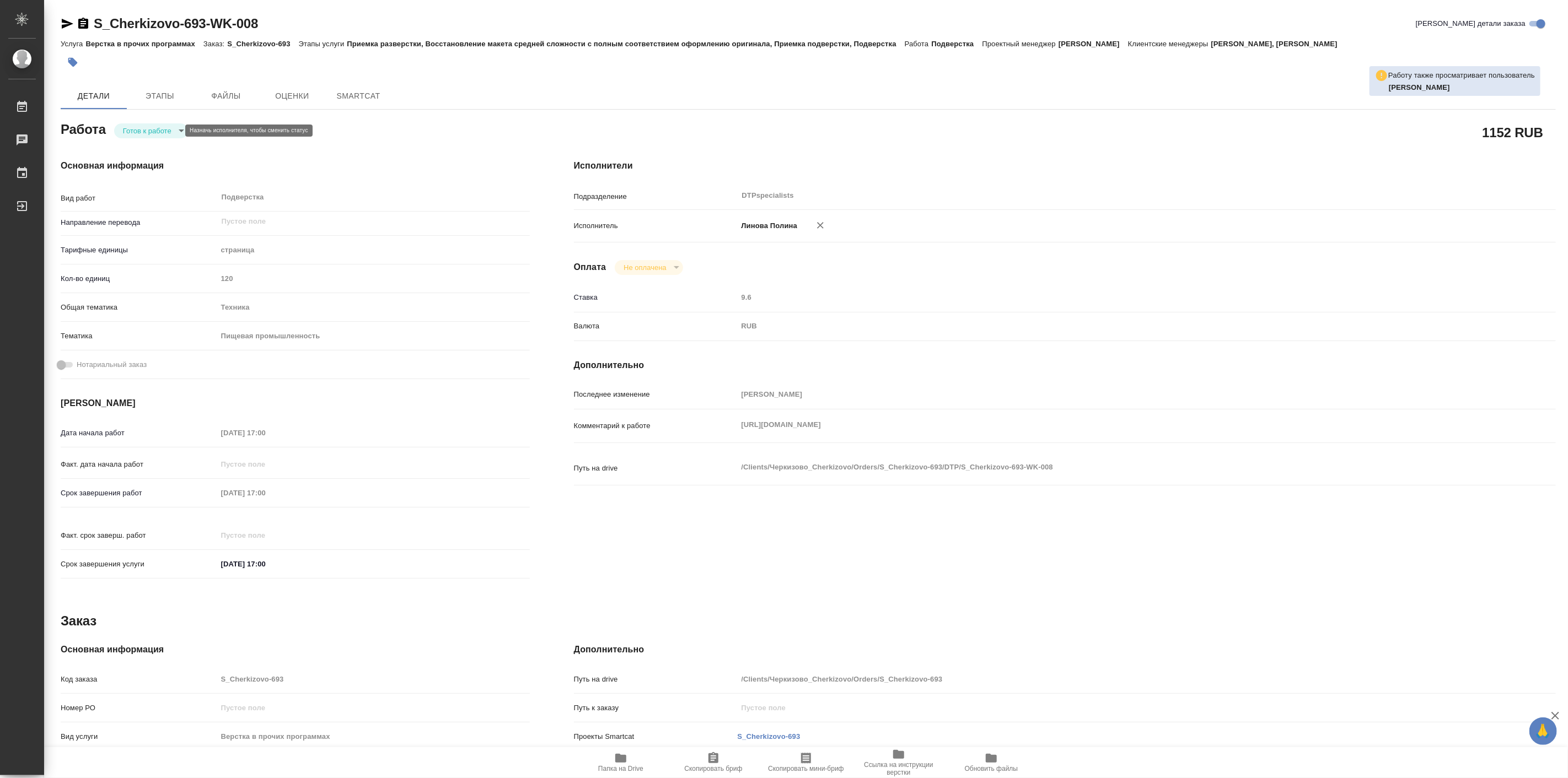
type textarea "x"
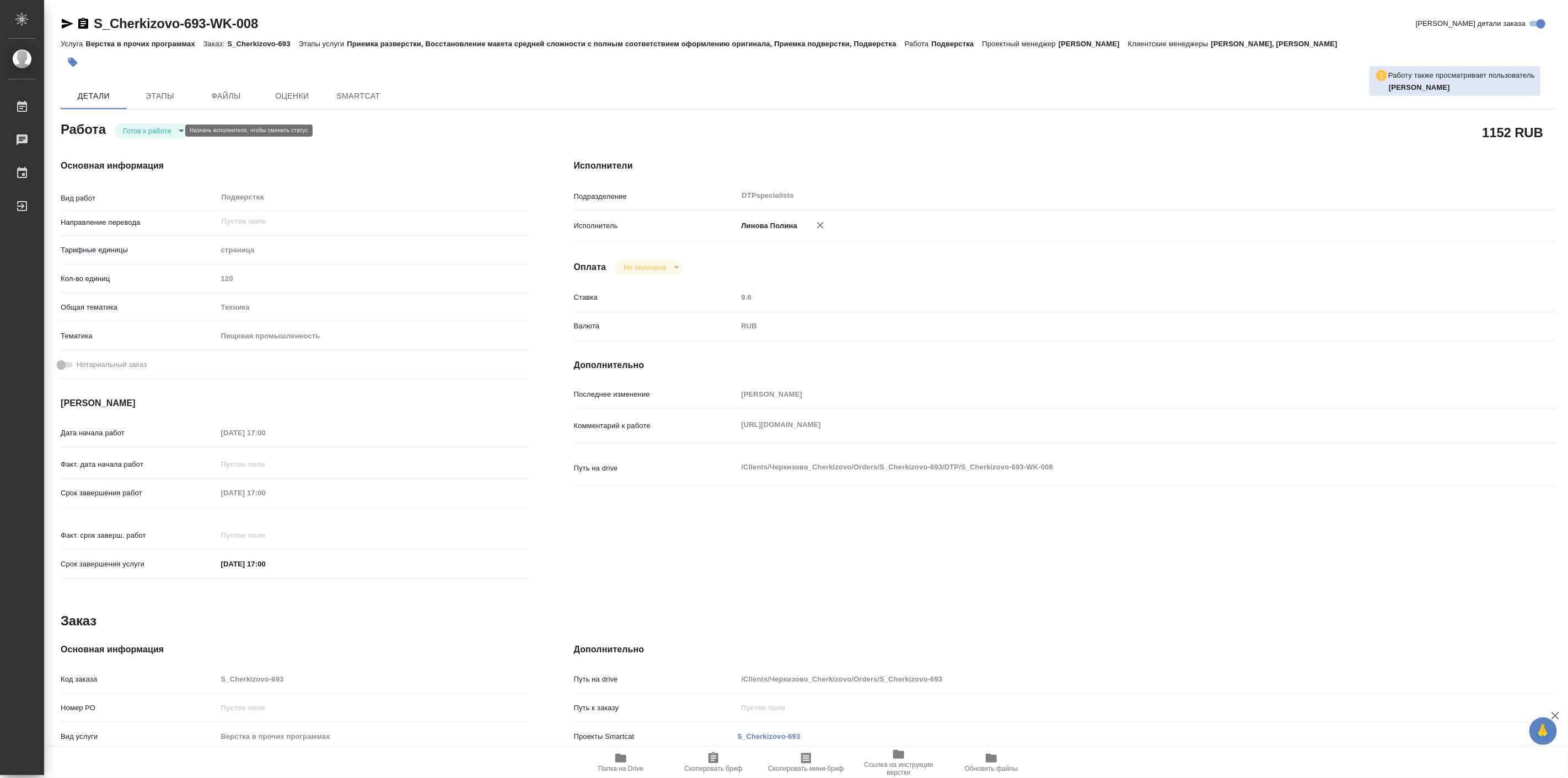
click at [149, 125] on body "🙏 .cls-1 fill:#fff; AWATERA [PERSON_NAME] Работы Чаты График Выйти S_Cherkizovo…" at bounding box center [784, 389] width 1568 height 778
type textarea "x"
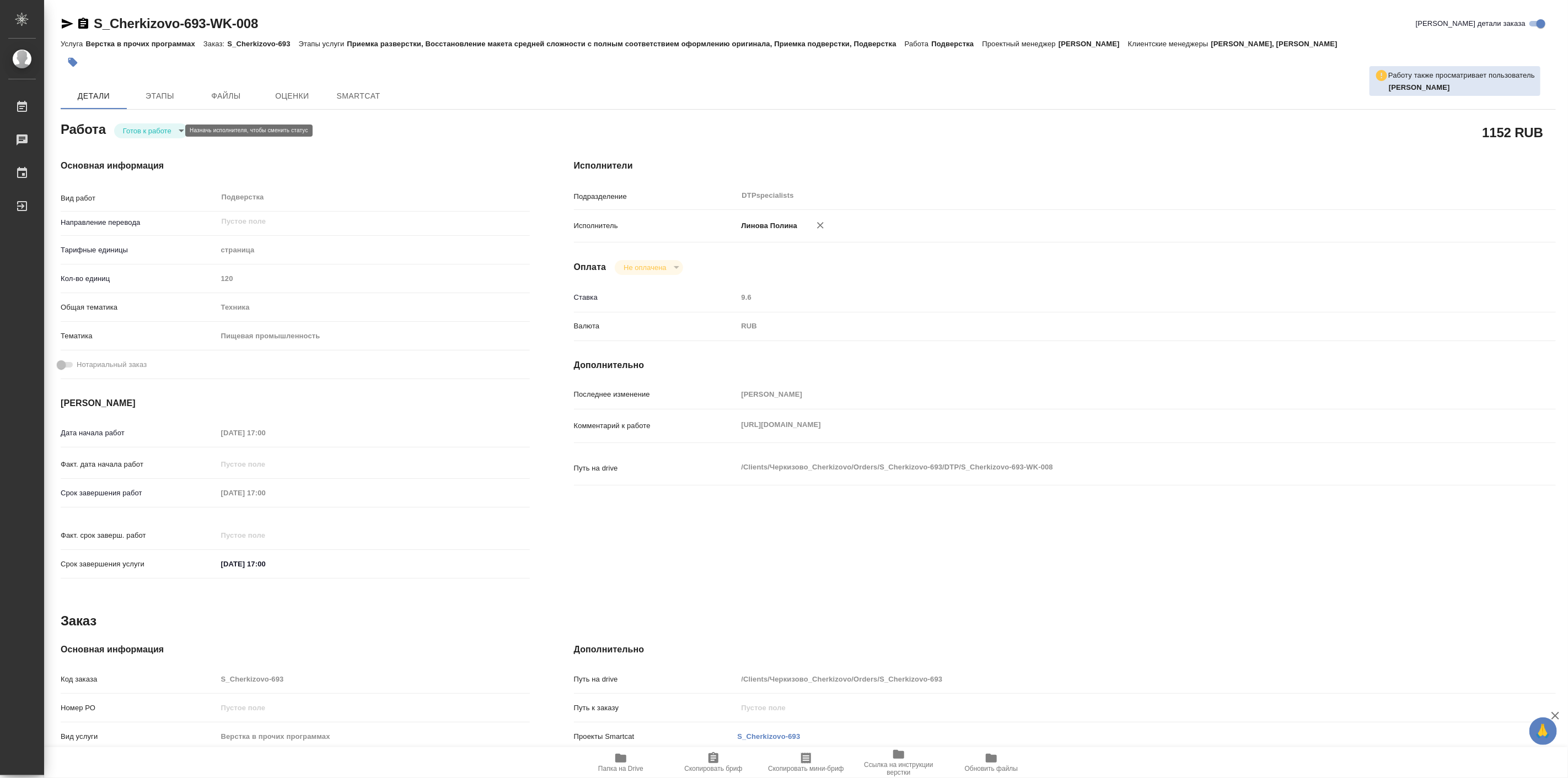
type textarea "x"
click at [163, 127] on li "В работе" at bounding box center [152, 130] width 77 height 18
type textarea "x"
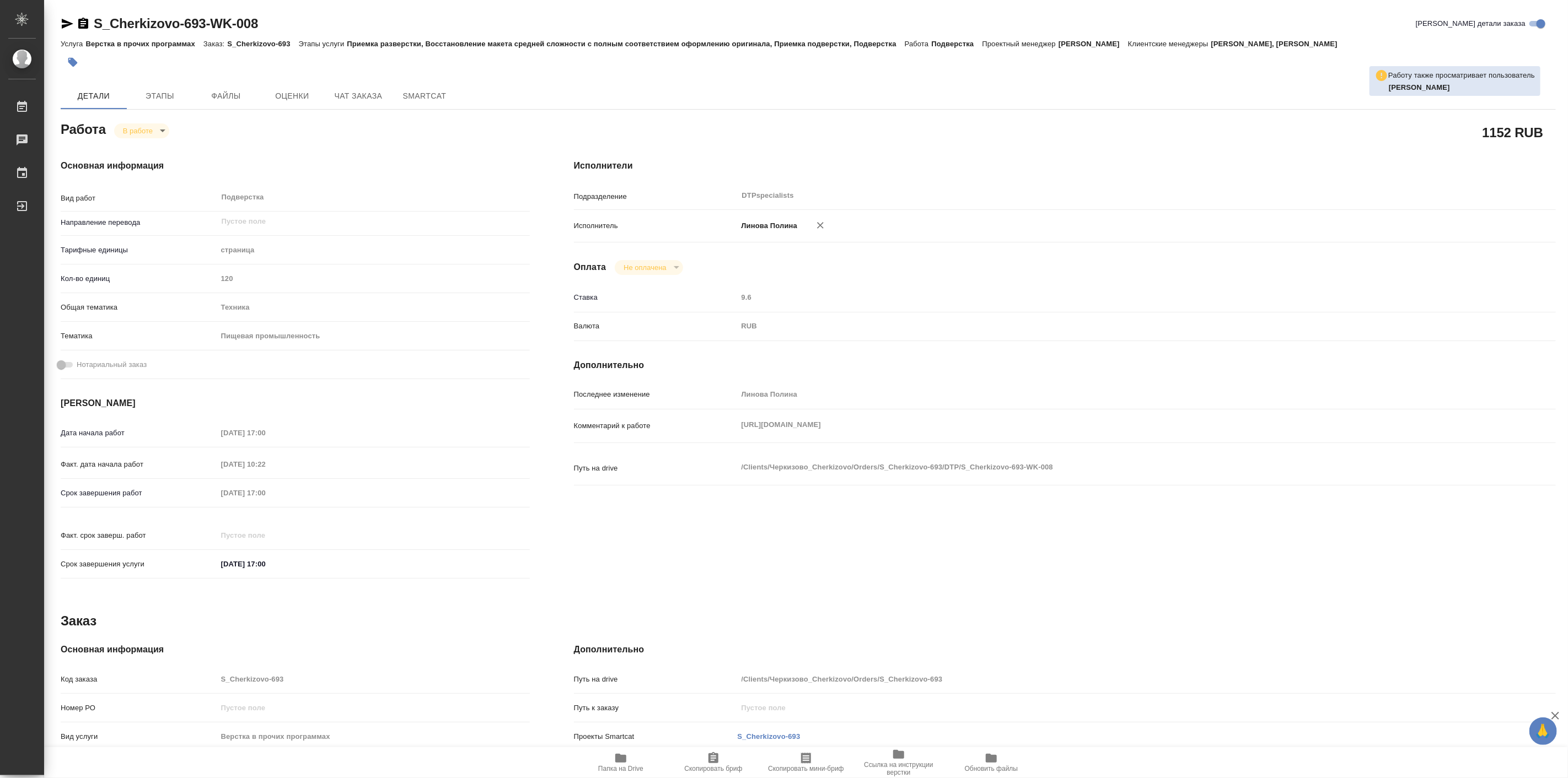
type textarea "x"
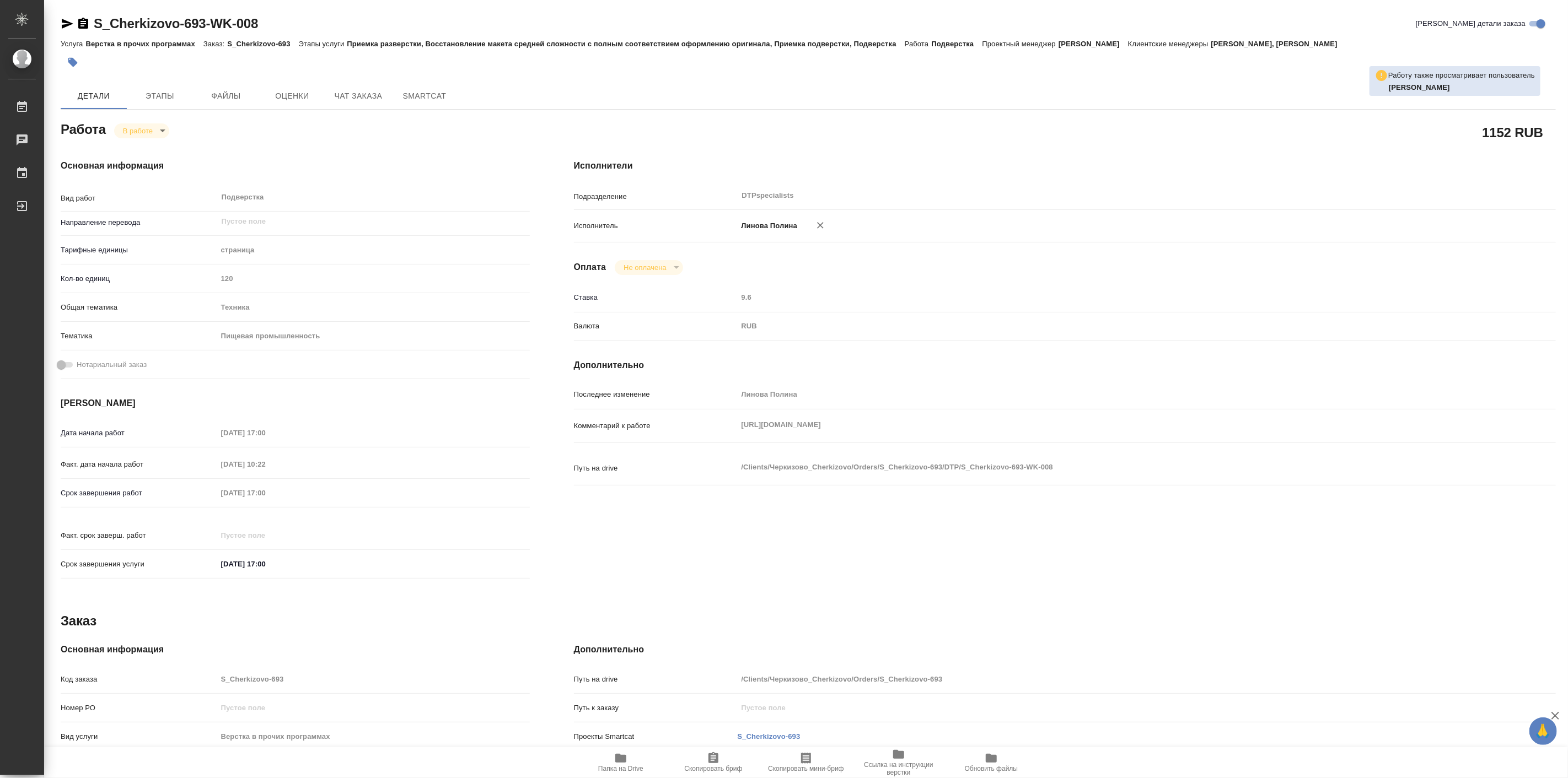
type textarea "x"
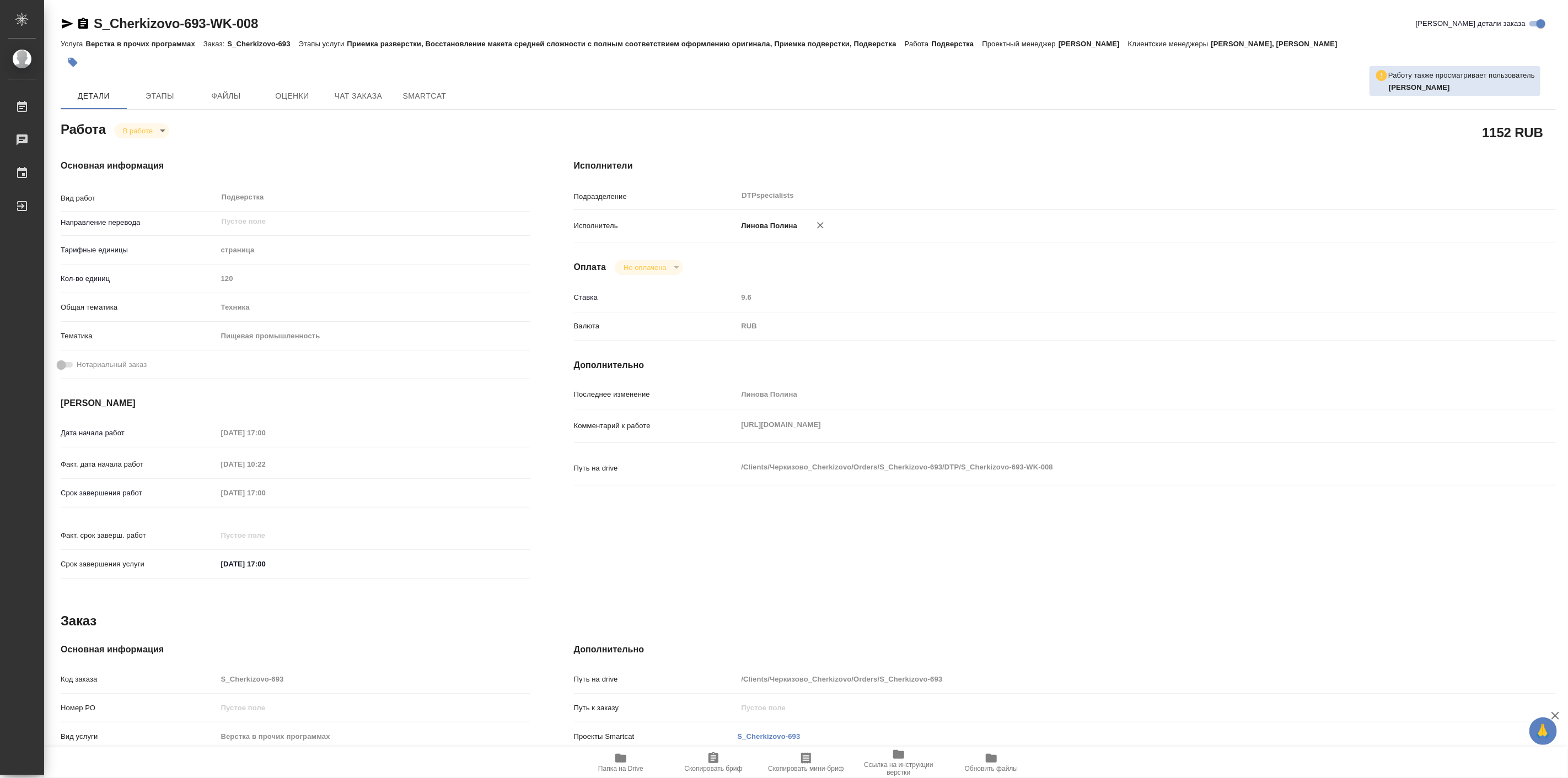
type textarea "x"
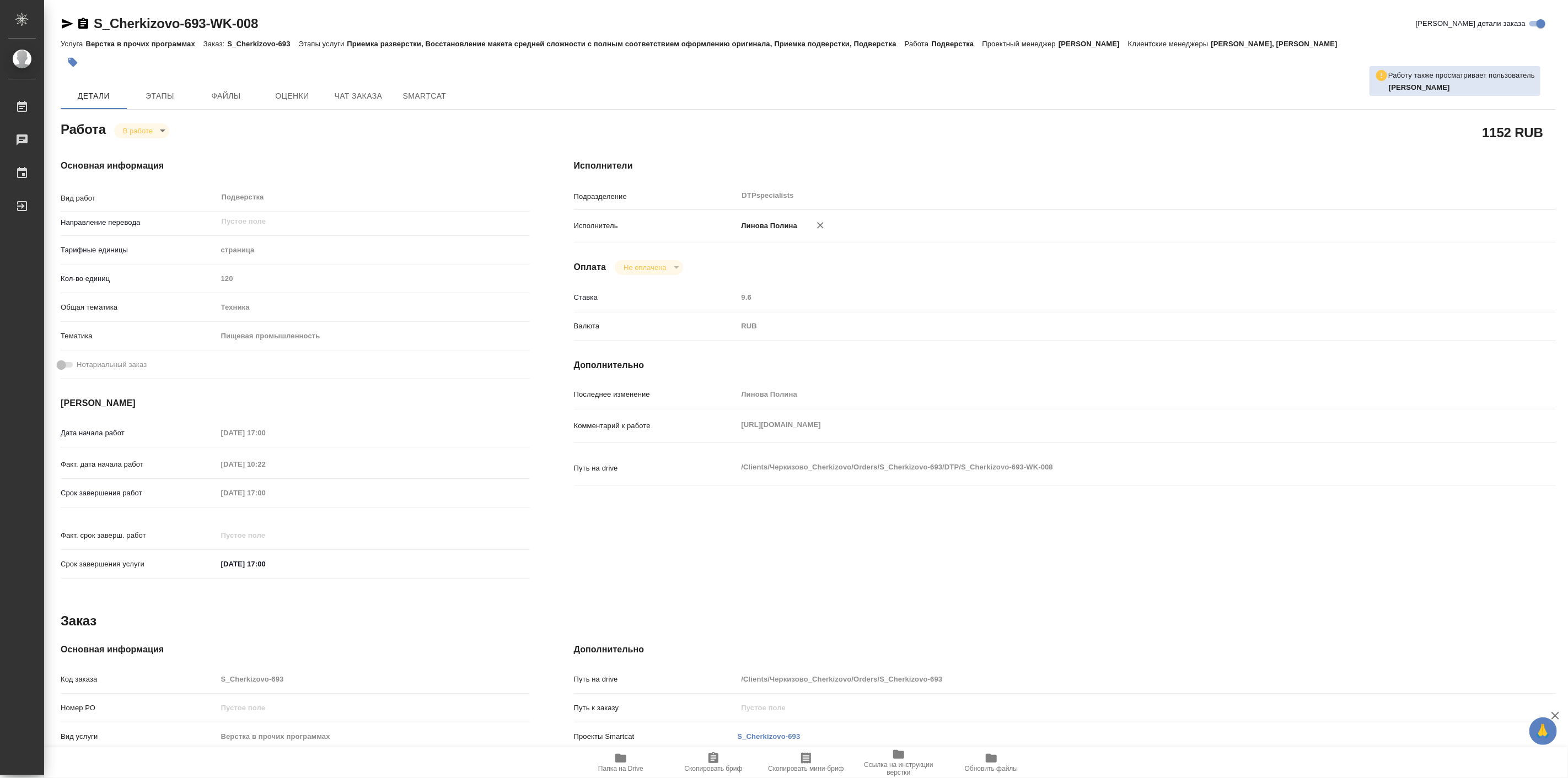
type textarea "x"
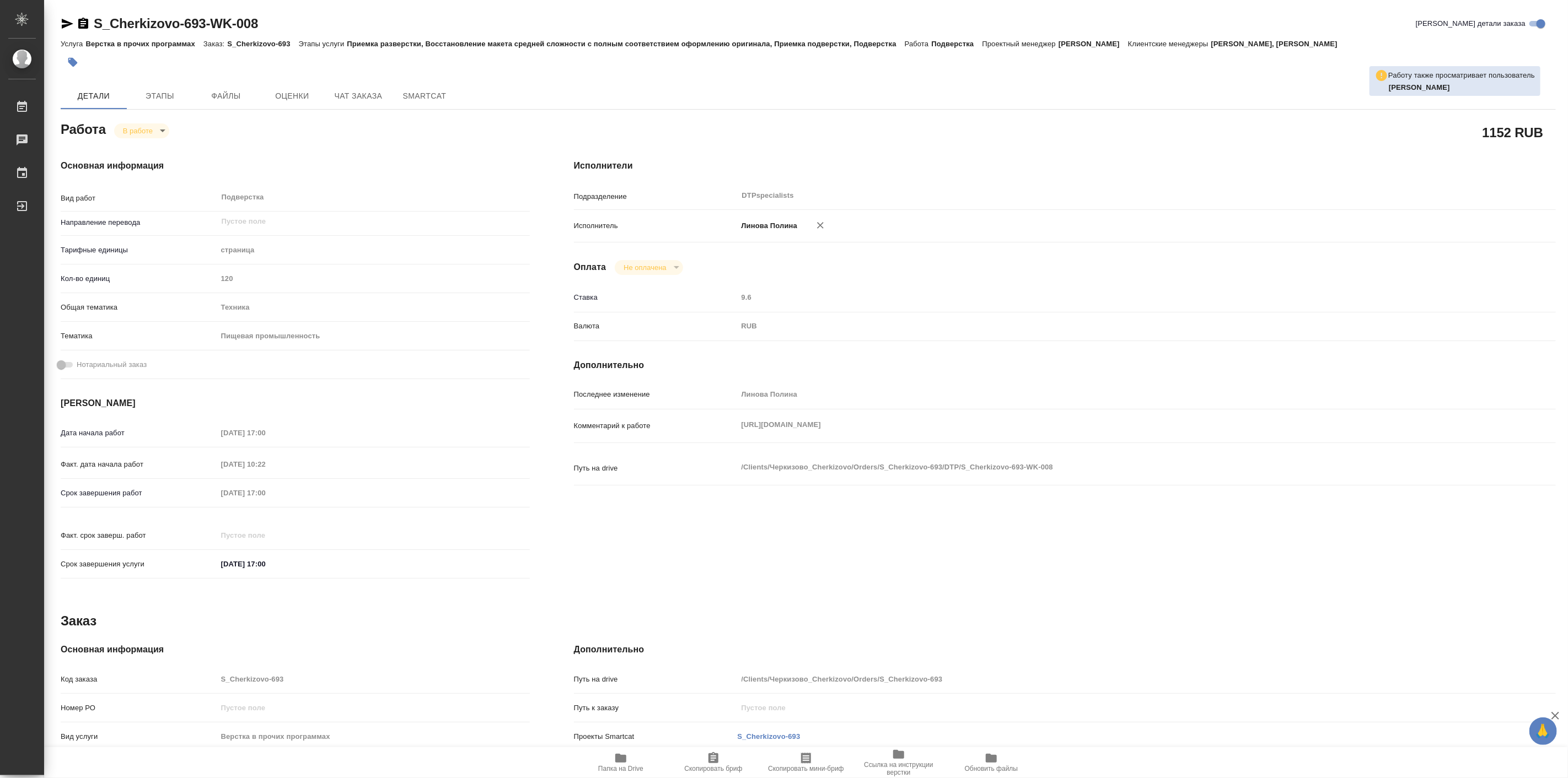
type textarea "x"
click at [1102, 274] on div "Исполнители Подразделение DTPspecialists ​ Исполнитель [PERSON_NAME] Оплата Не …" at bounding box center [1065, 372] width 1026 height 470
click at [351, 81] on div "S_Cherkizovo-693-WK-008 Кратко детали заказа Услуга Верстка в прочих программах…" at bounding box center [808, 469] width 1508 height 938
click at [354, 95] on span "Чат заказа" at bounding box center [358, 96] width 53 height 13
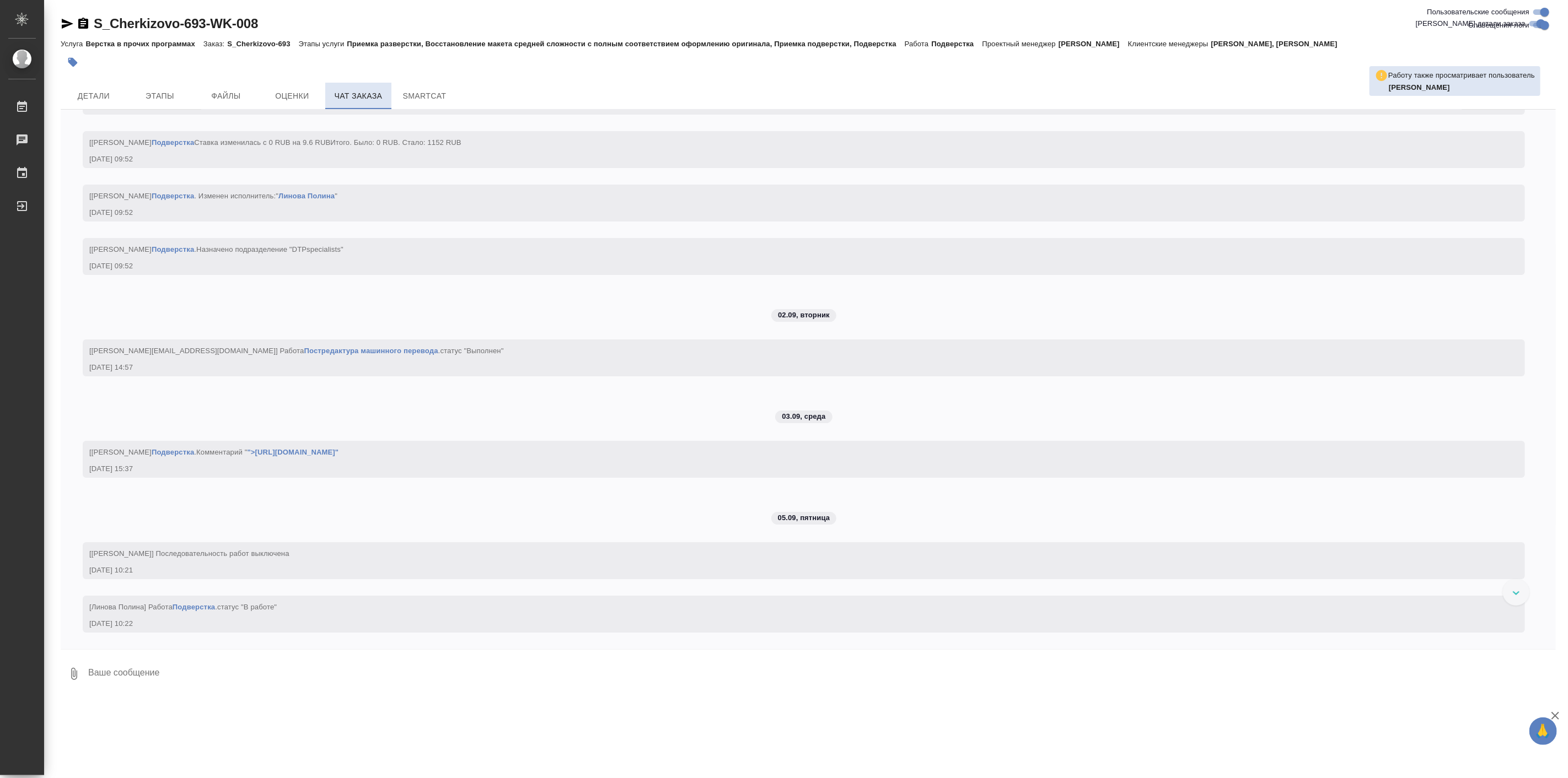
scroll to position [3108, 0]
click at [96, 100] on span "Детали" at bounding box center [93, 96] width 53 height 13
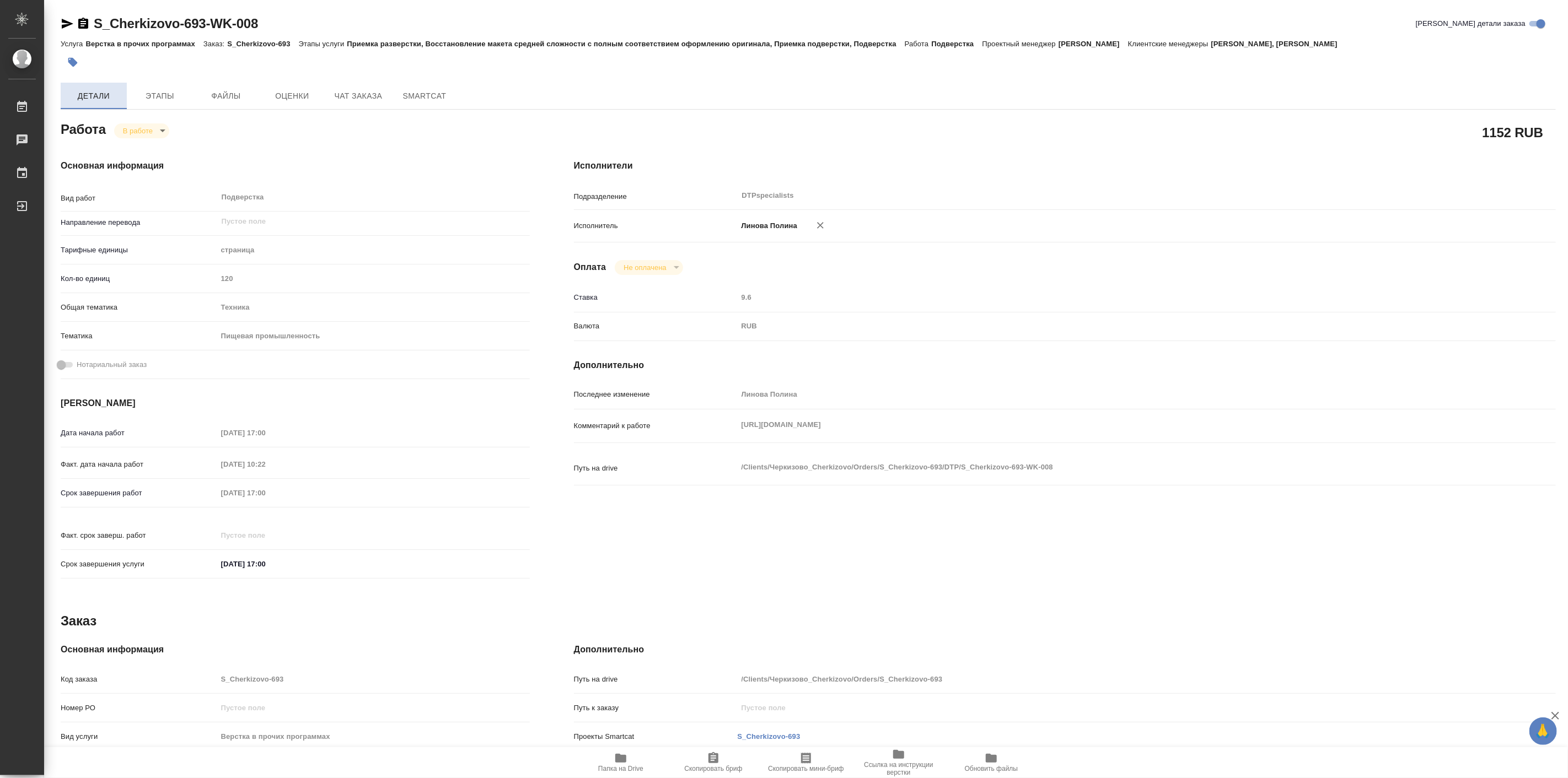
type textarea "x"
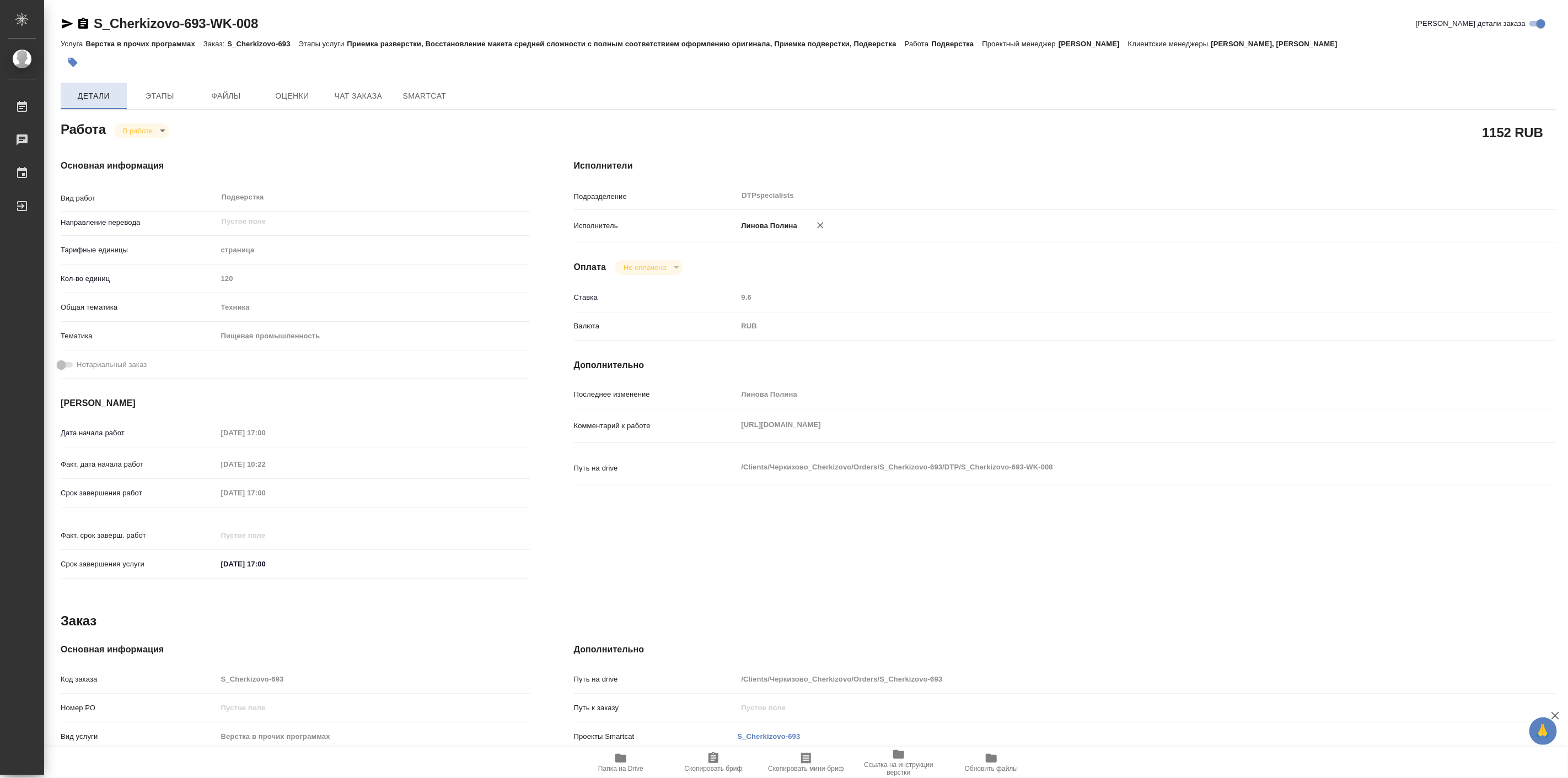
type textarea "x"
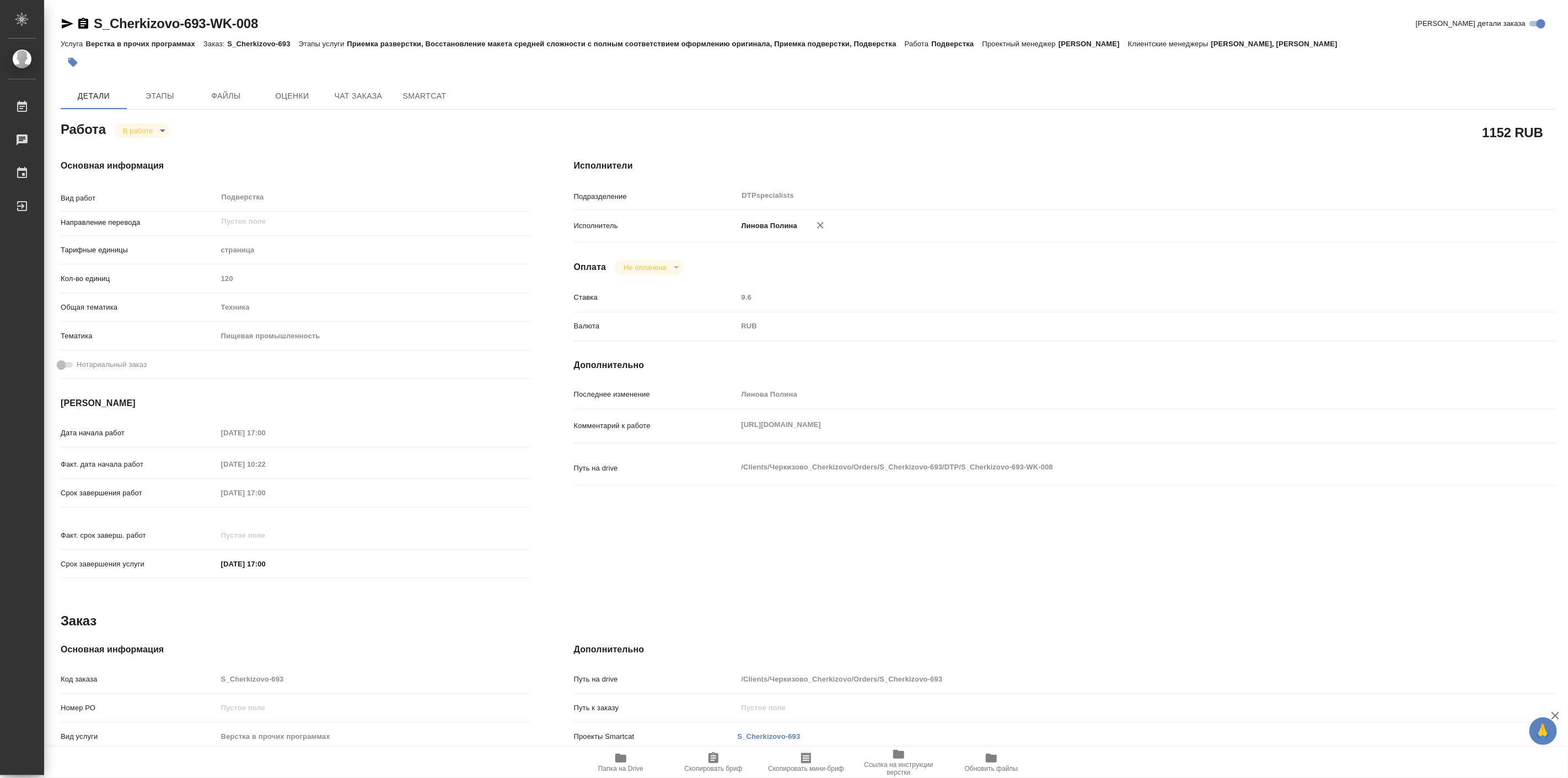
type textarea "x"
